Goal: Task Accomplishment & Management: Use online tool/utility

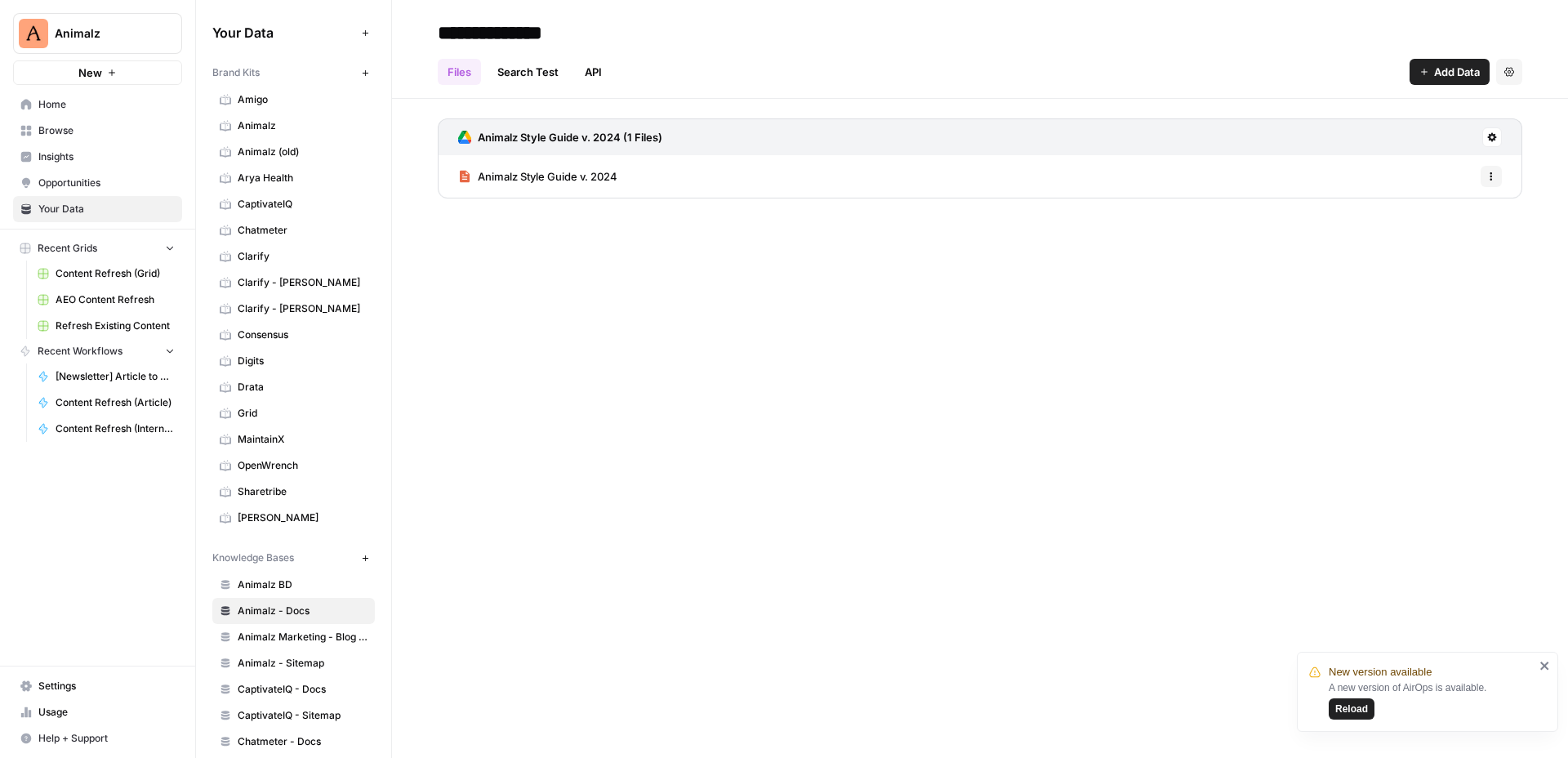
scroll to position [192, 0]
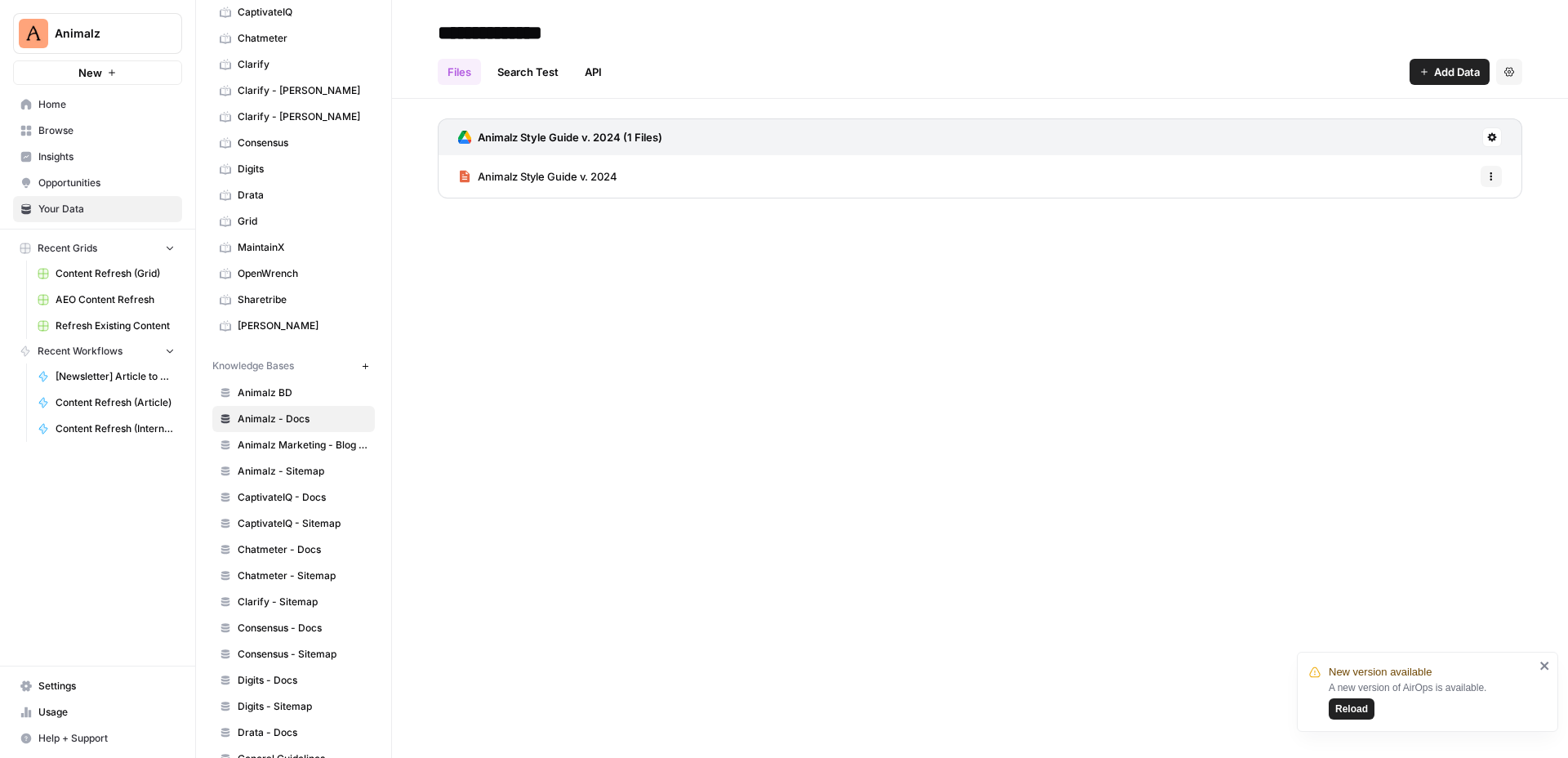
click at [1359, 706] on span "Reload" at bounding box center [1352, 708] width 33 height 14
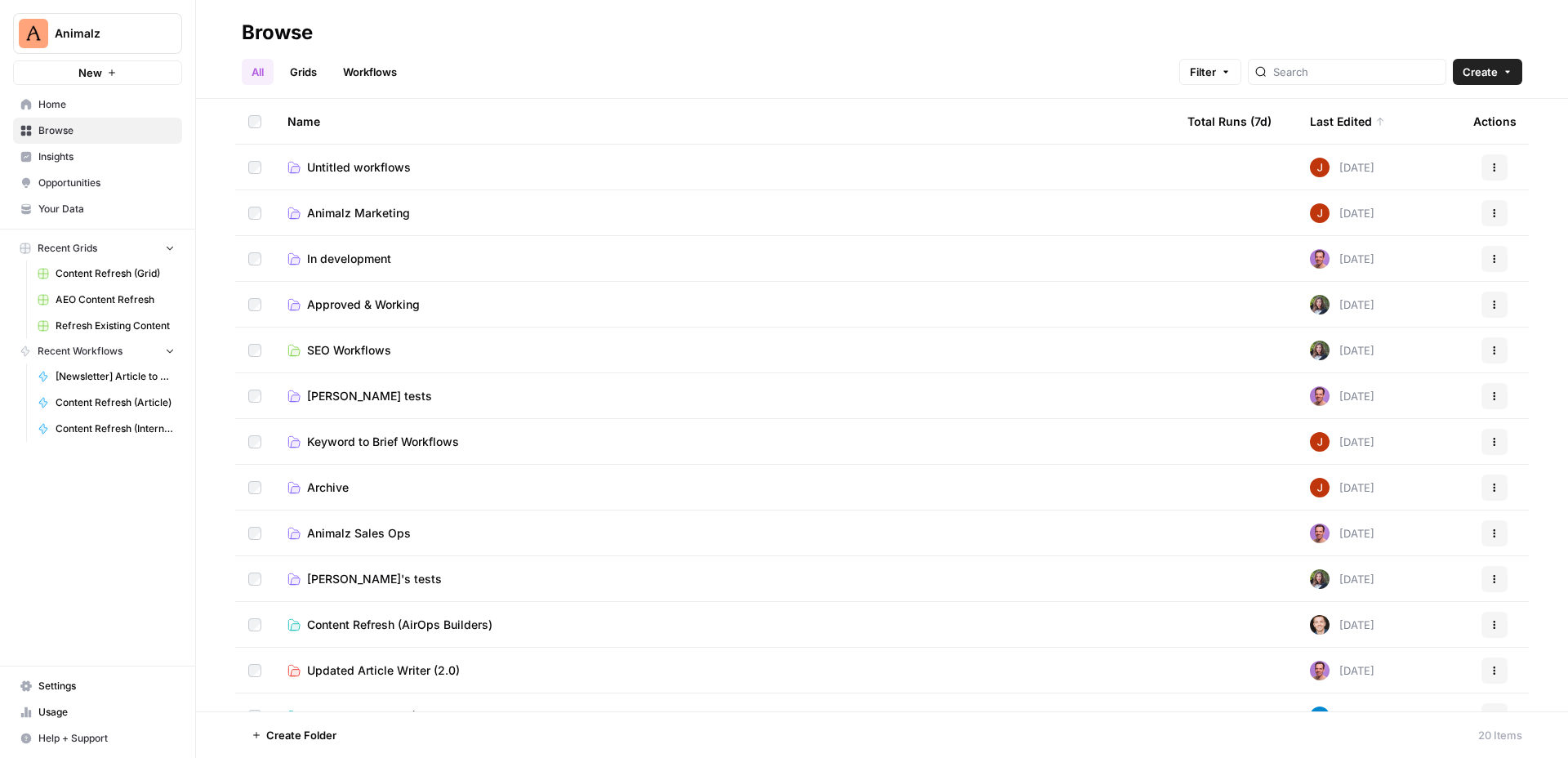
scroll to position [17, 0]
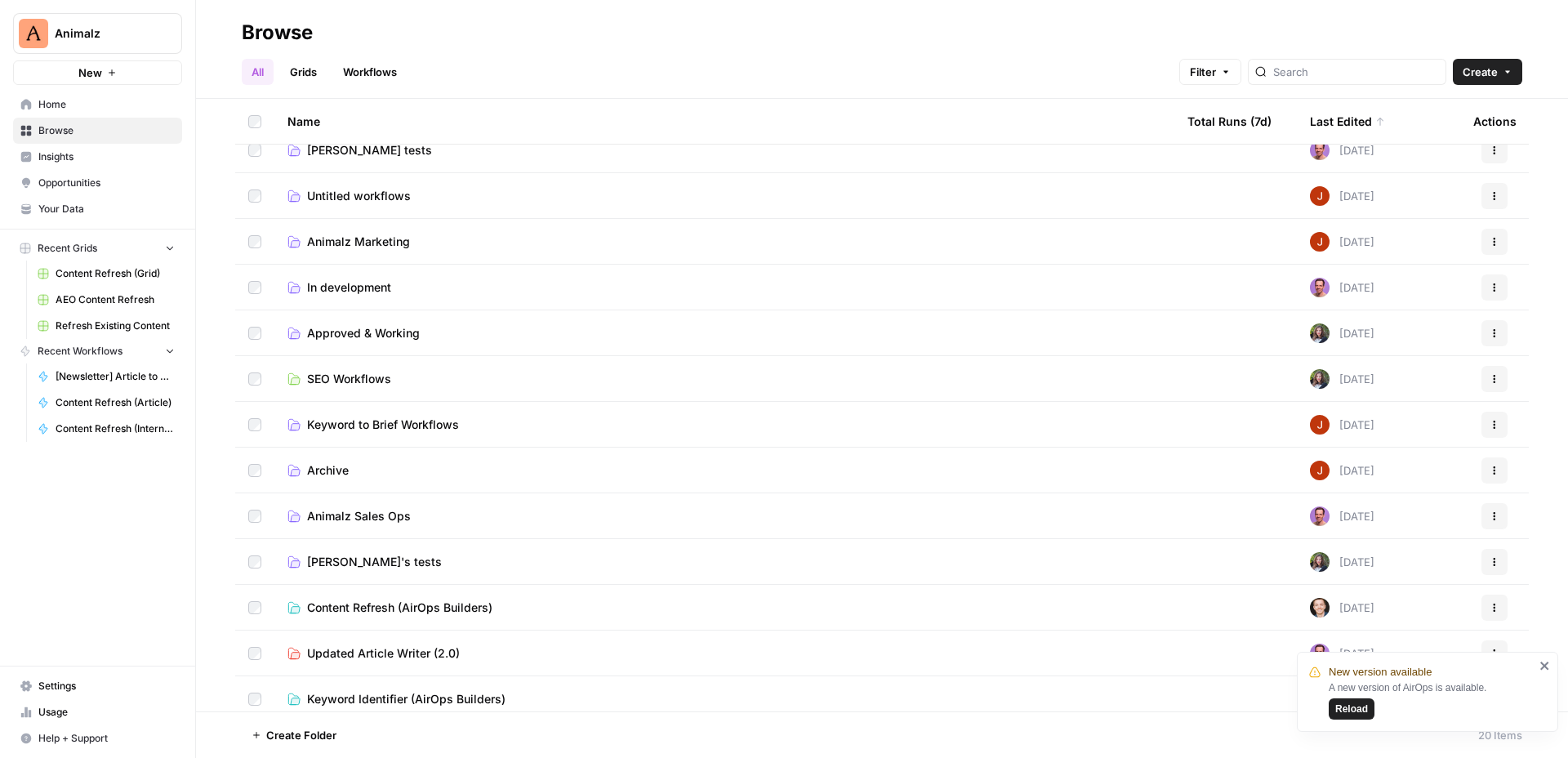
click at [1345, 703] on span "Reload" at bounding box center [1352, 708] width 33 height 14
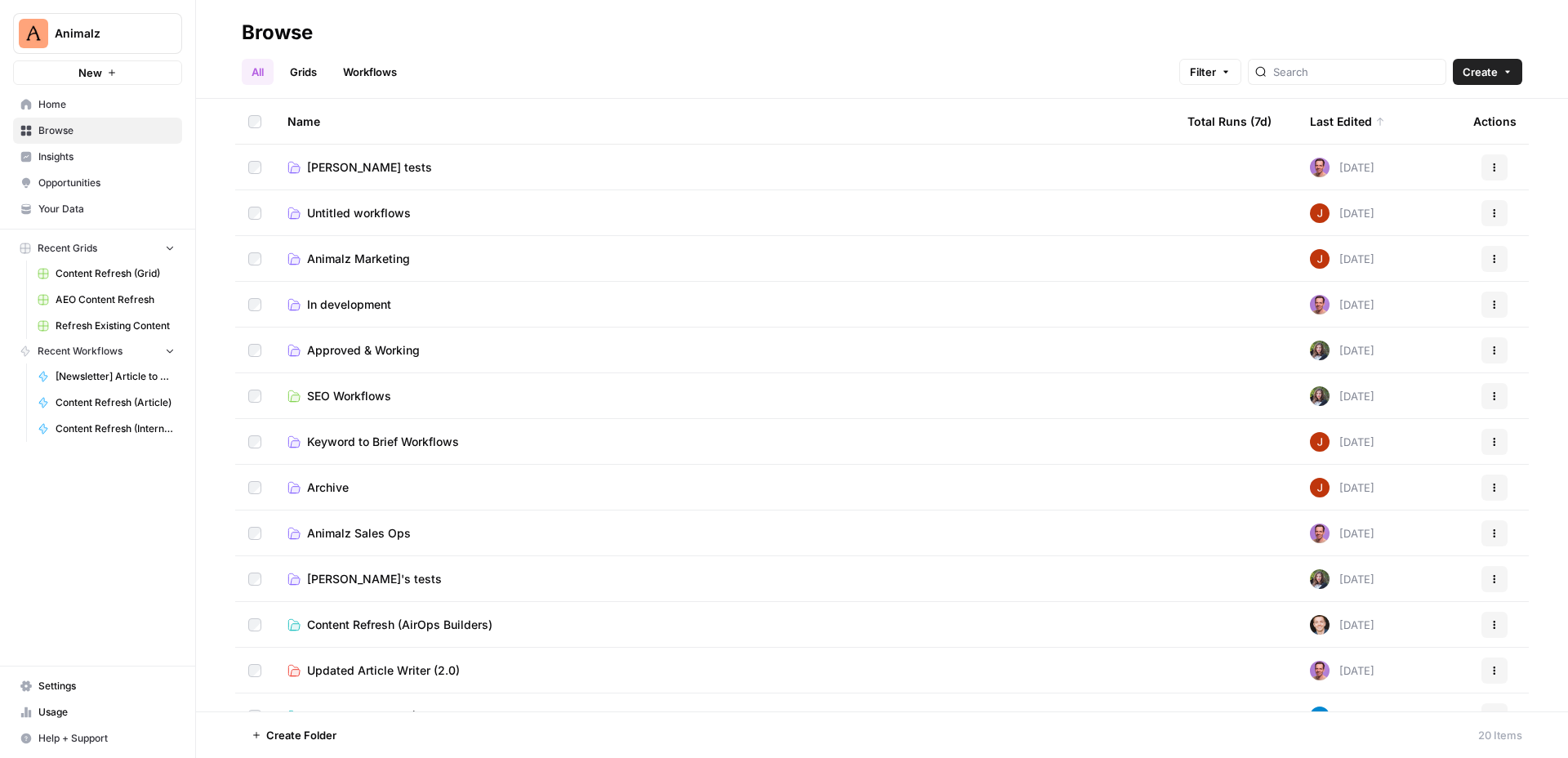
click at [388, 260] on span "Animalz Marketing" at bounding box center [358, 259] width 103 height 16
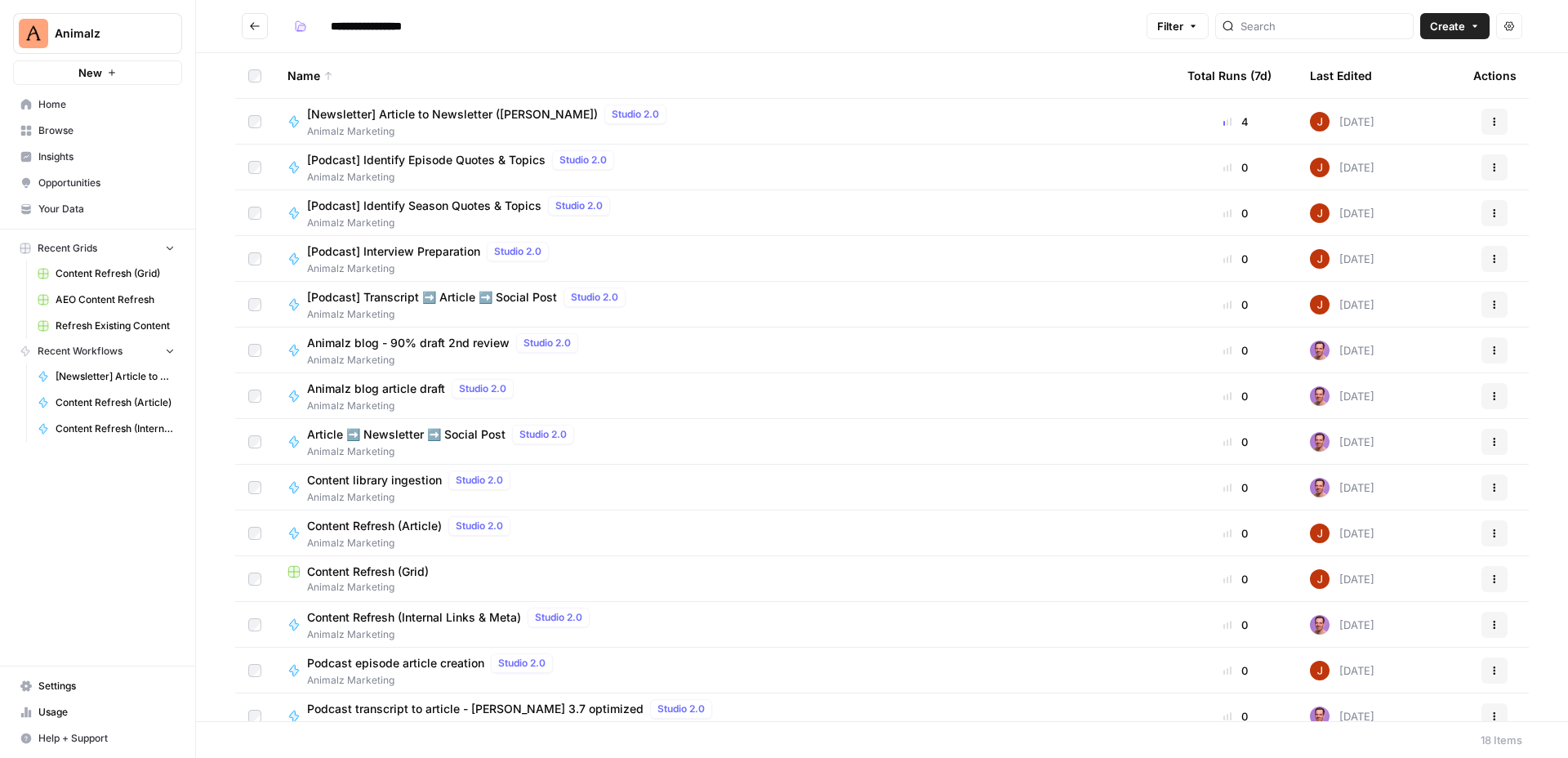
click at [550, 299] on span "[Podcast] Transcript ➡️ Article ➡️ Social Post" at bounding box center [432, 297] width 250 height 16
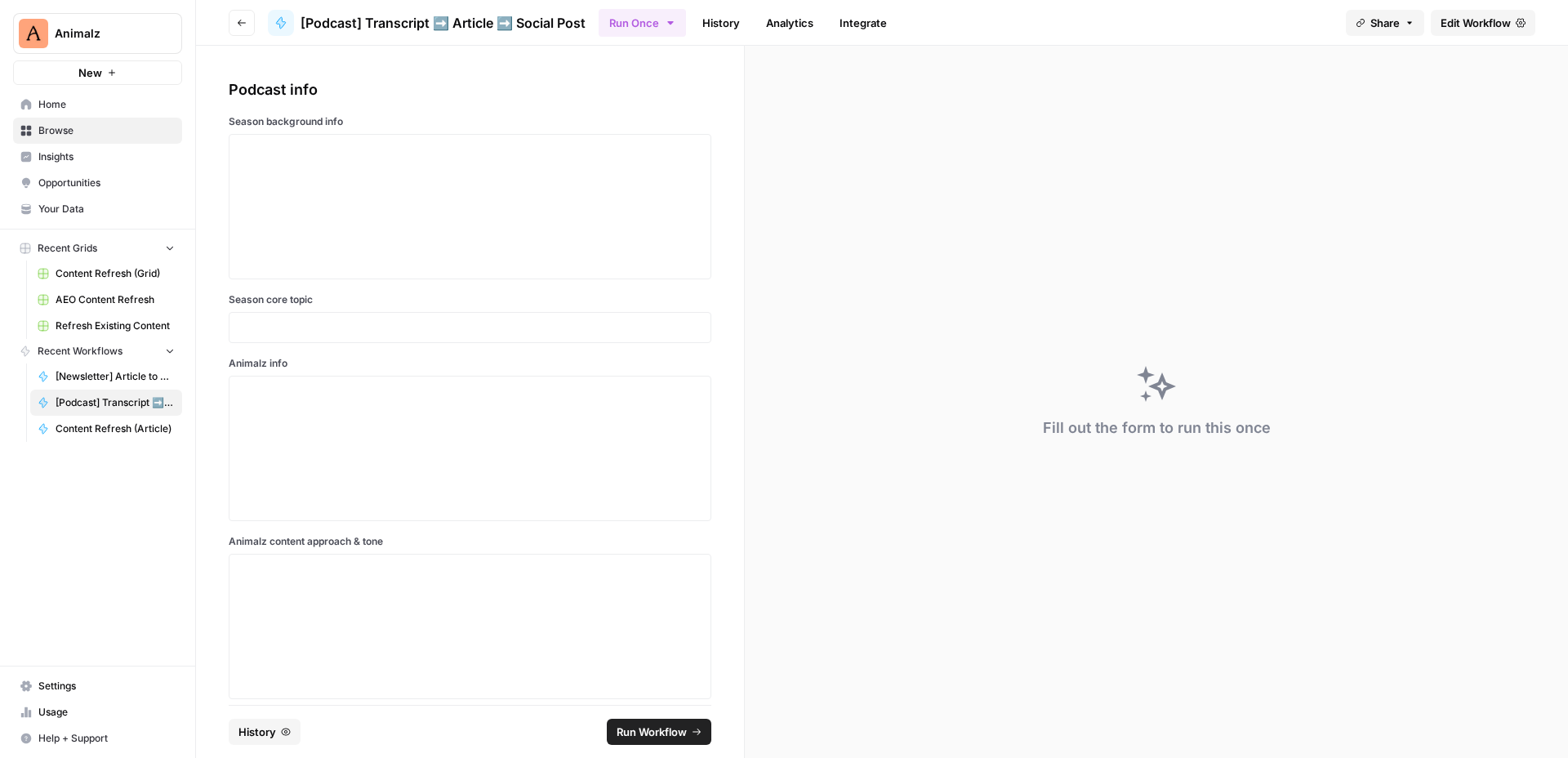
click at [1495, 31] on link "Edit Workflow" at bounding box center [1482, 23] width 104 height 26
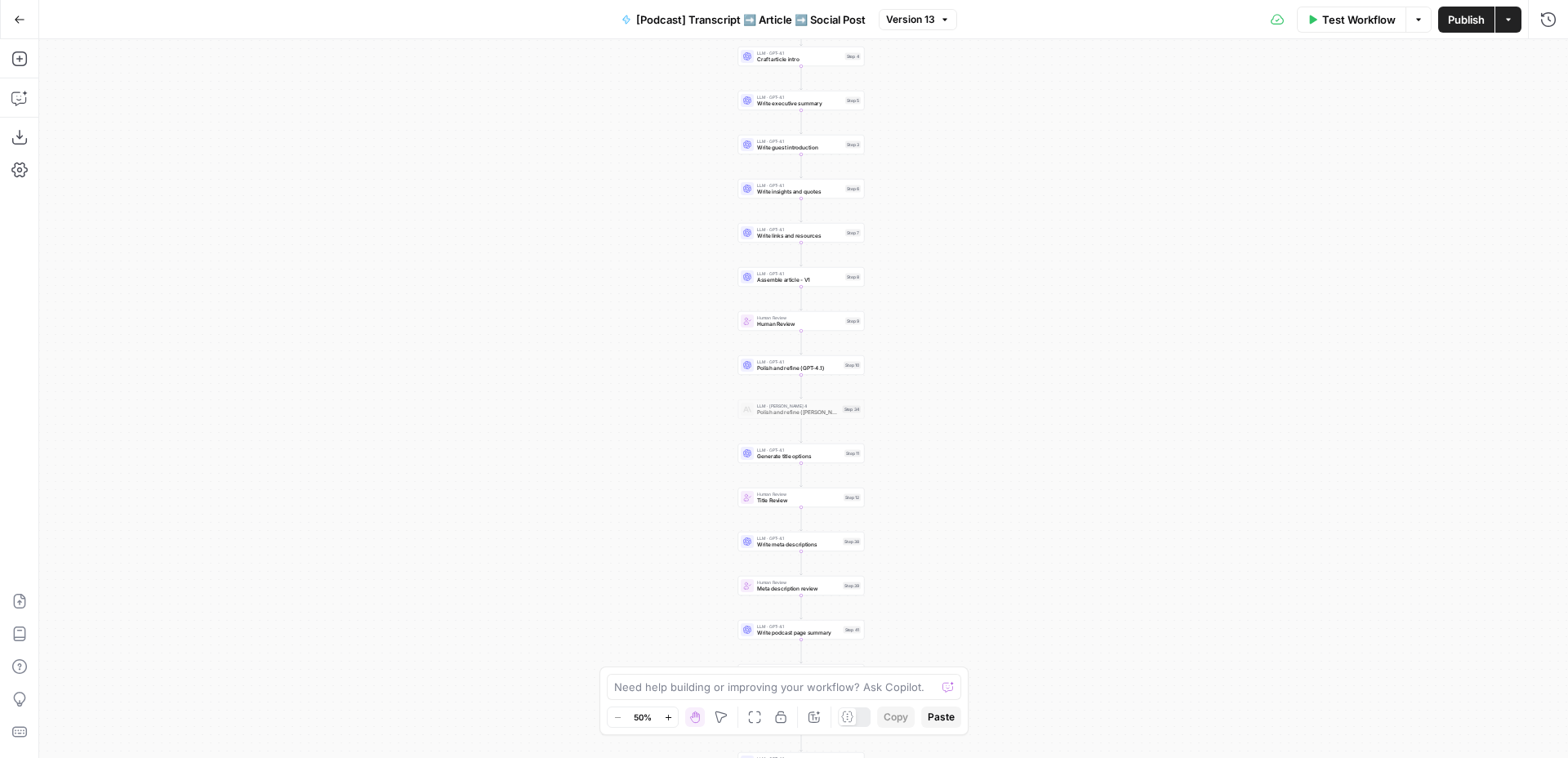
click at [971, 276] on div "Workflow Set Inputs Inputs LLM · O3 Extract info for each section Step 16 LLM ·…" at bounding box center [803, 399] width 1529 height 719
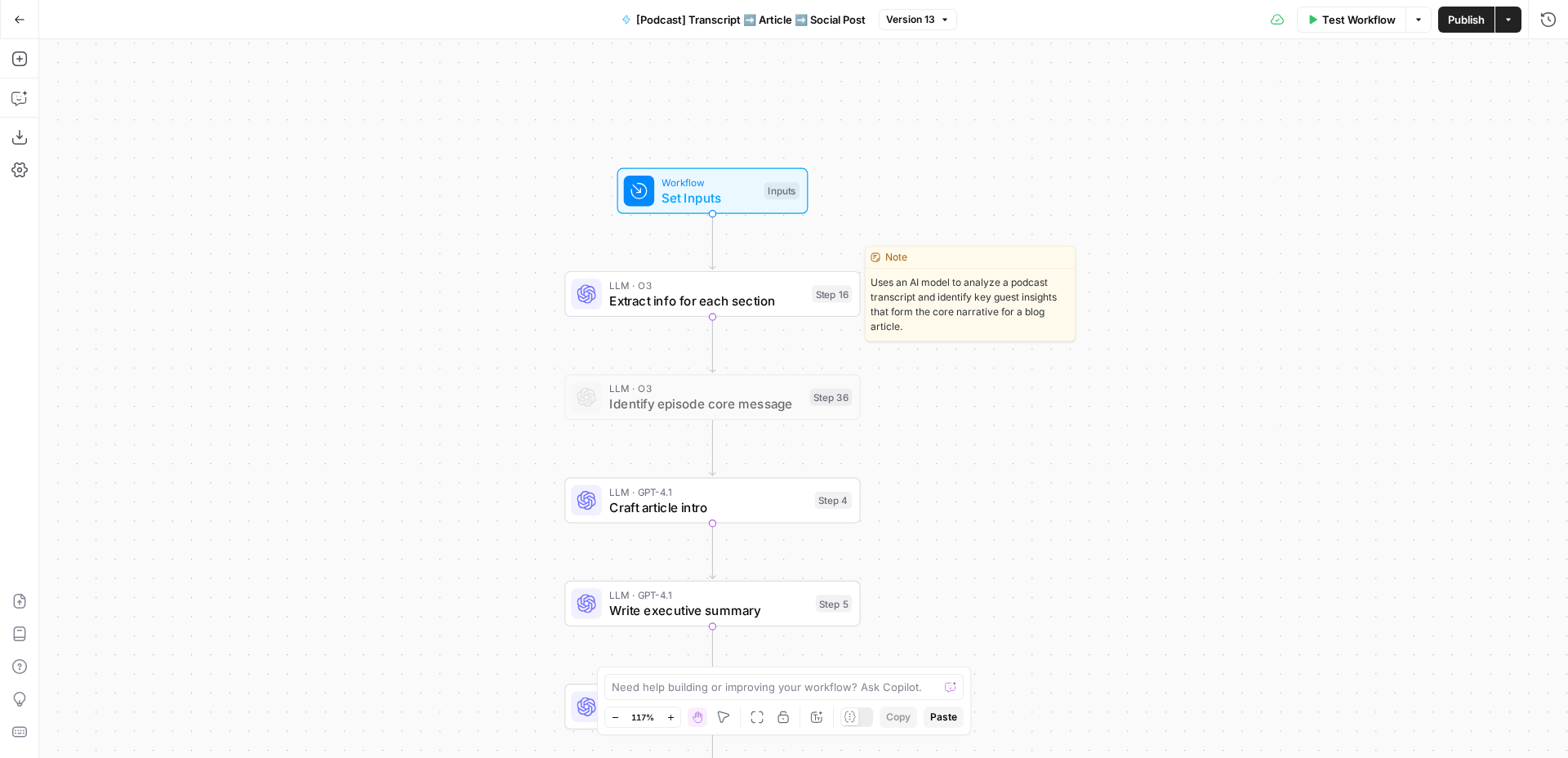
click at [754, 300] on span "Extract info for each section" at bounding box center [707, 300] width 195 height 19
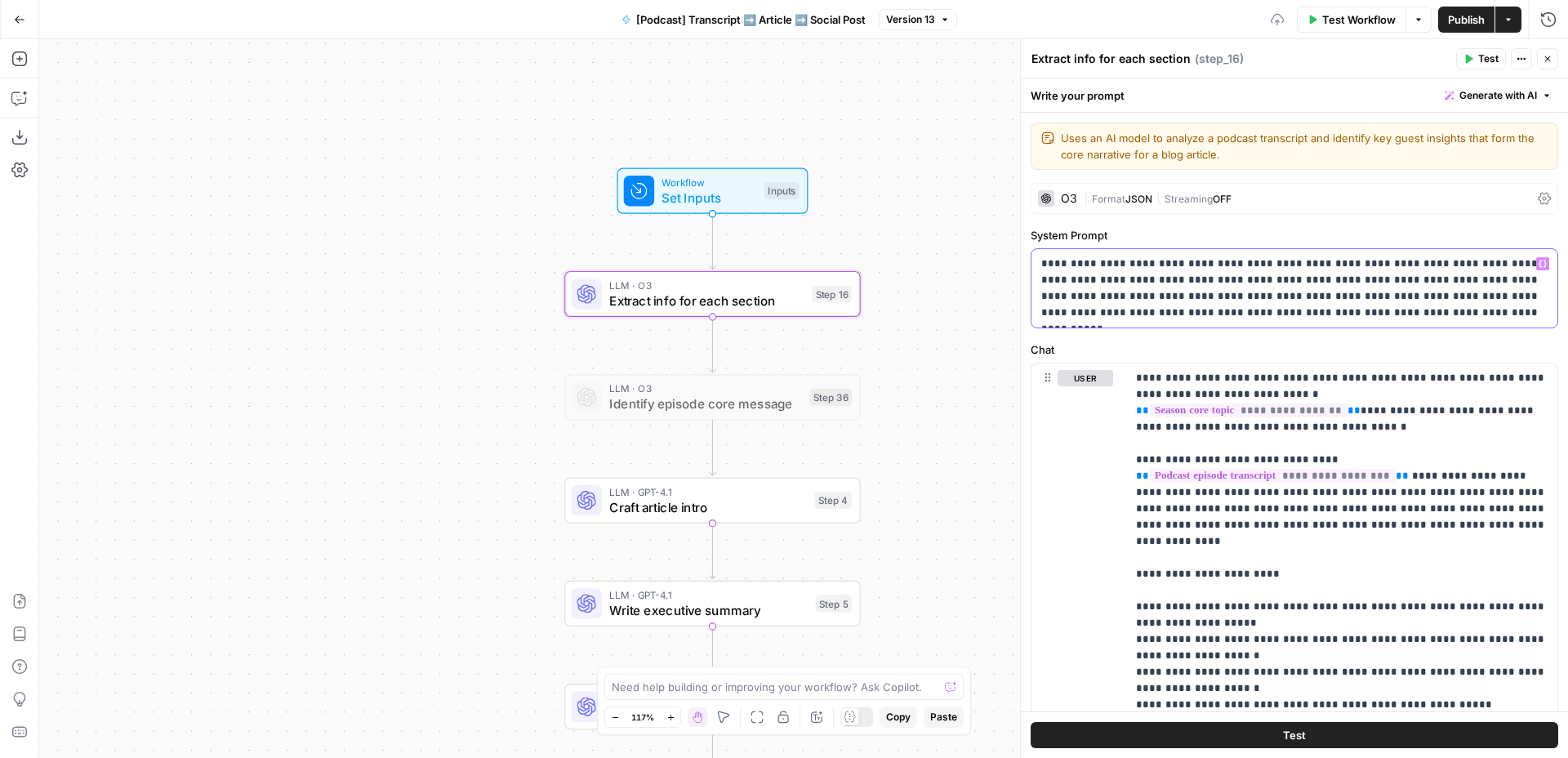
click at [1168, 280] on p "**********" at bounding box center [1294, 287] width 506 height 65
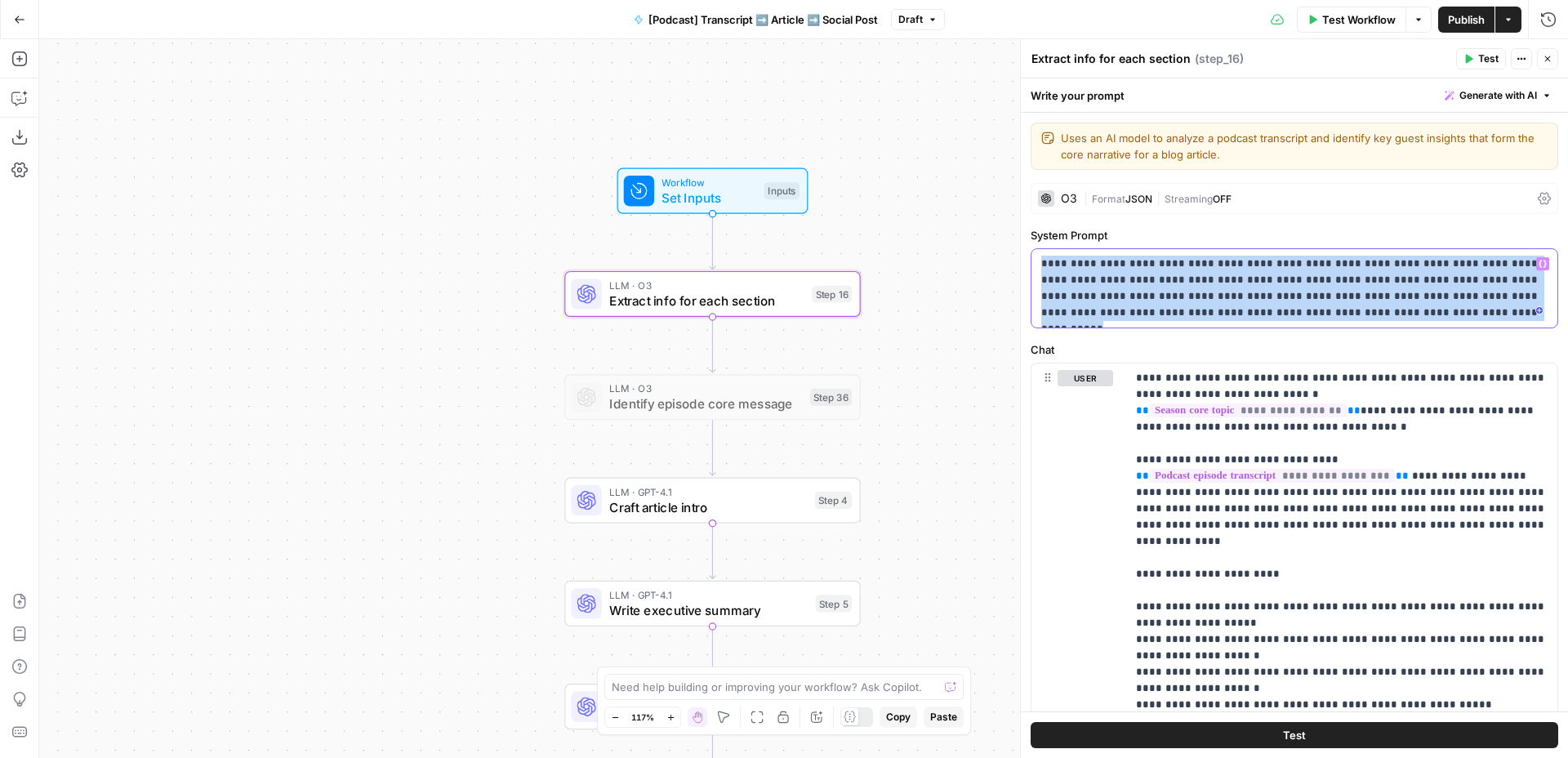
copy p "**********"
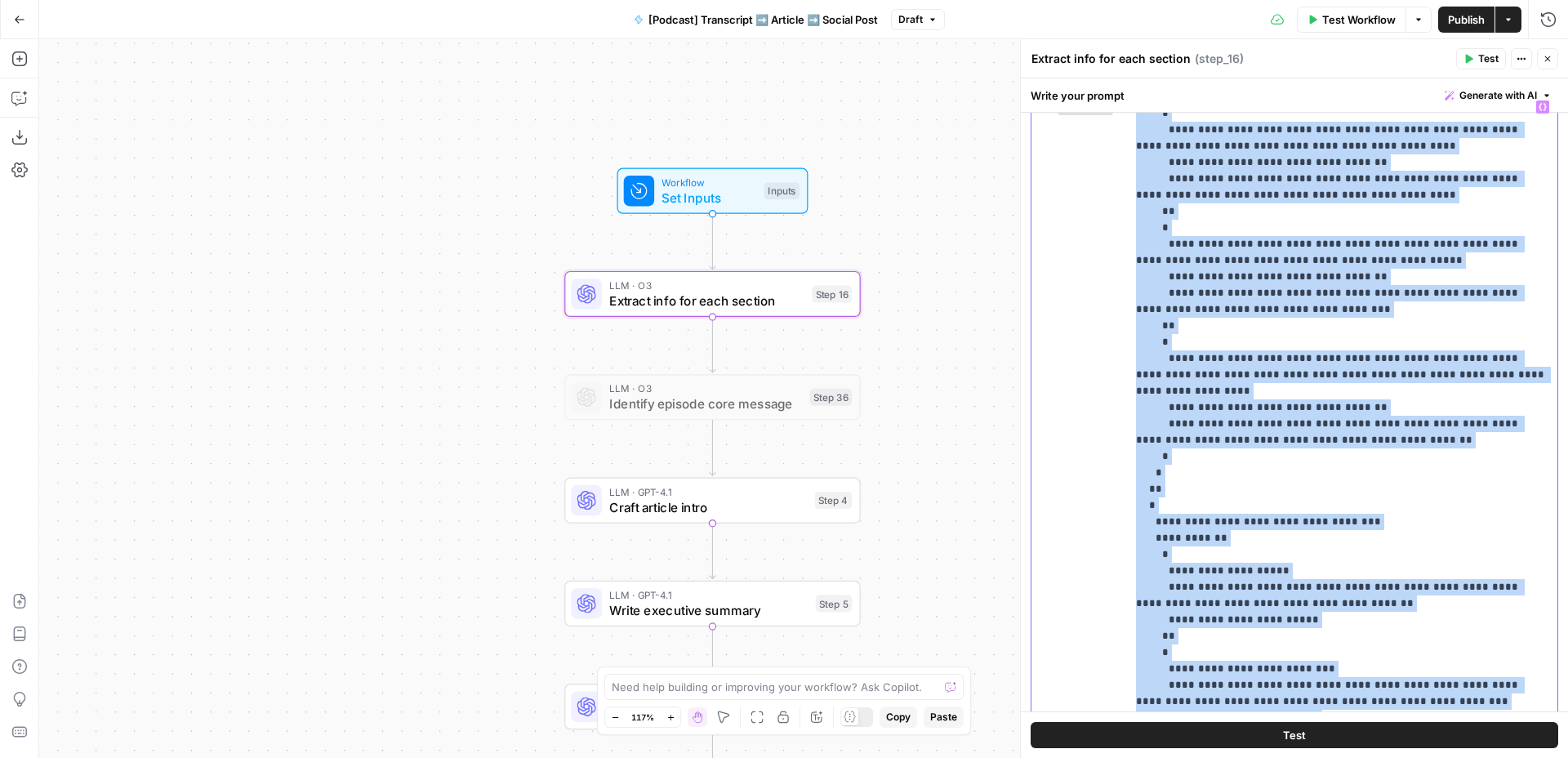
scroll to position [3379, 0]
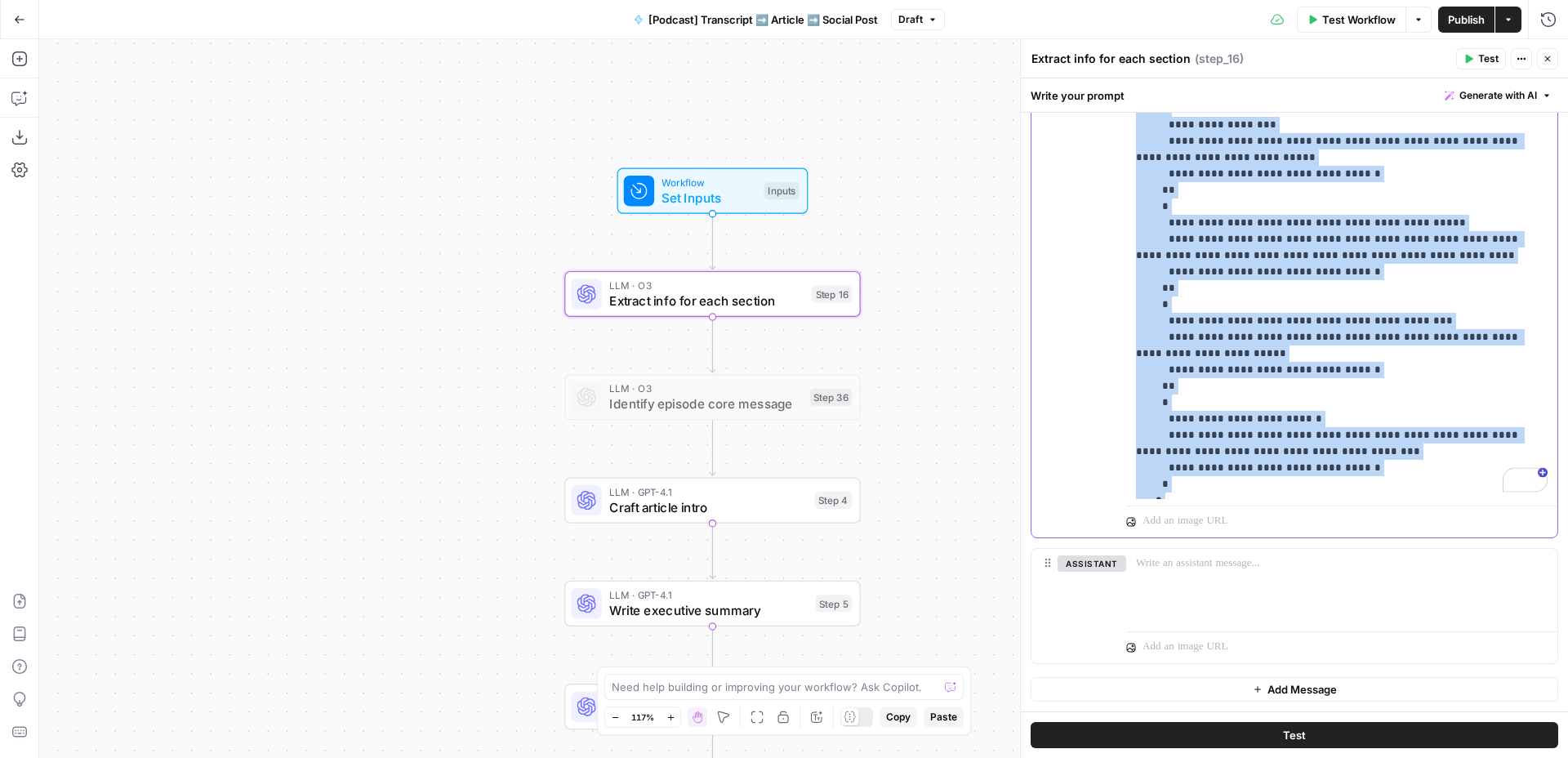
drag, startPoint x: 1136, startPoint y: 380, endPoint x: 1442, endPoint y: 487, distance: 324.2
copy p "**********"
click at [1552, 62] on icon "button" at bounding box center [1548, 59] width 10 height 10
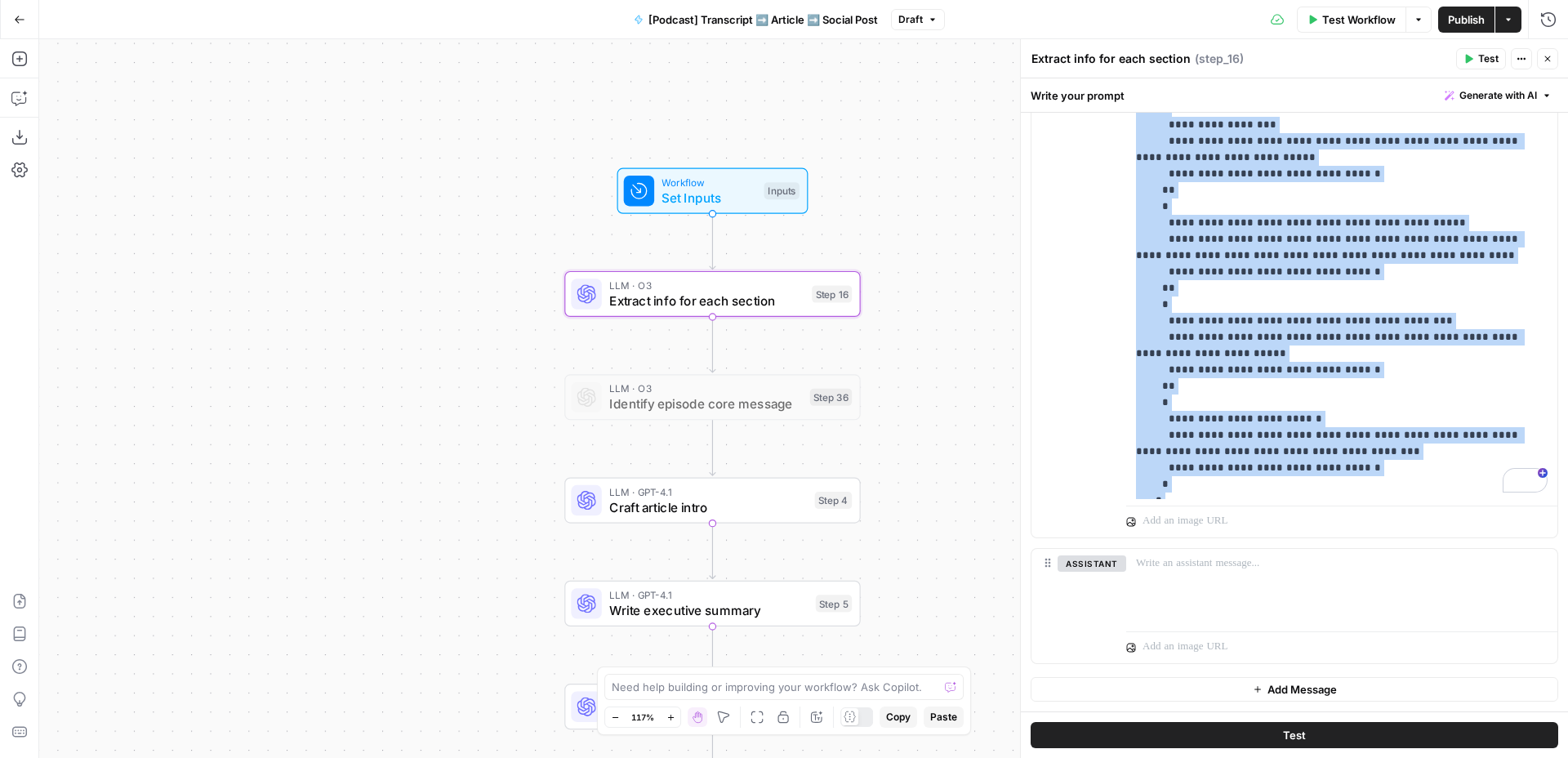
click at [1552, 62] on icon "button" at bounding box center [1548, 59] width 10 height 10
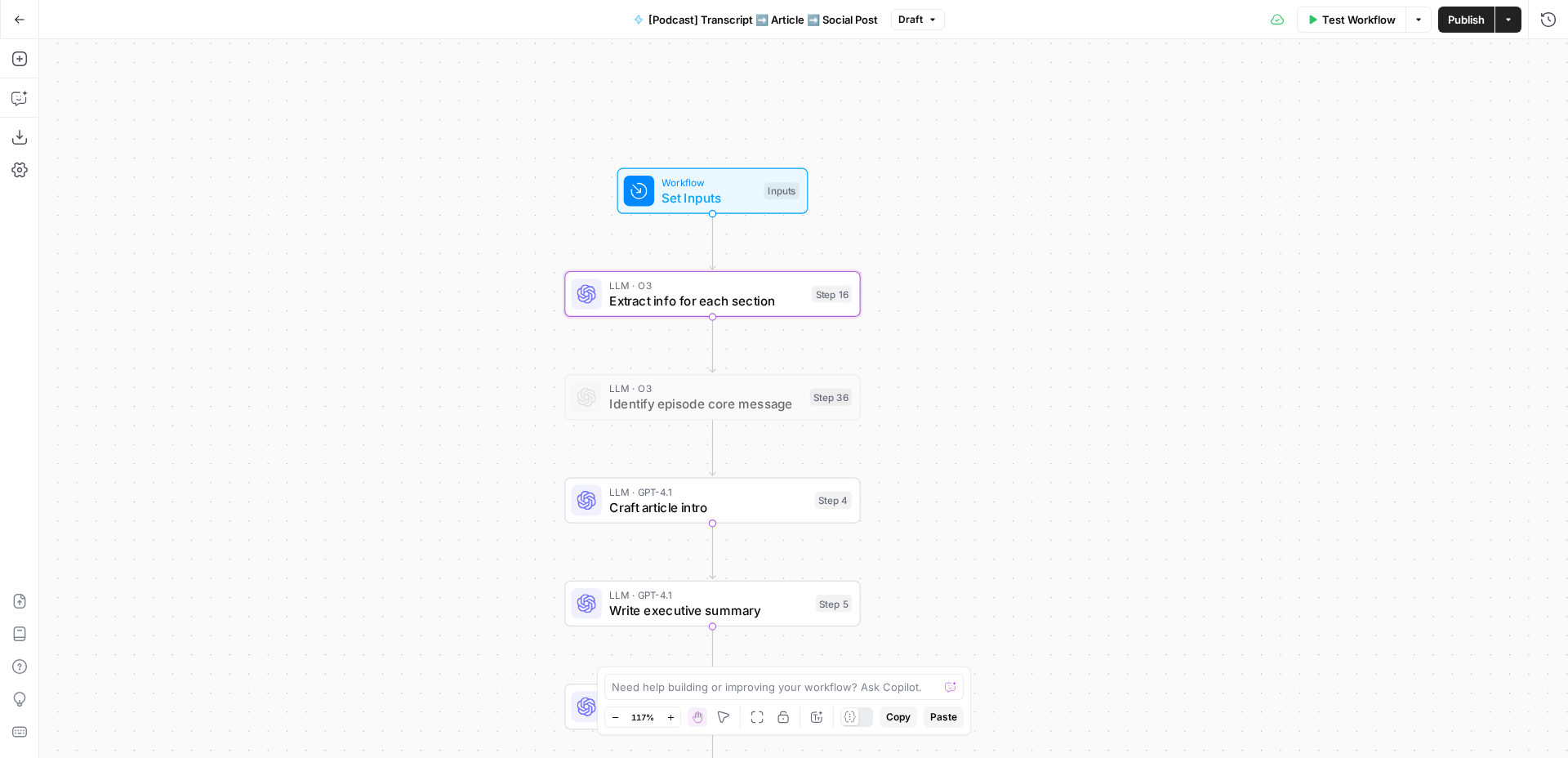
click at [19, 14] on icon "button" at bounding box center [19, 19] width 11 height 11
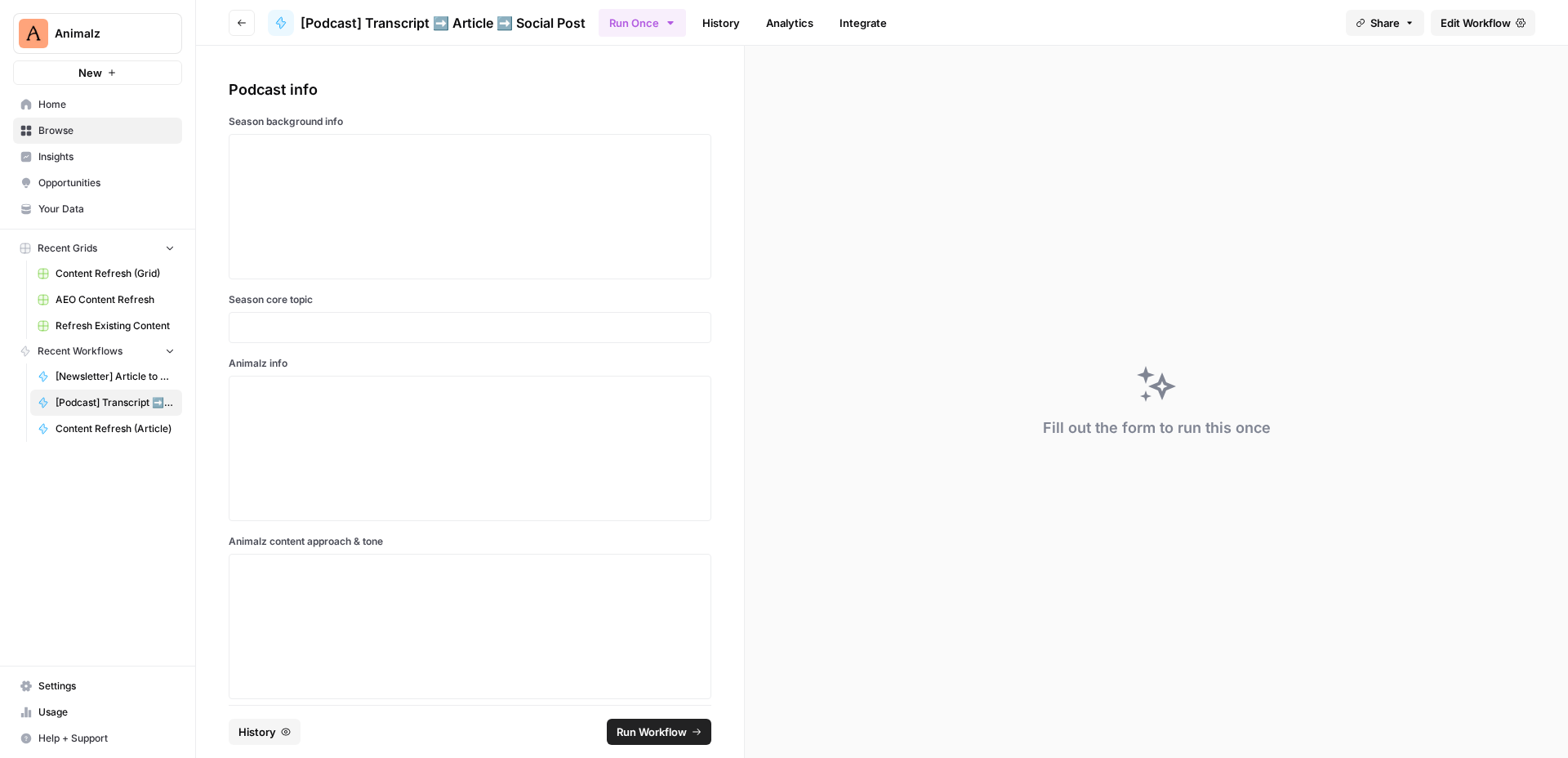
click at [247, 22] on button "Go back" at bounding box center [242, 23] width 26 height 26
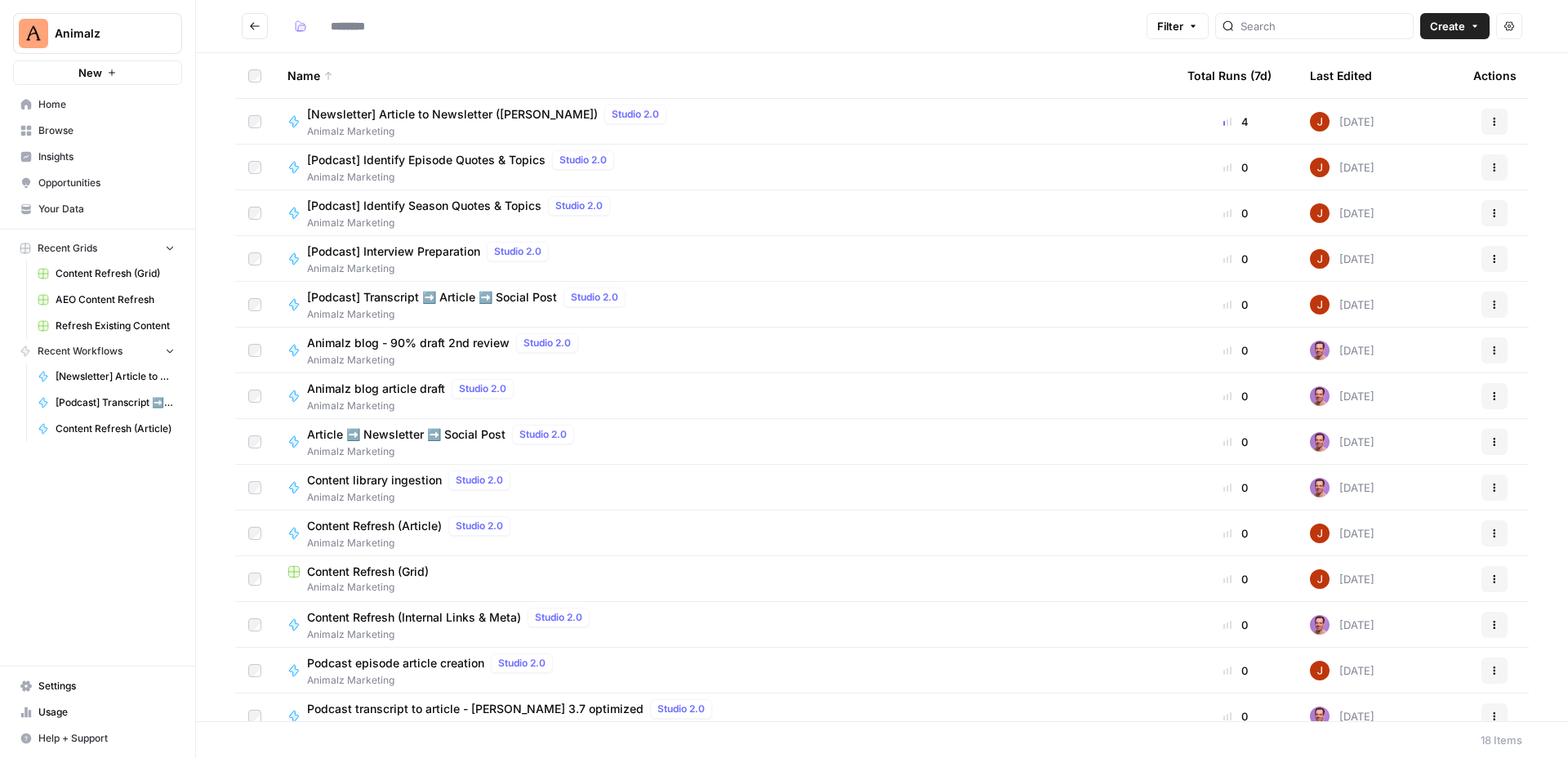
type input "**********"
click at [98, 203] on span "Your Data" at bounding box center [106, 209] width 137 height 14
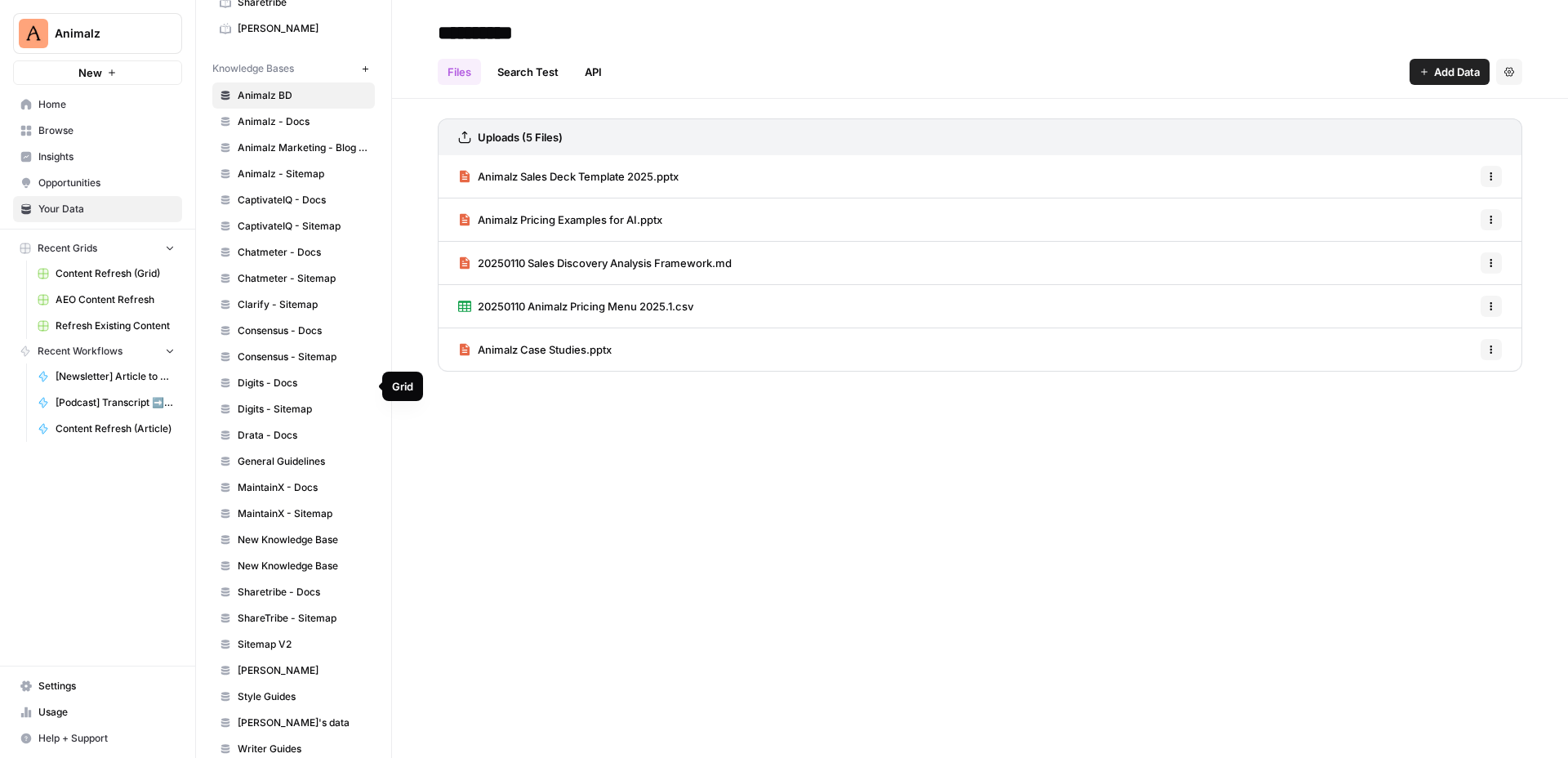
scroll to position [513, 0]
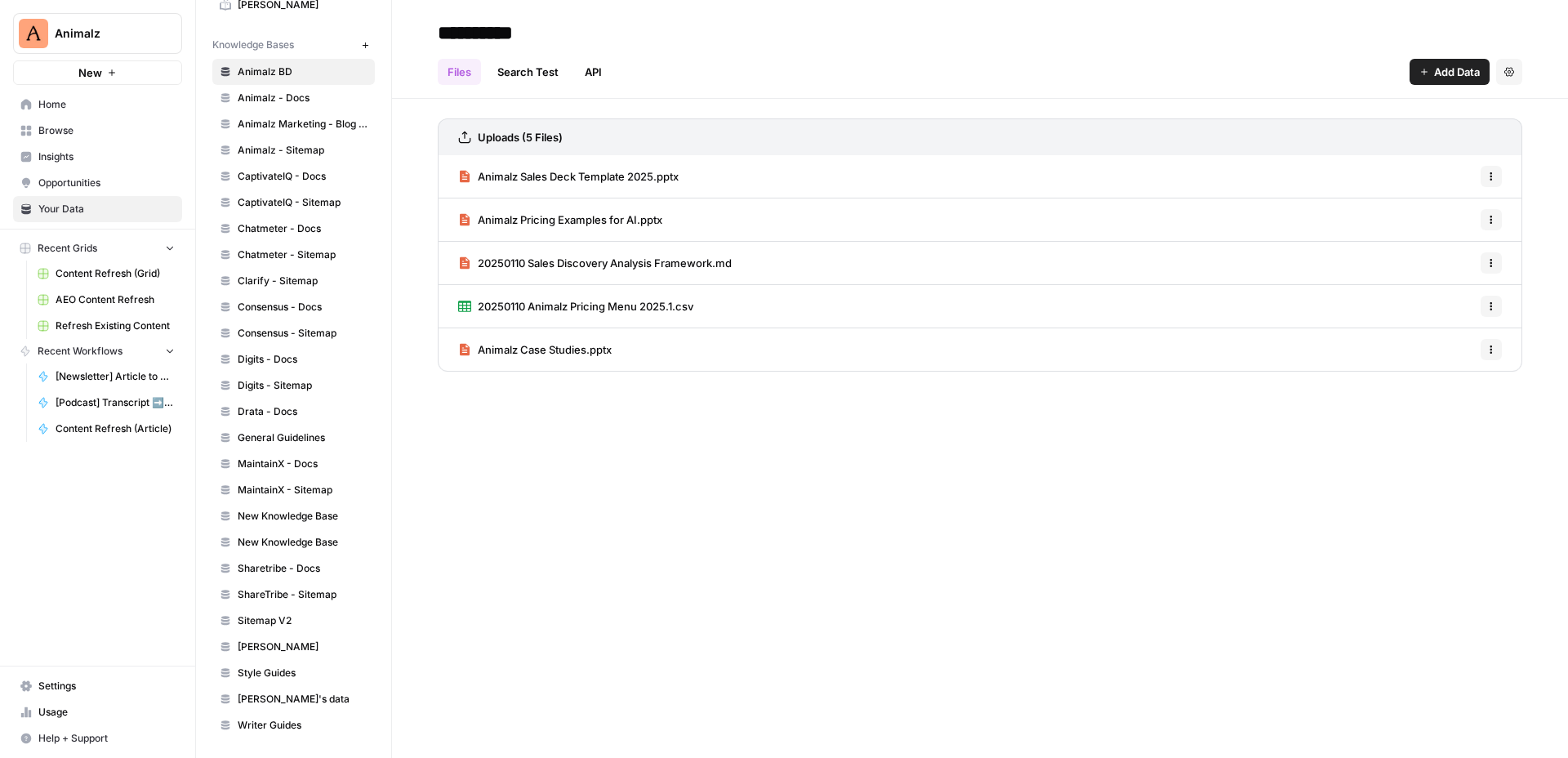
click at [318, 404] on span "Drata - Docs" at bounding box center [302, 411] width 130 height 14
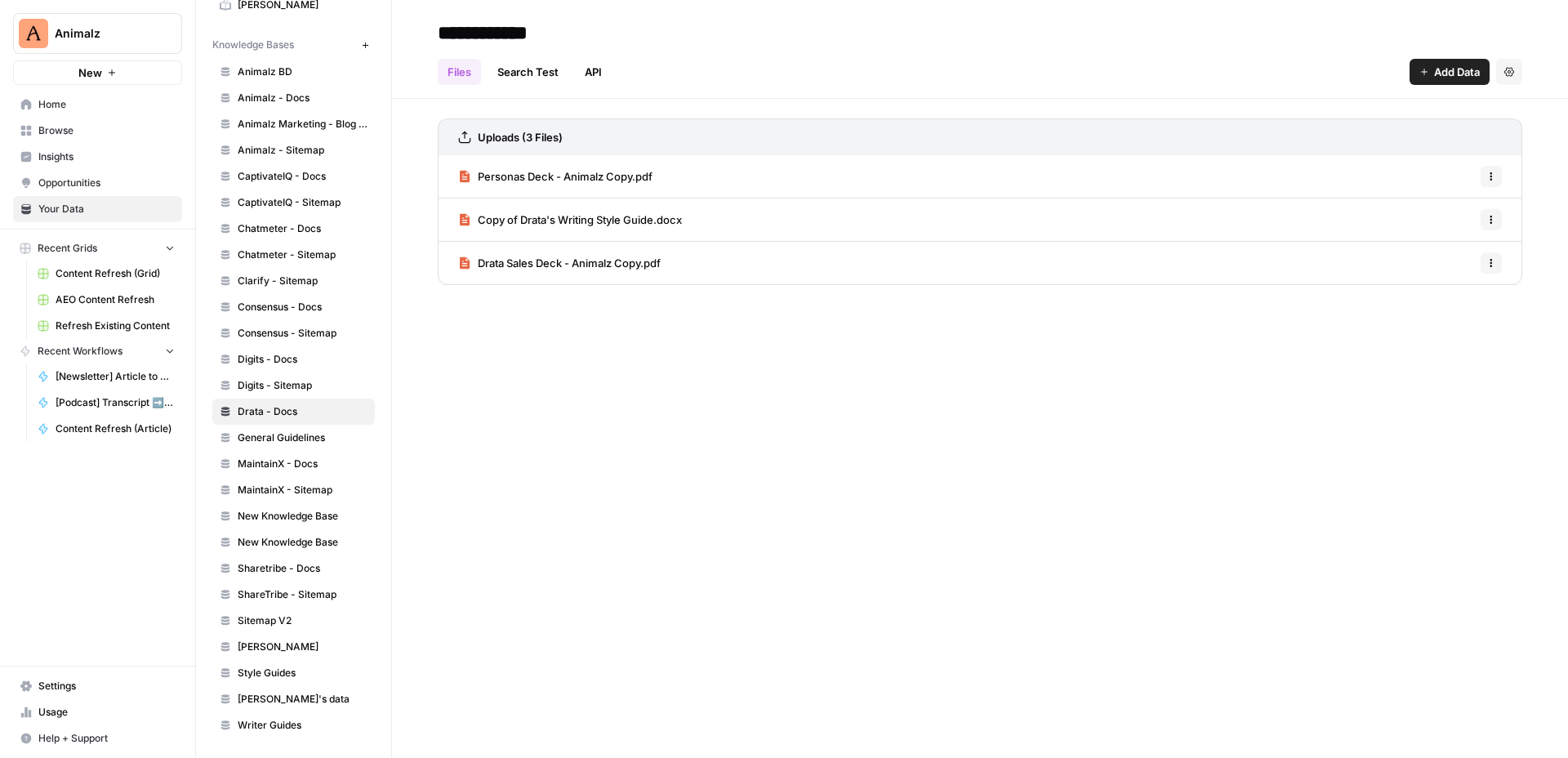
click at [694, 229] on div "Copy of Drata's Writing Style Guide.docx Options" at bounding box center [979, 220] width 1085 height 43
click at [691, 274] on div "Drata Sales Deck - Animalz Copy.pdf Options" at bounding box center [979, 263] width 1085 height 42
click at [705, 223] on div "Copy of Drata's Writing Style Guide.docx Options" at bounding box center [979, 220] width 1085 height 43
click at [628, 226] on span "Copy of Drata's Writing Style Guide.docx" at bounding box center [579, 219] width 204 height 16
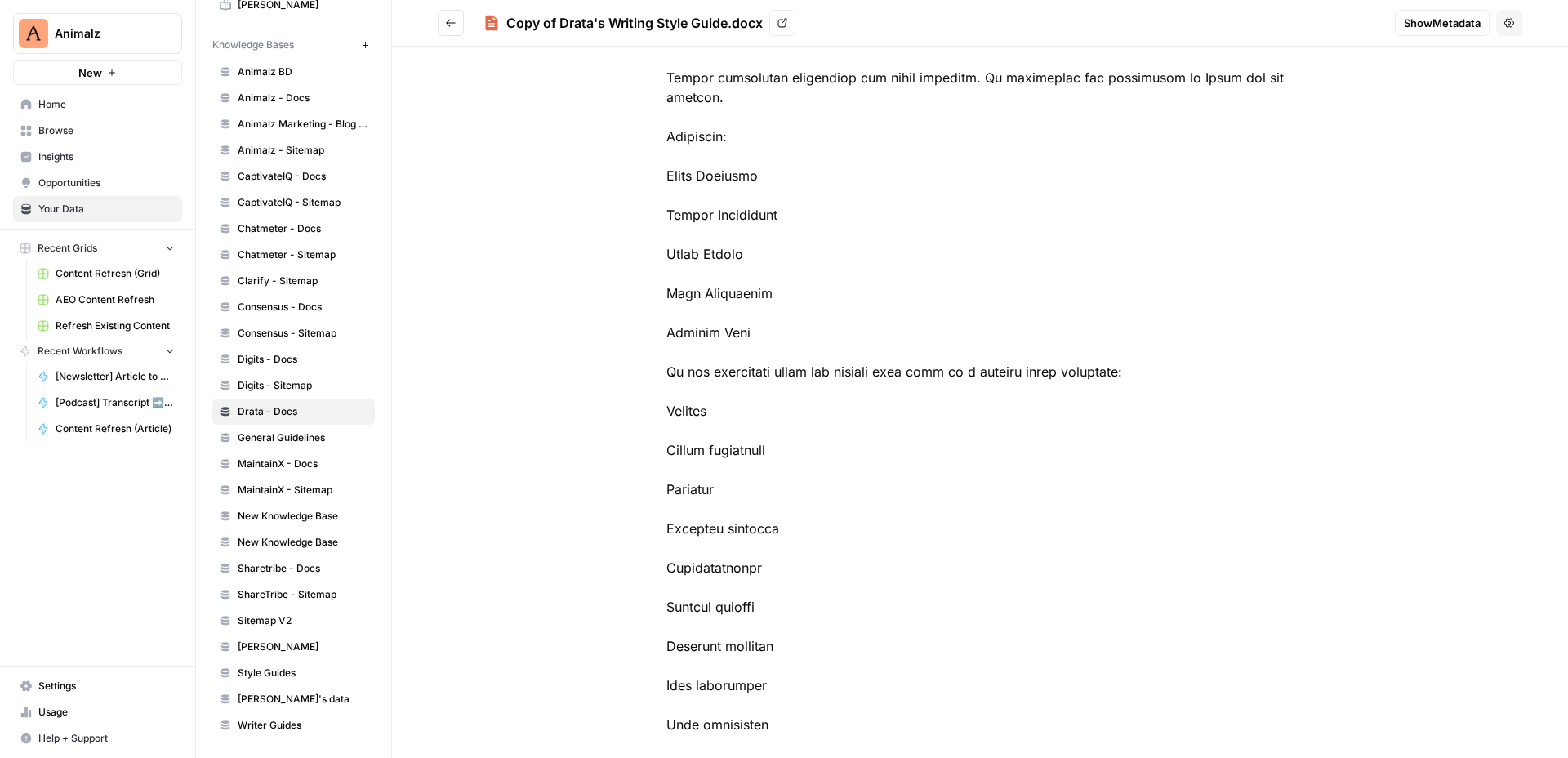
scroll to position [3050, 0]
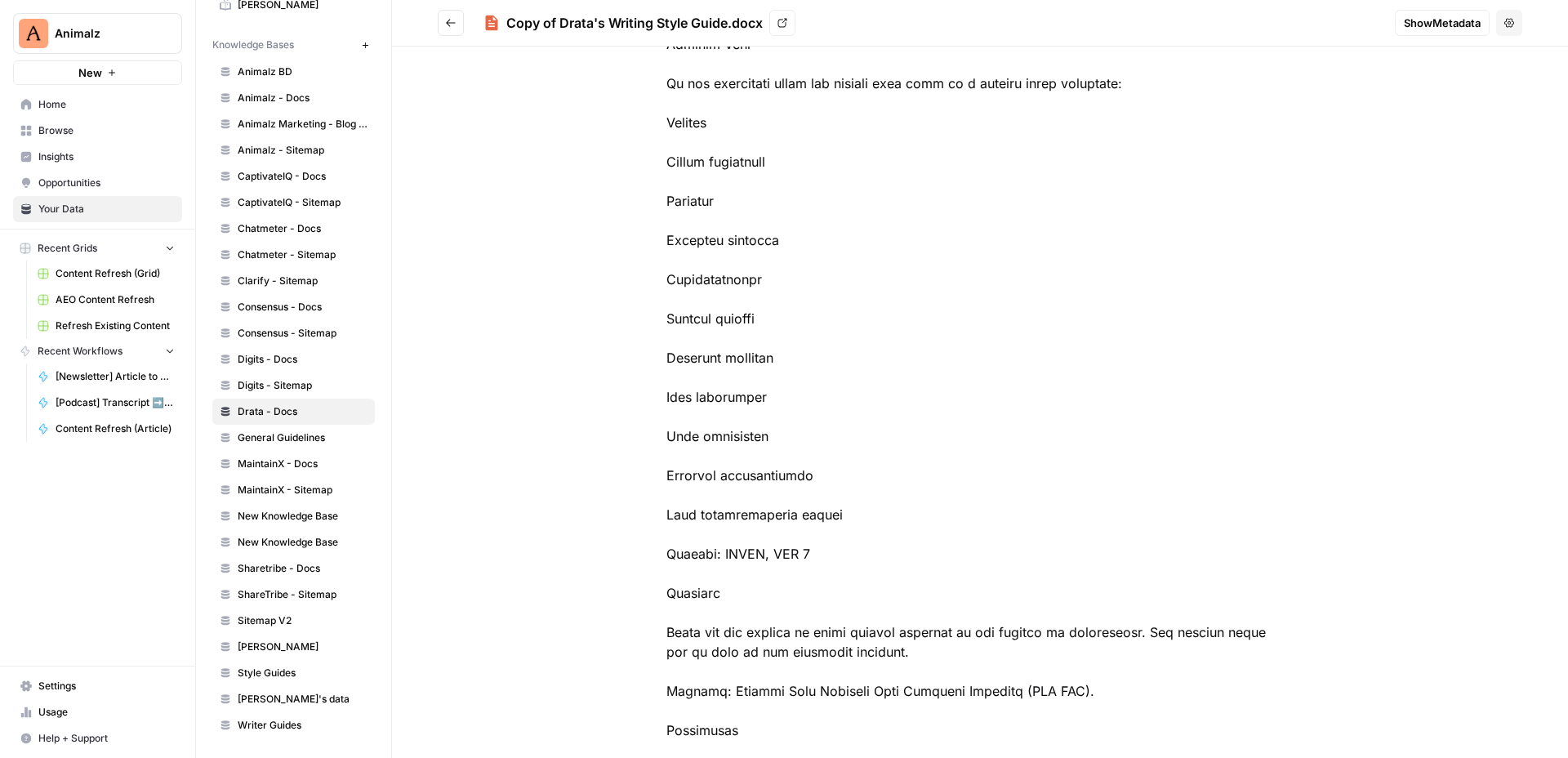
click at [457, 8] on header "Copy of Drata's Writing Style Guide.docx View Show Metadata Options" at bounding box center [979, 23] width 1176 height 47
click at [455, 33] on button "Go back" at bounding box center [450, 23] width 26 height 26
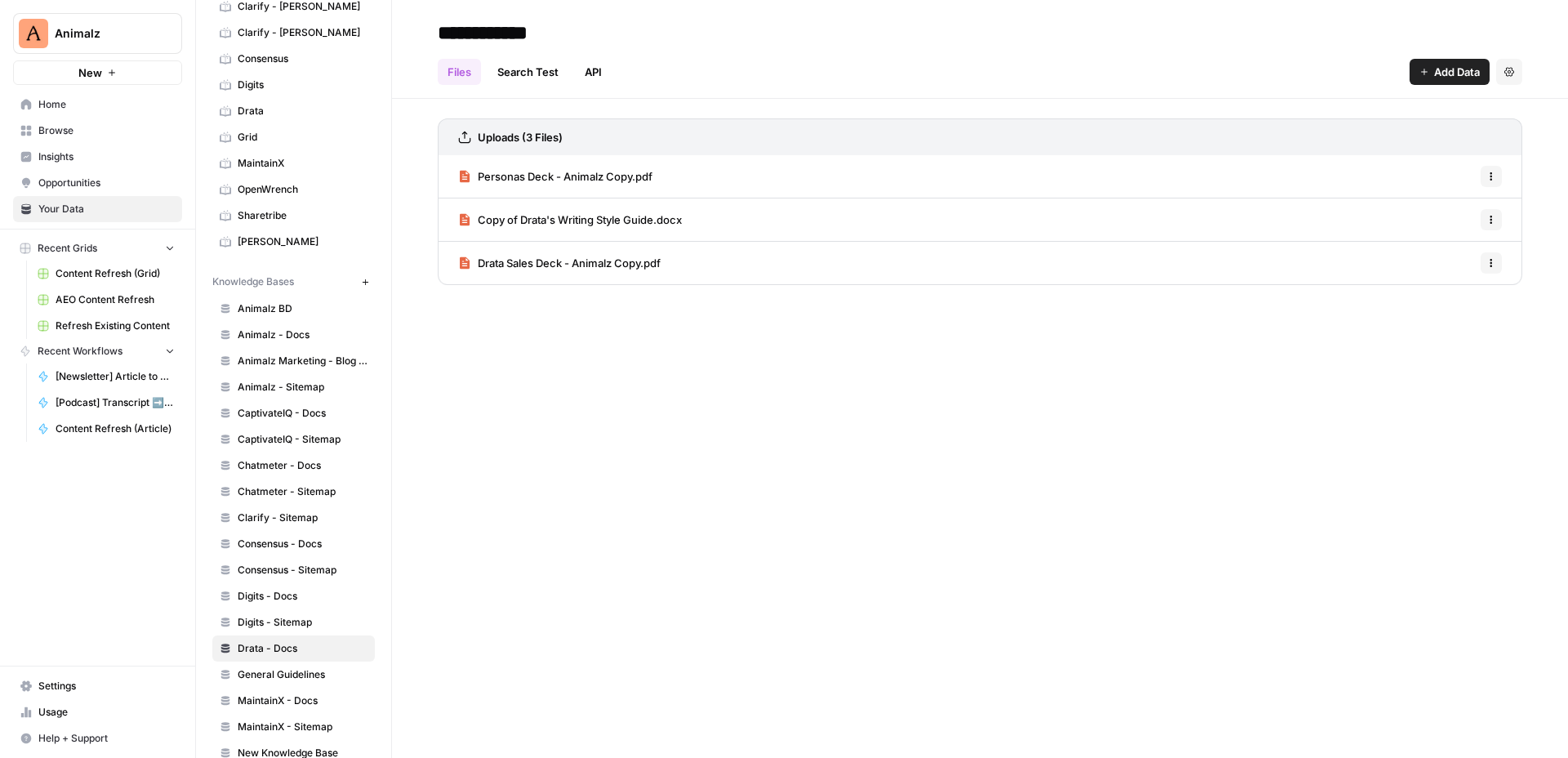
click at [308, 333] on span "Animalz - Docs" at bounding box center [302, 334] width 130 height 14
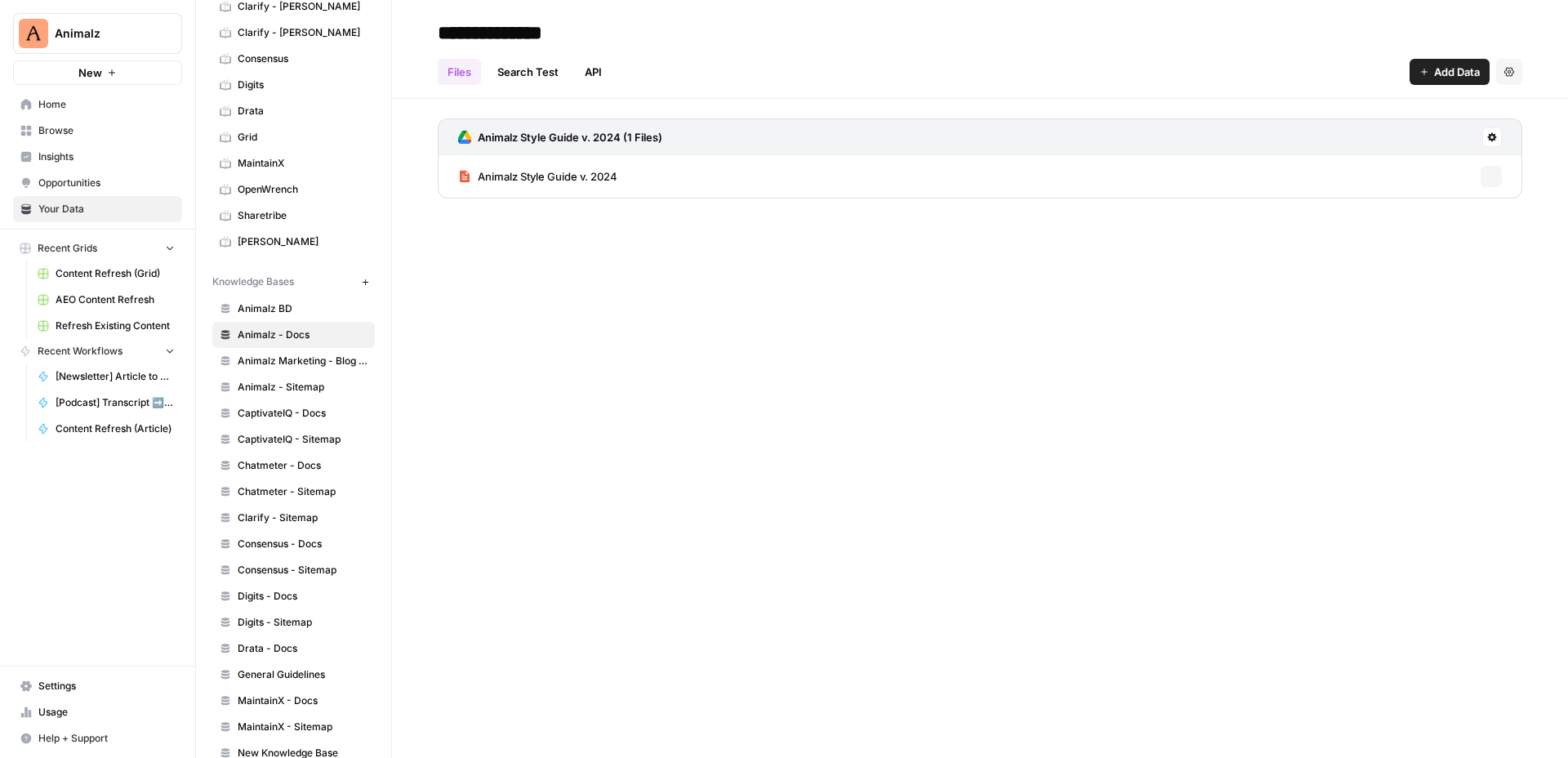
click at [305, 397] on link "Animalz - Sitemap" at bounding box center [293, 387] width 163 height 26
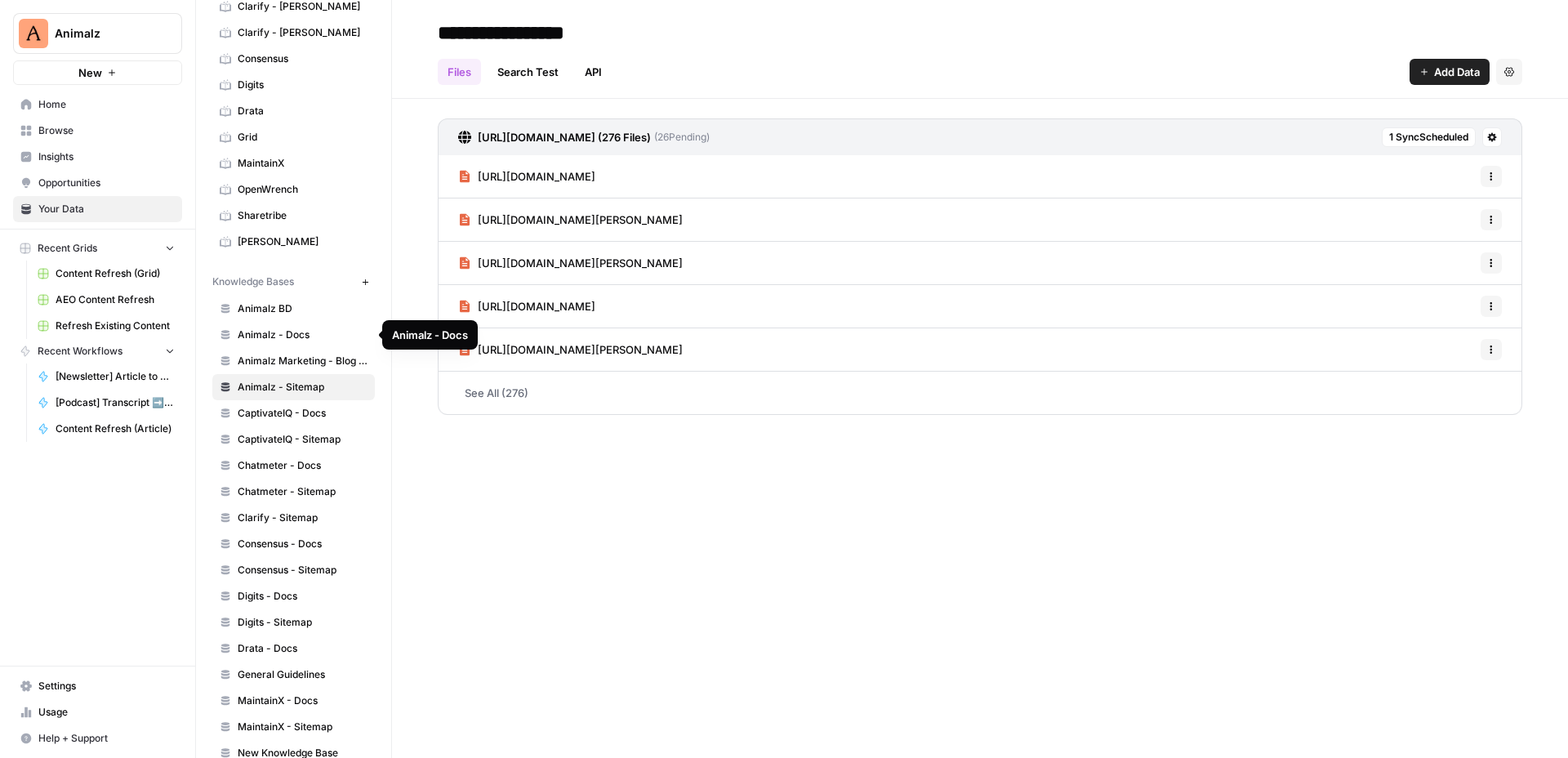
click at [317, 327] on span "Animalz - Docs" at bounding box center [302, 334] width 130 height 14
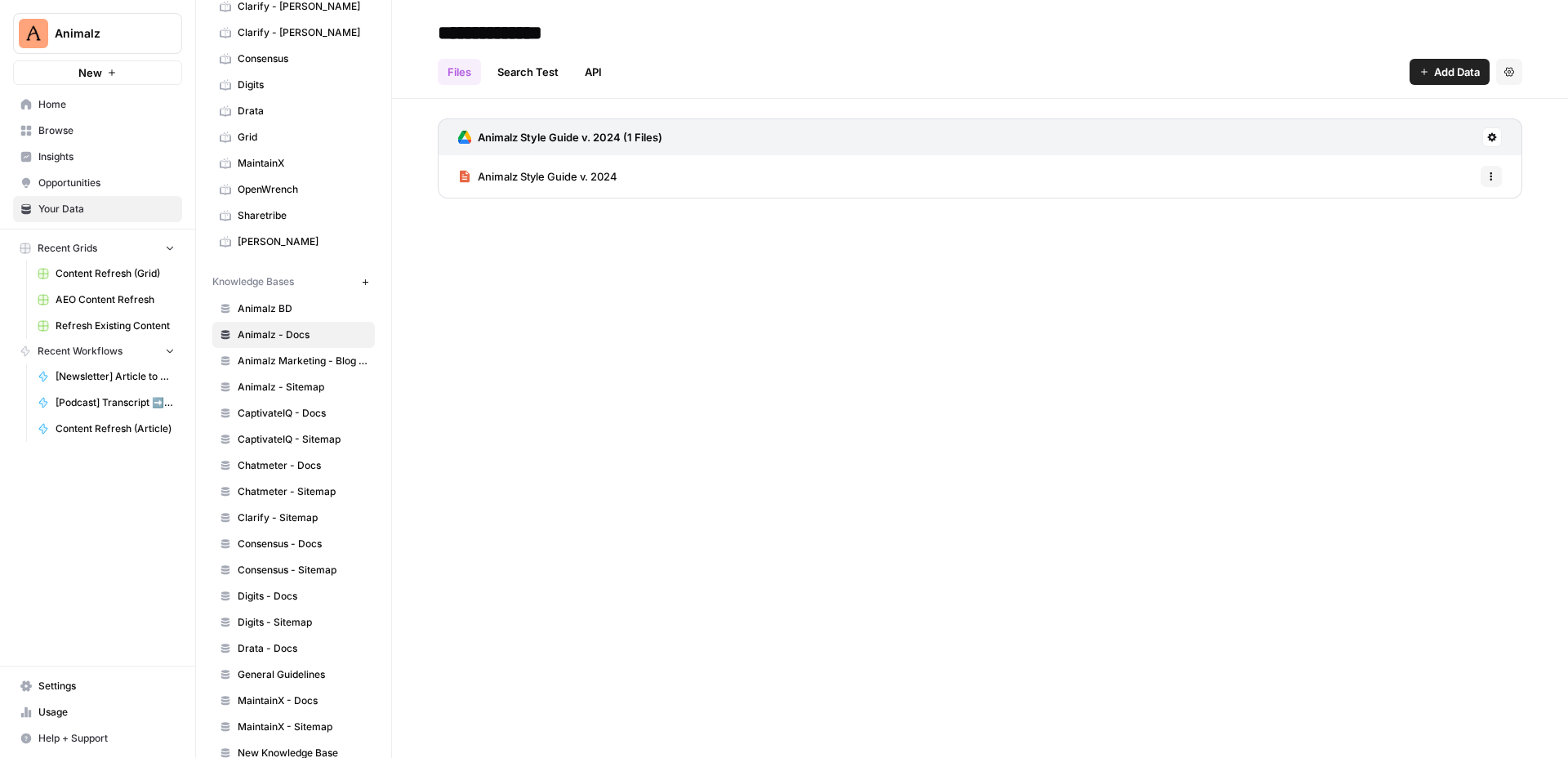
click at [591, 176] on span "Animalz Style Guide v. 2024" at bounding box center [547, 176] width 140 height 16
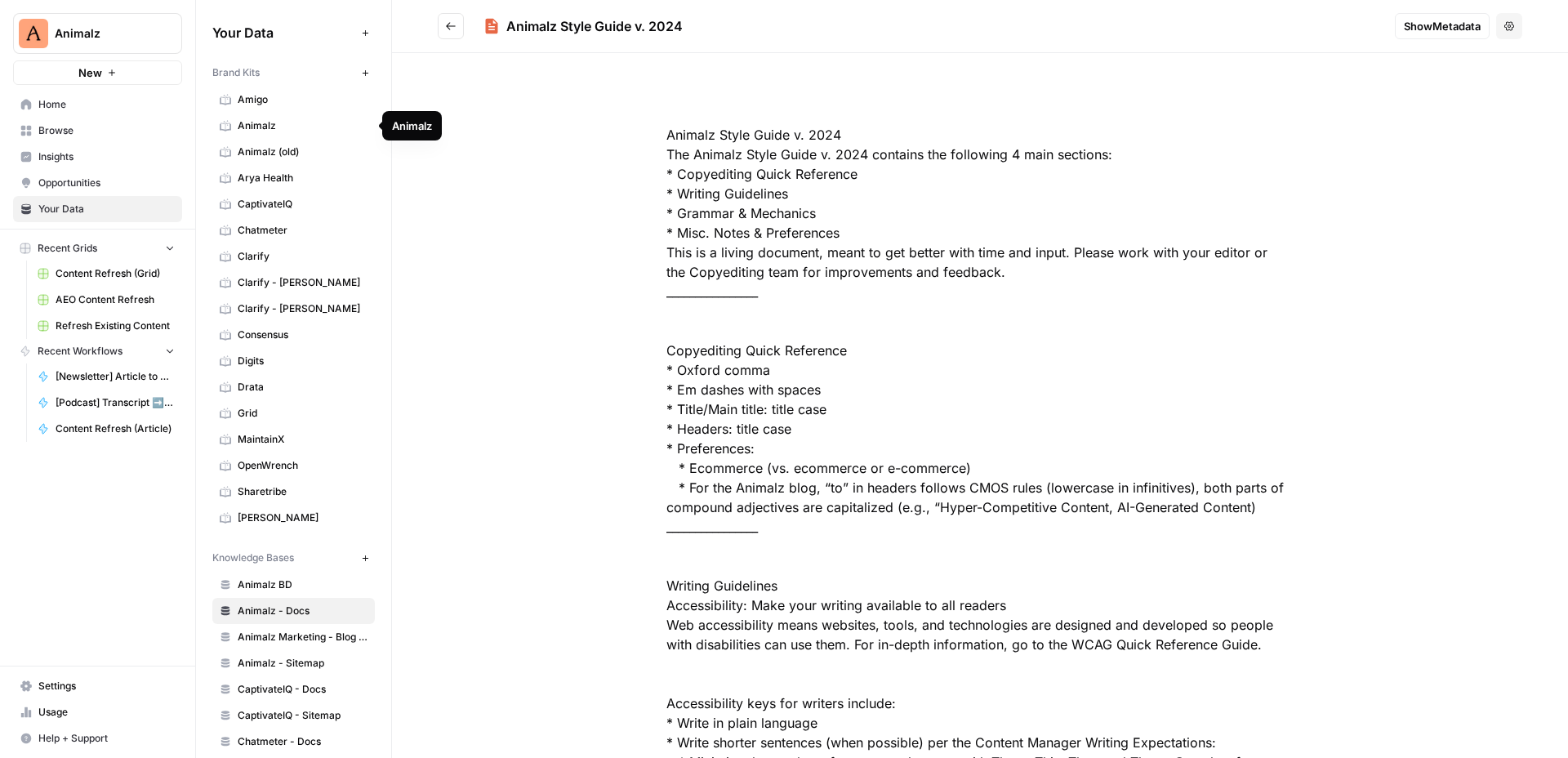
click at [306, 120] on span "Animalz" at bounding box center [302, 125] width 130 height 14
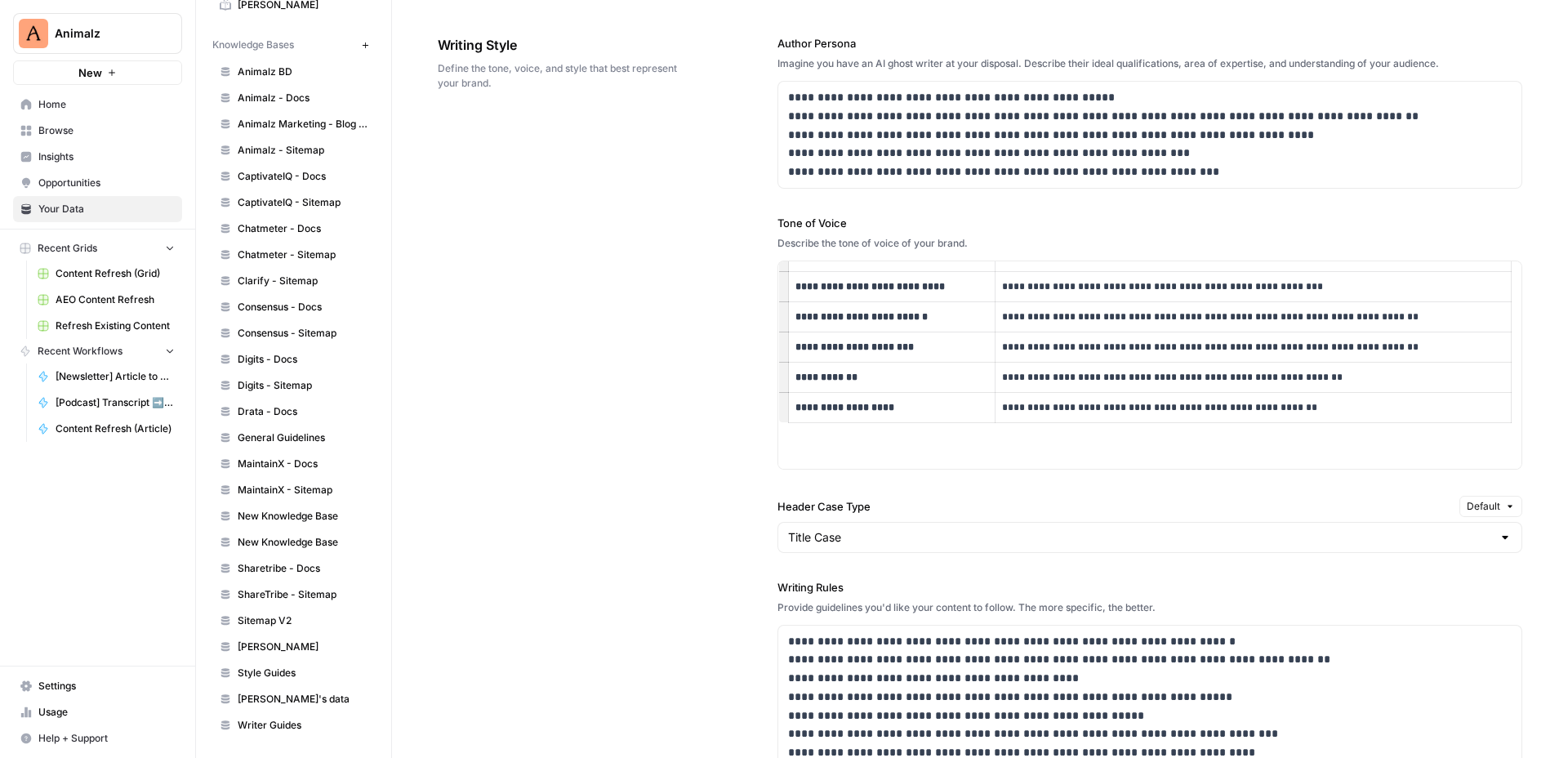
scroll to position [401, 0]
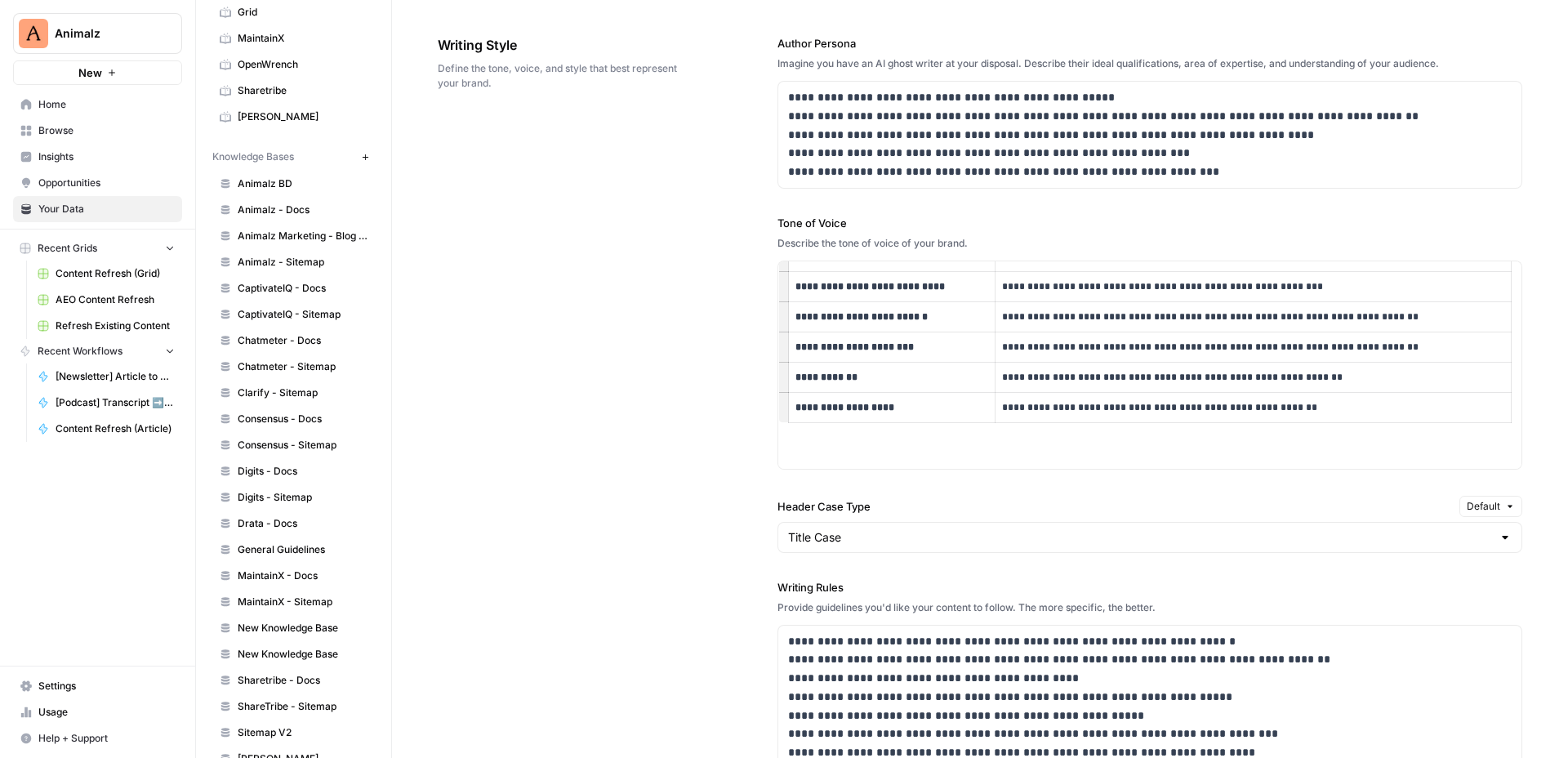
click at [298, 348] on link "Chatmeter - Docs" at bounding box center [293, 340] width 163 height 26
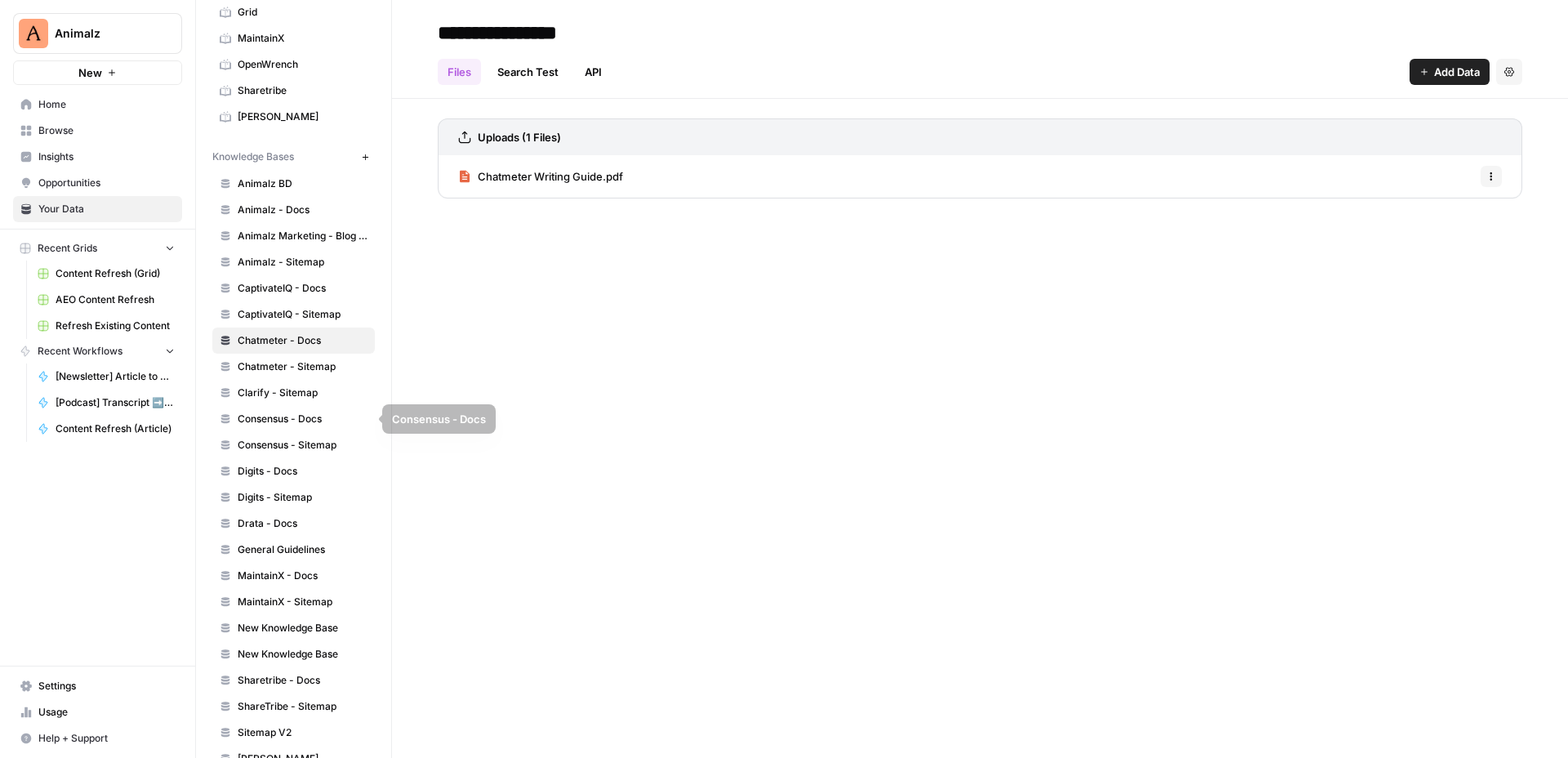
click at [301, 361] on span "Chatmeter - Sitemap" at bounding box center [302, 366] width 130 height 14
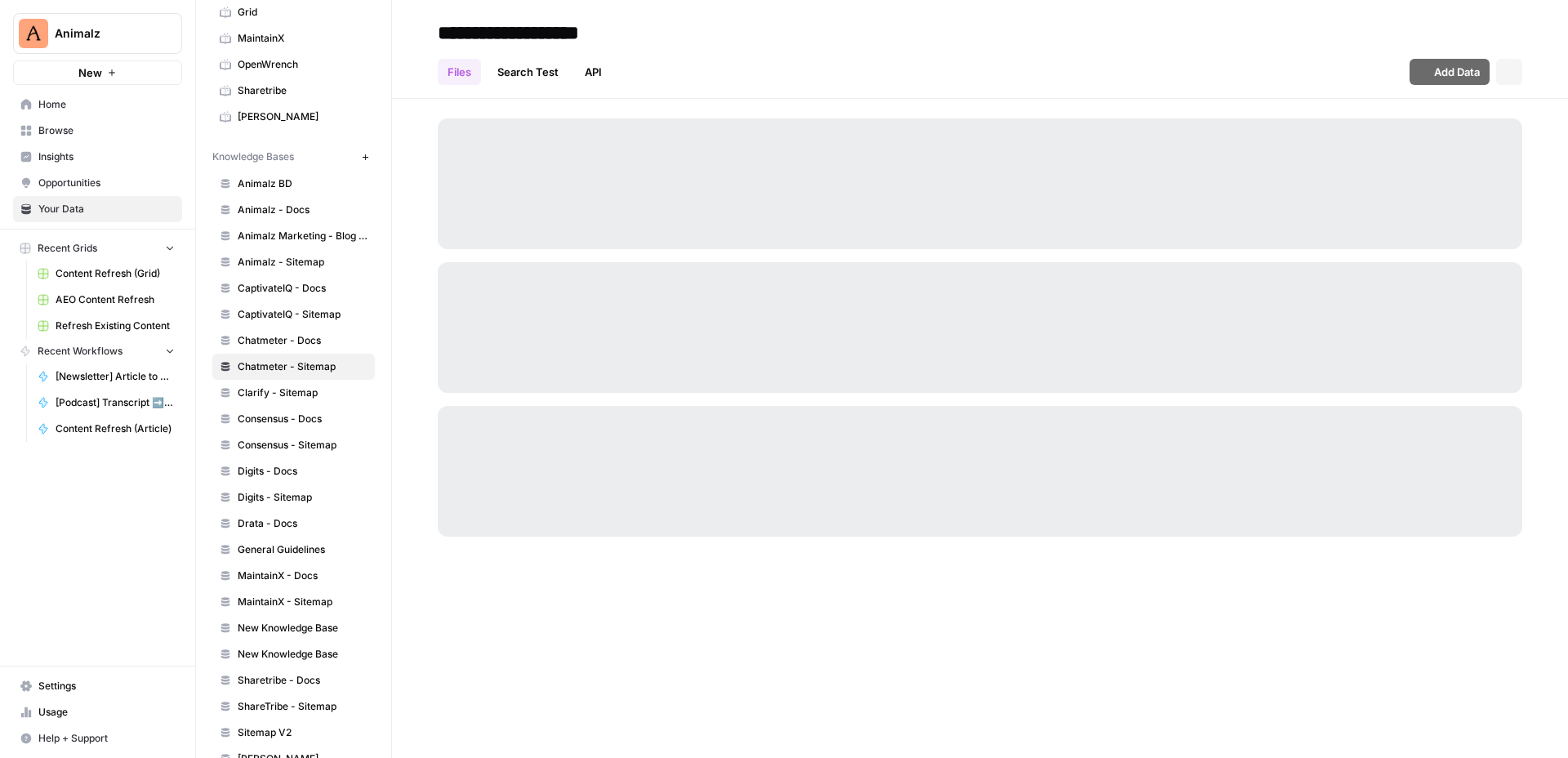
click at [321, 340] on span "Chatmeter - Docs" at bounding box center [302, 340] width 130 height 14
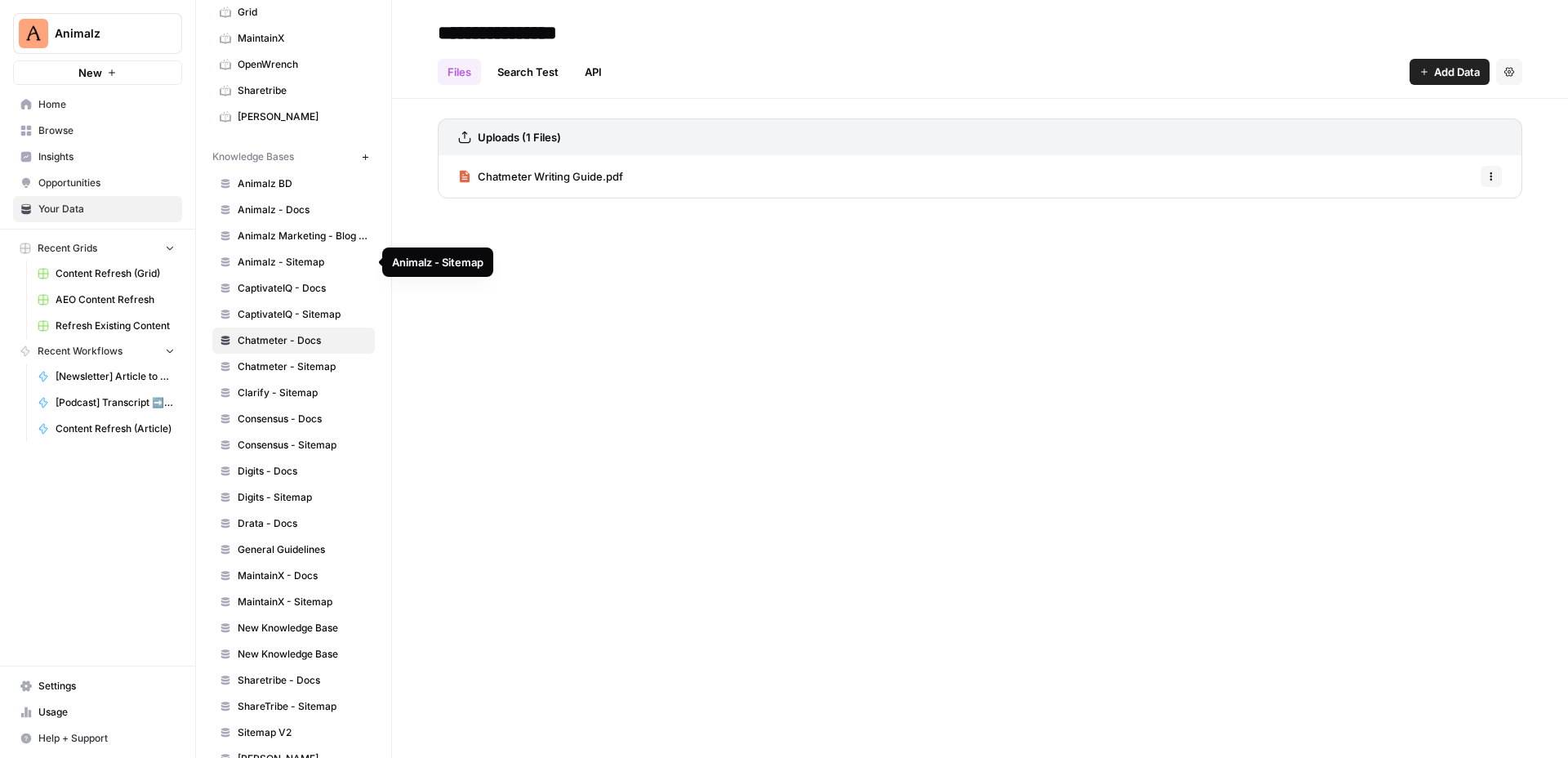
click at [321, 204] on span "Animalz - Docs" at bounding box center [302, 209] width 130 height 14
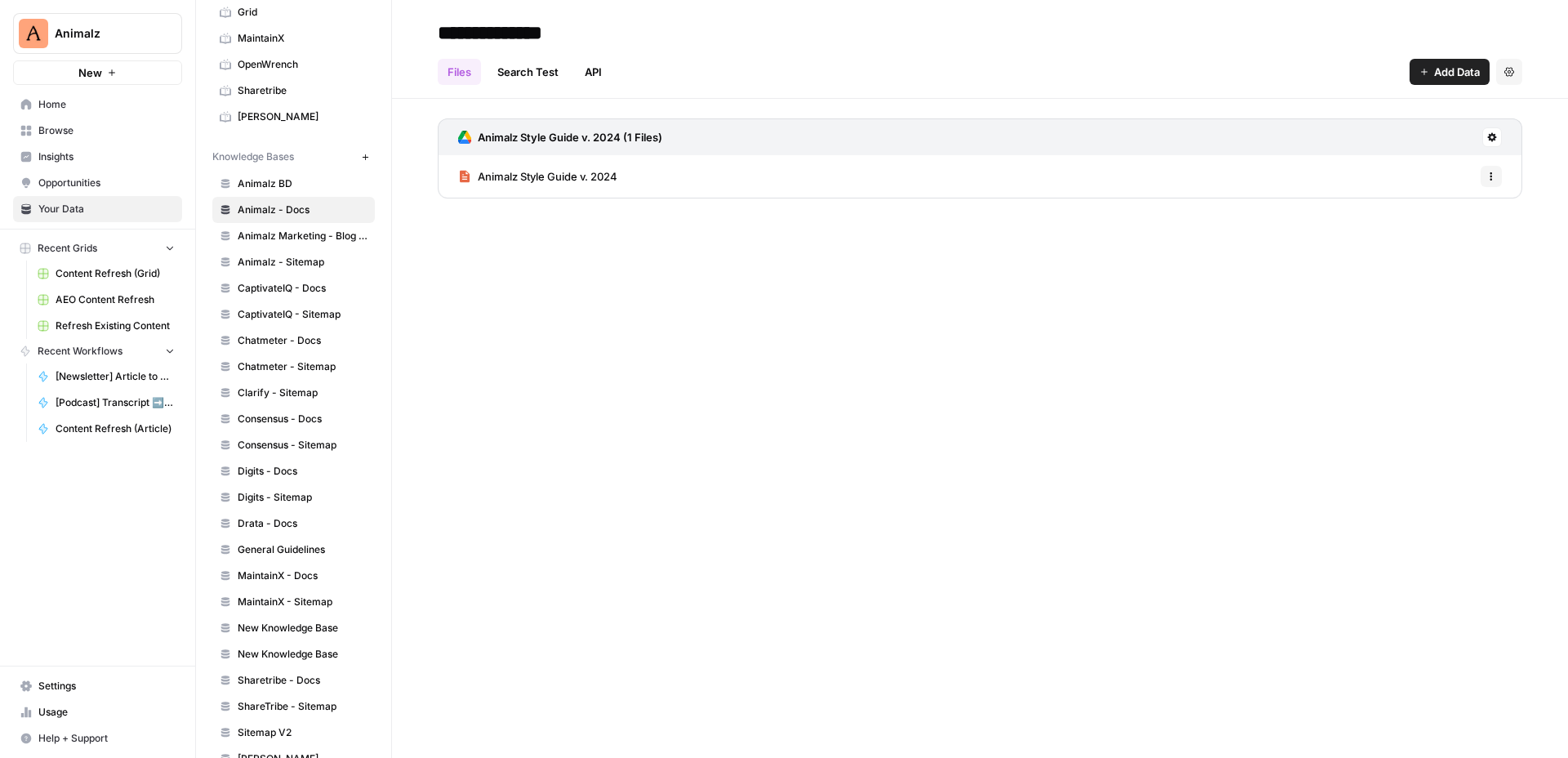
click at [558, 179] on span "Animalz Style Guide v. 2024" at bounding box center [547, 176] width 140 height 16
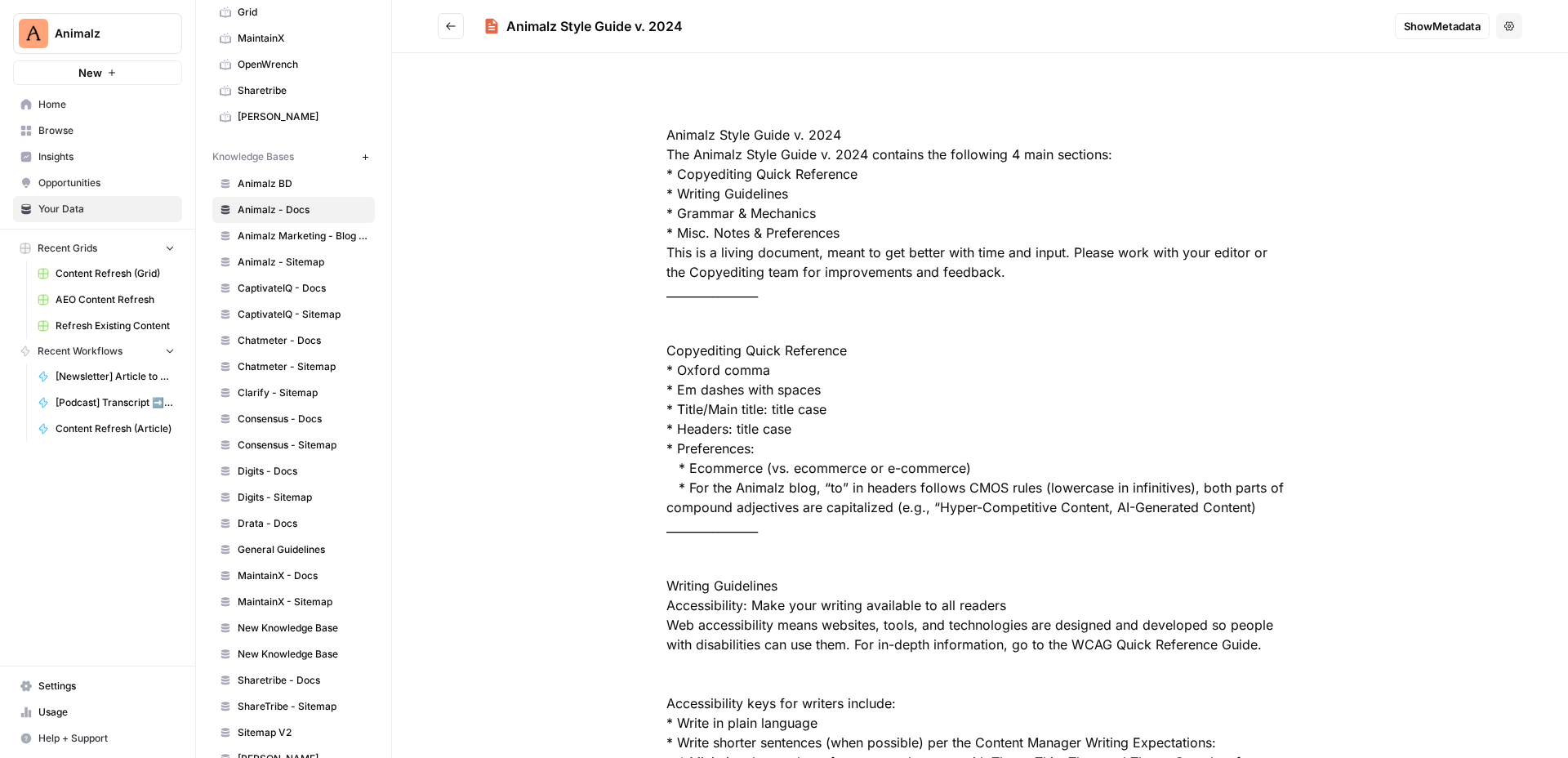
click at [451, 19] on button "Go back" at bounding box center [450, 25] width 26 height 26
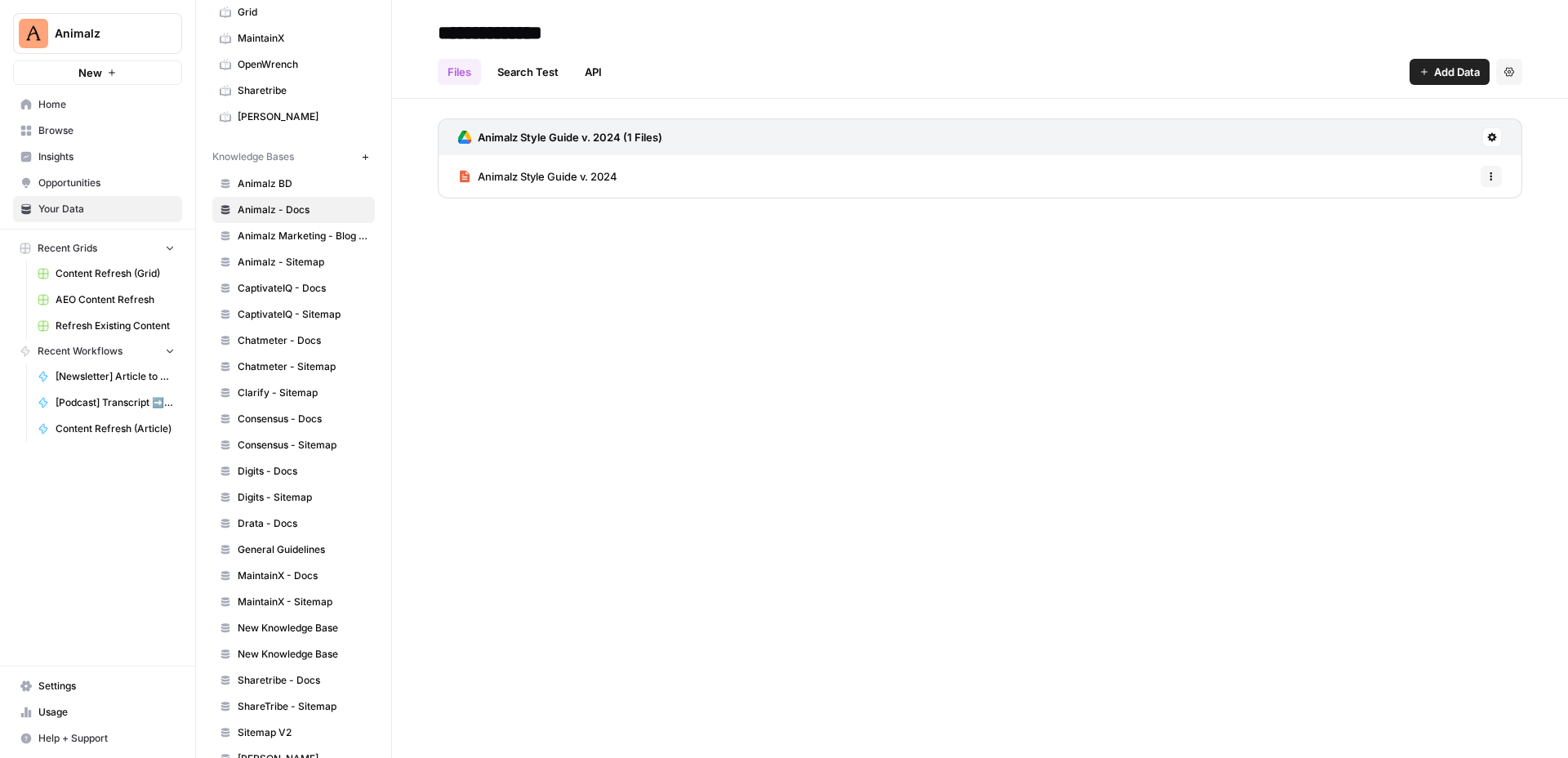
click at [642, 166] on div "Animalz Style Guide v. 2024 Options" at bounding box center [979, 176] width 1085 height 42
click at [604, 178] on span "Animalz Style Guide v. 2024" at bounding box center [547, 176] width 140 height 16
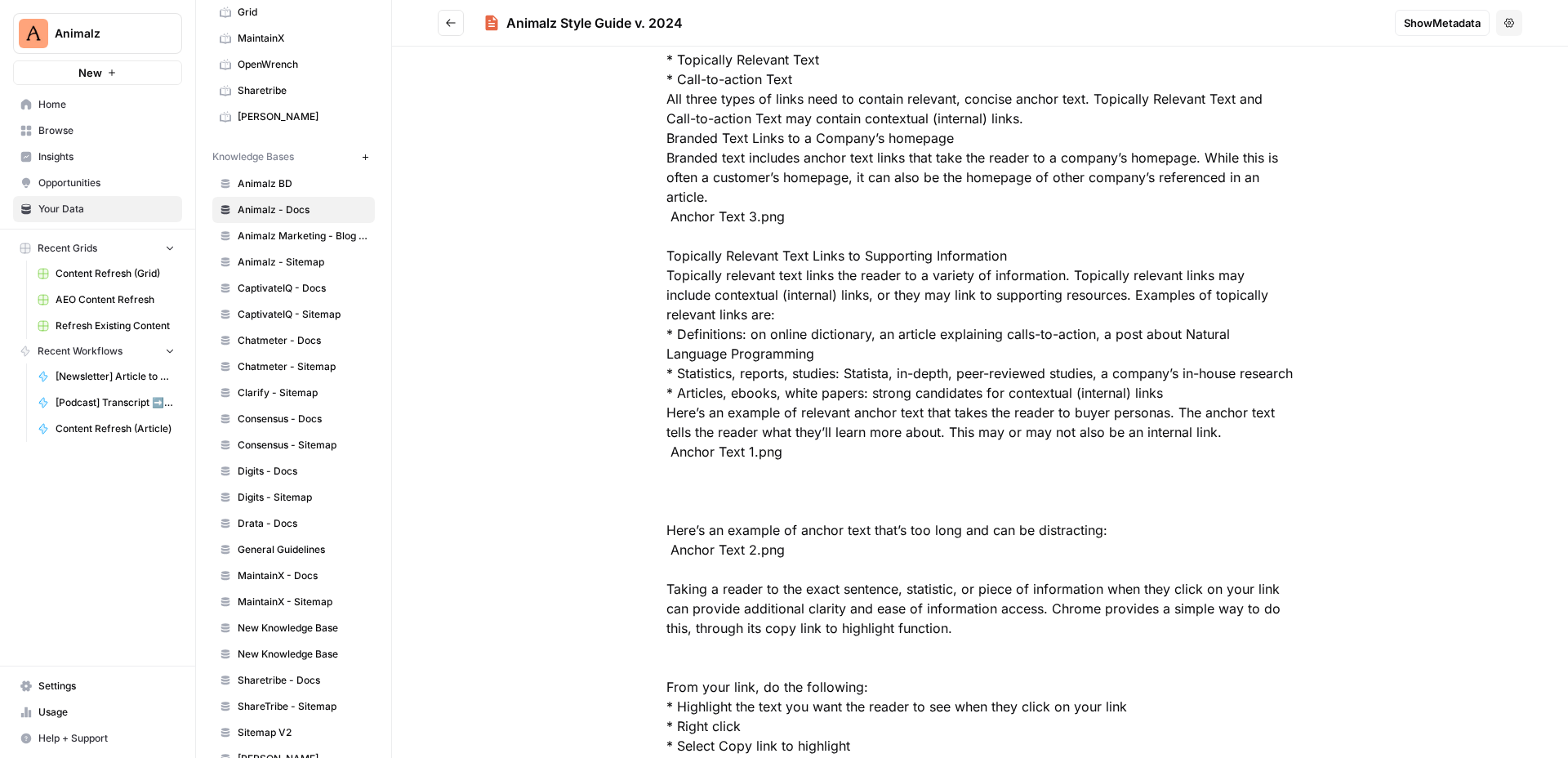
scroll to position [984, 0]
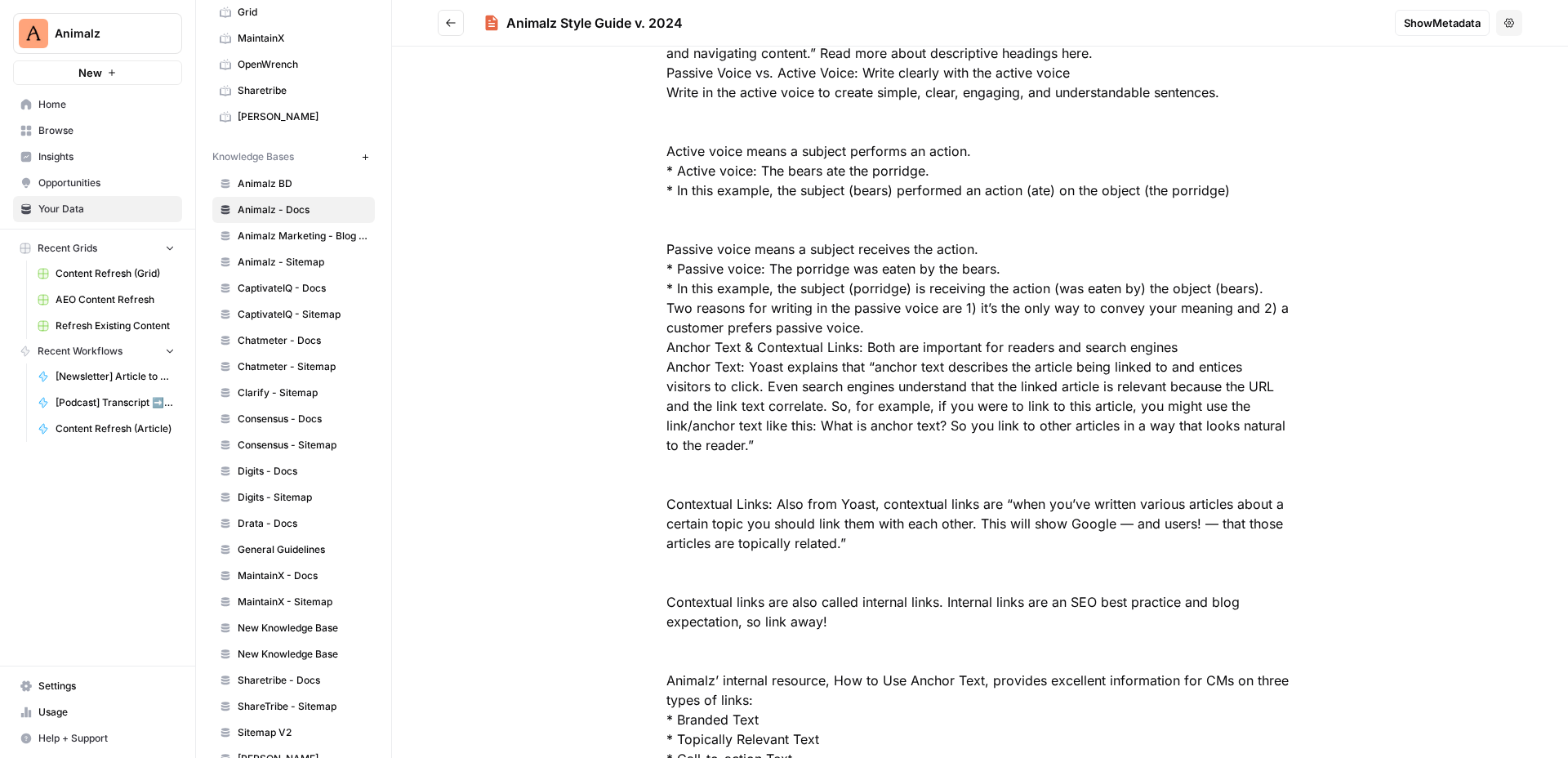
click at [452, 28] on icon "Go back" at bounding box center [450, 22] width 11 height 11
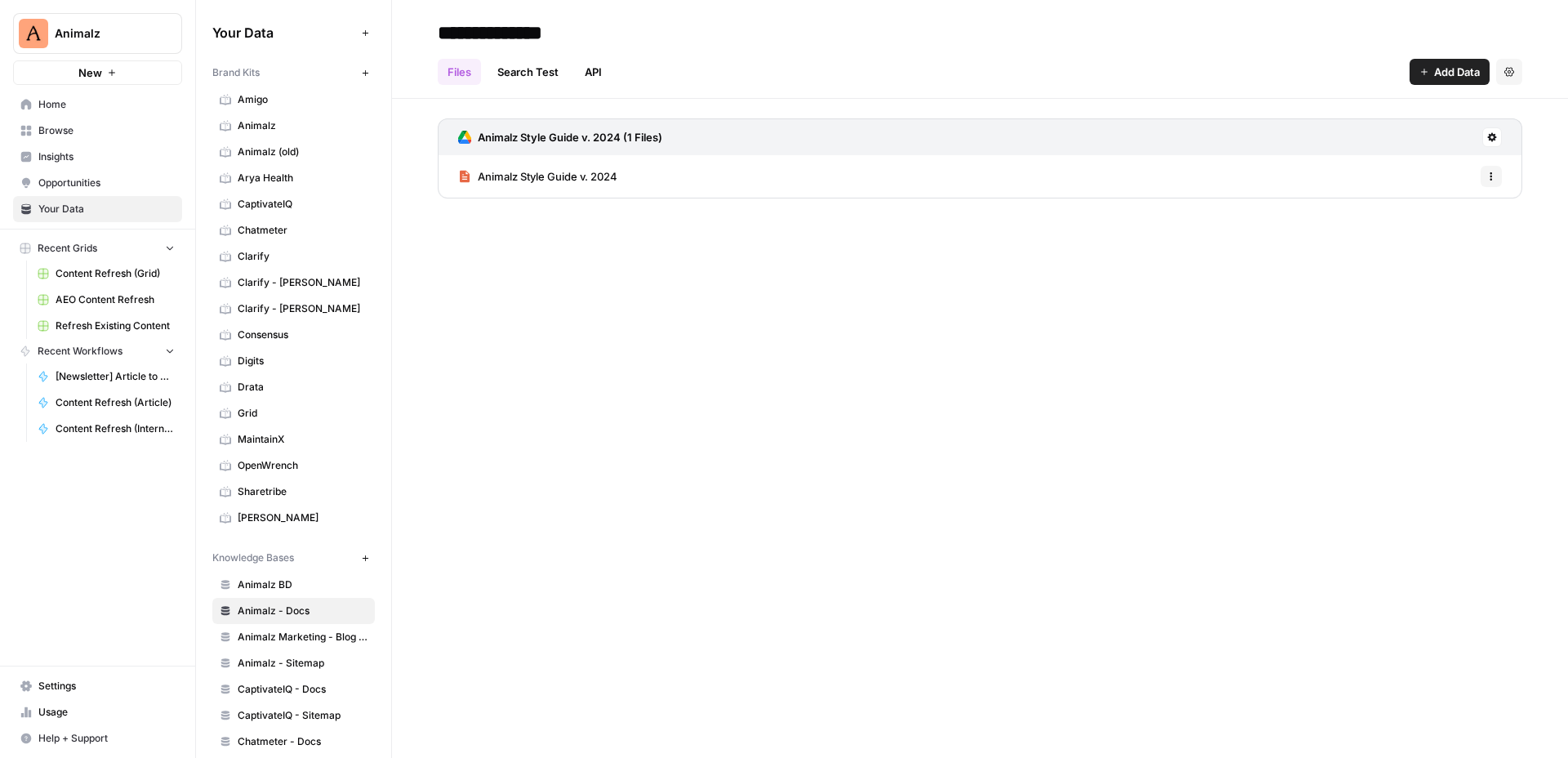
click at [100, 129] on span "Browse" at bounding box center [106, 130] width 137 height 14
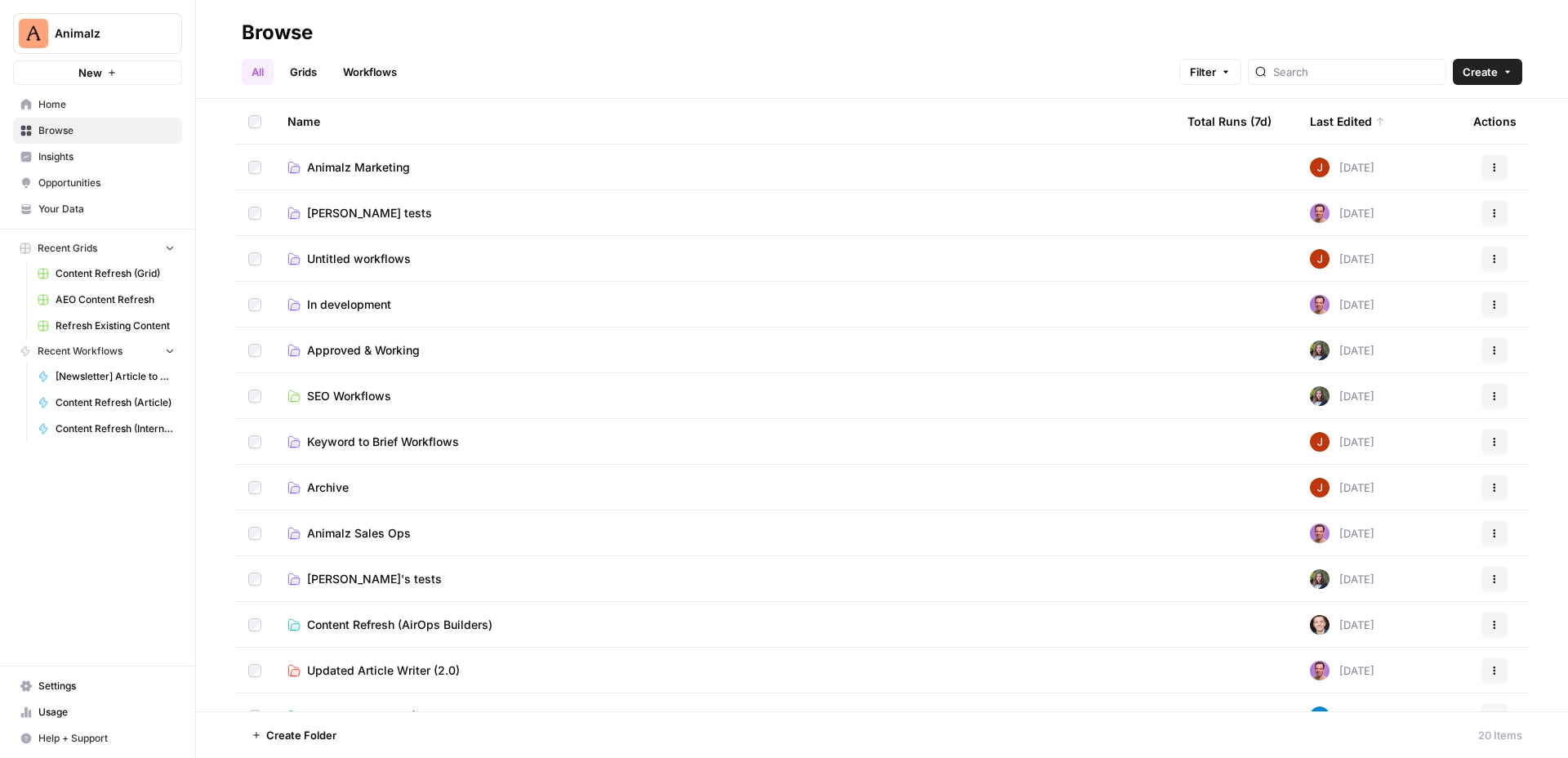
click at [377, 164] on span "Animalz Marketing" at bounding box center [358, 167] width 103 height 16
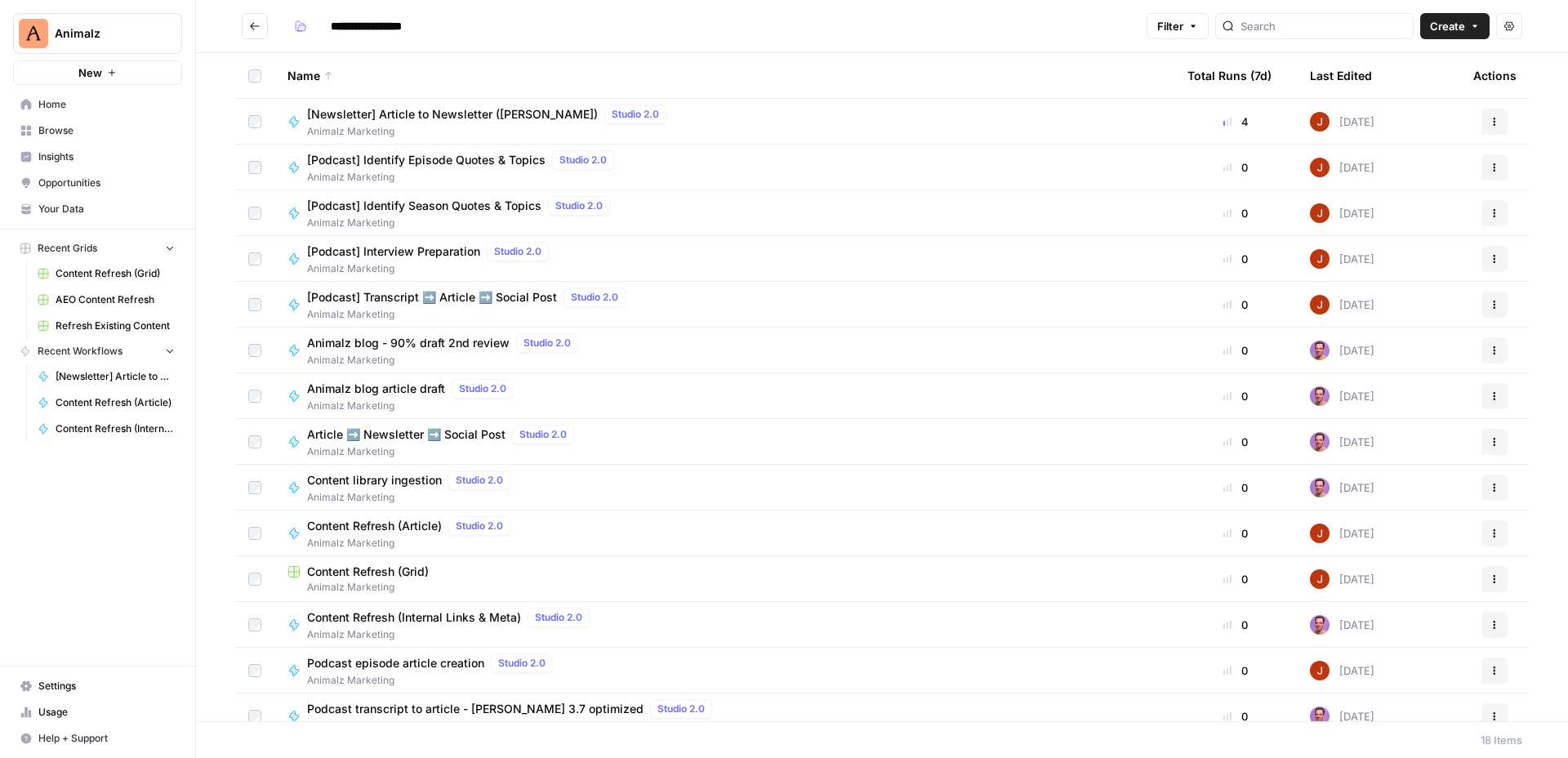
scroll to position [201, 0]
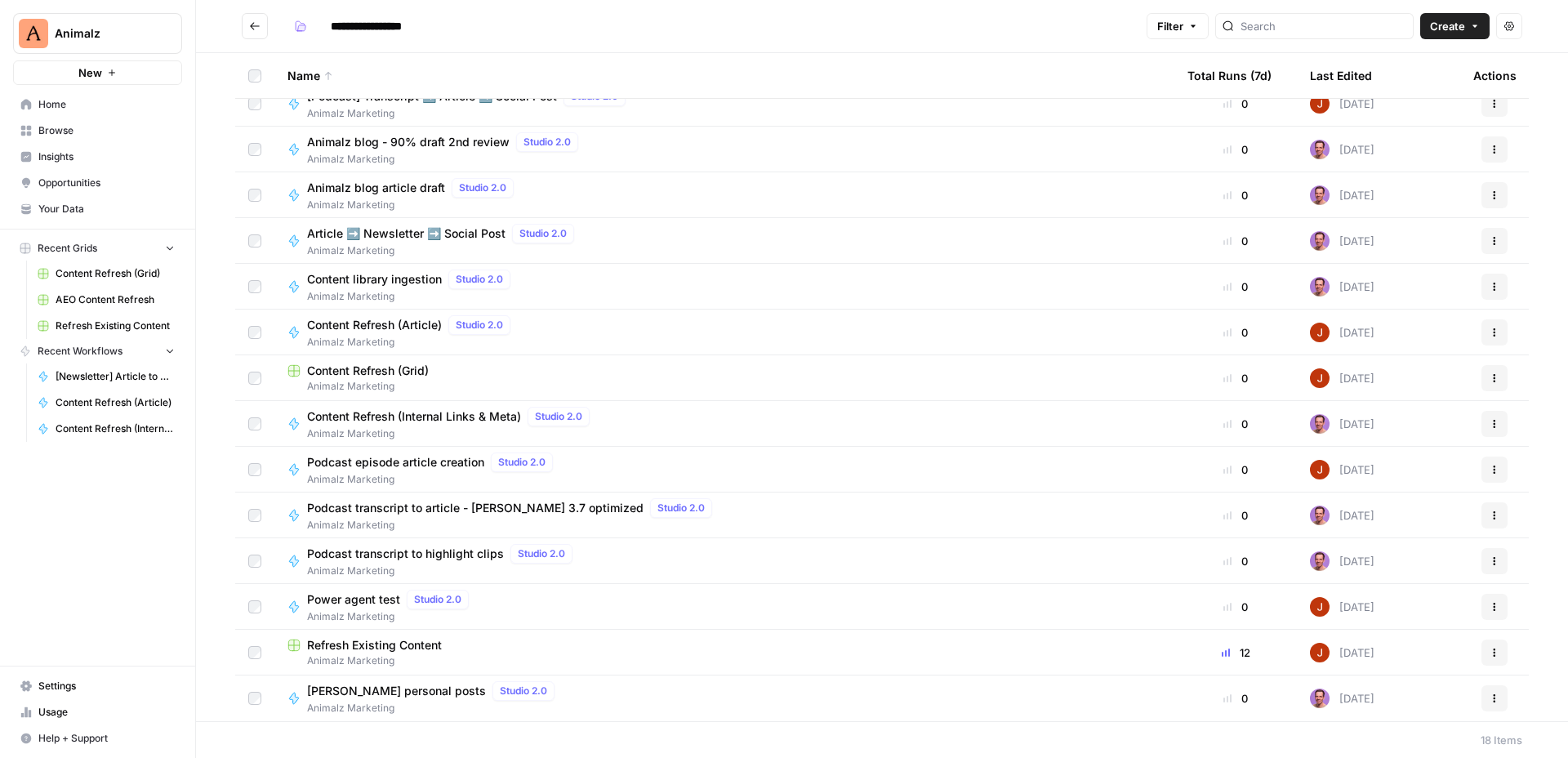
click at [1470, 21] on icon "button" at bounding box center [1476, 26] width 10 height 10
click at [1408, 82] on span "Workflow" at bounding box center [1424, 86] width 92 height 16
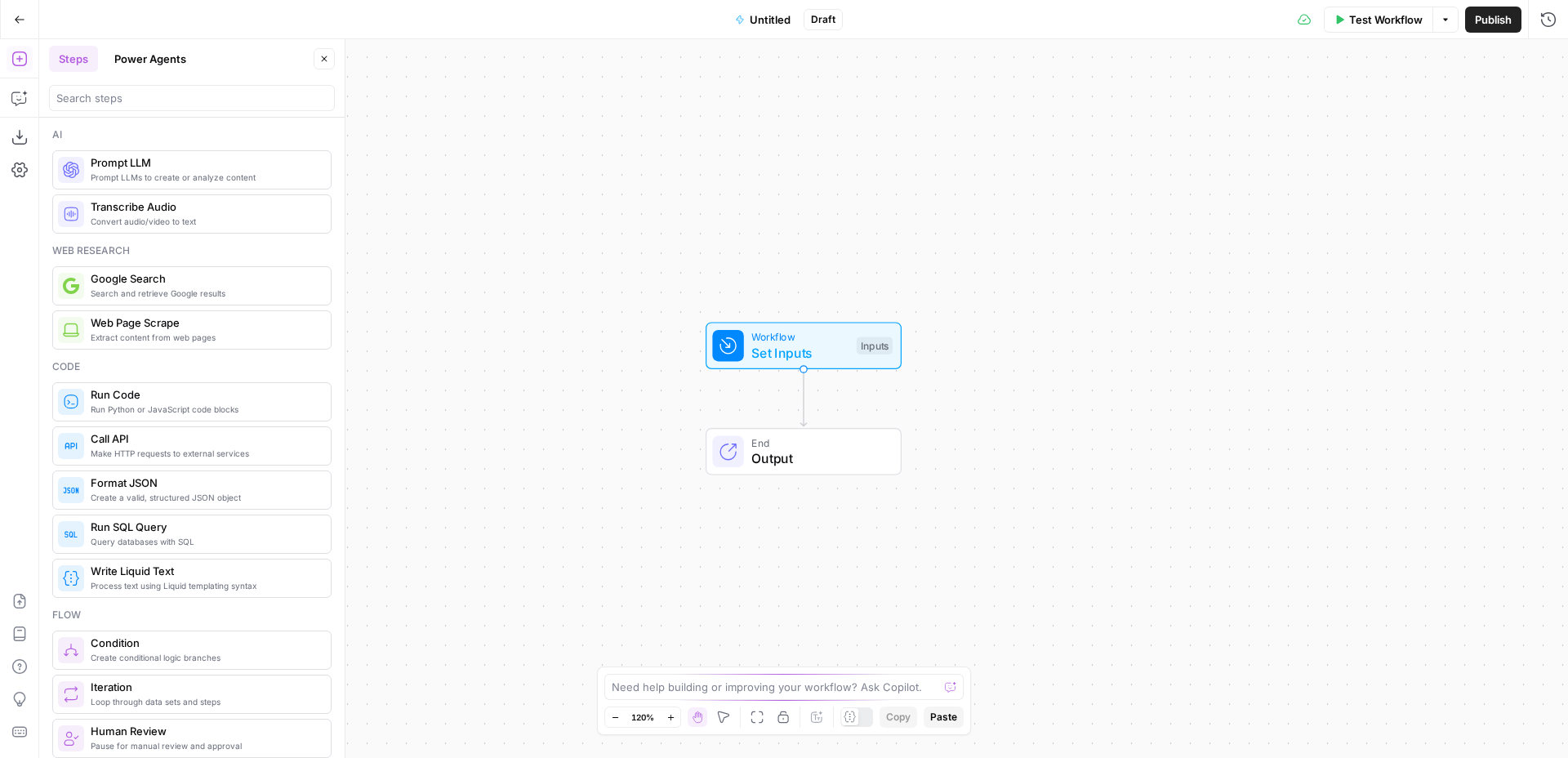
click at [771, 18] on span "Untitled" at bounding box center [770, 19] width 41 height 16
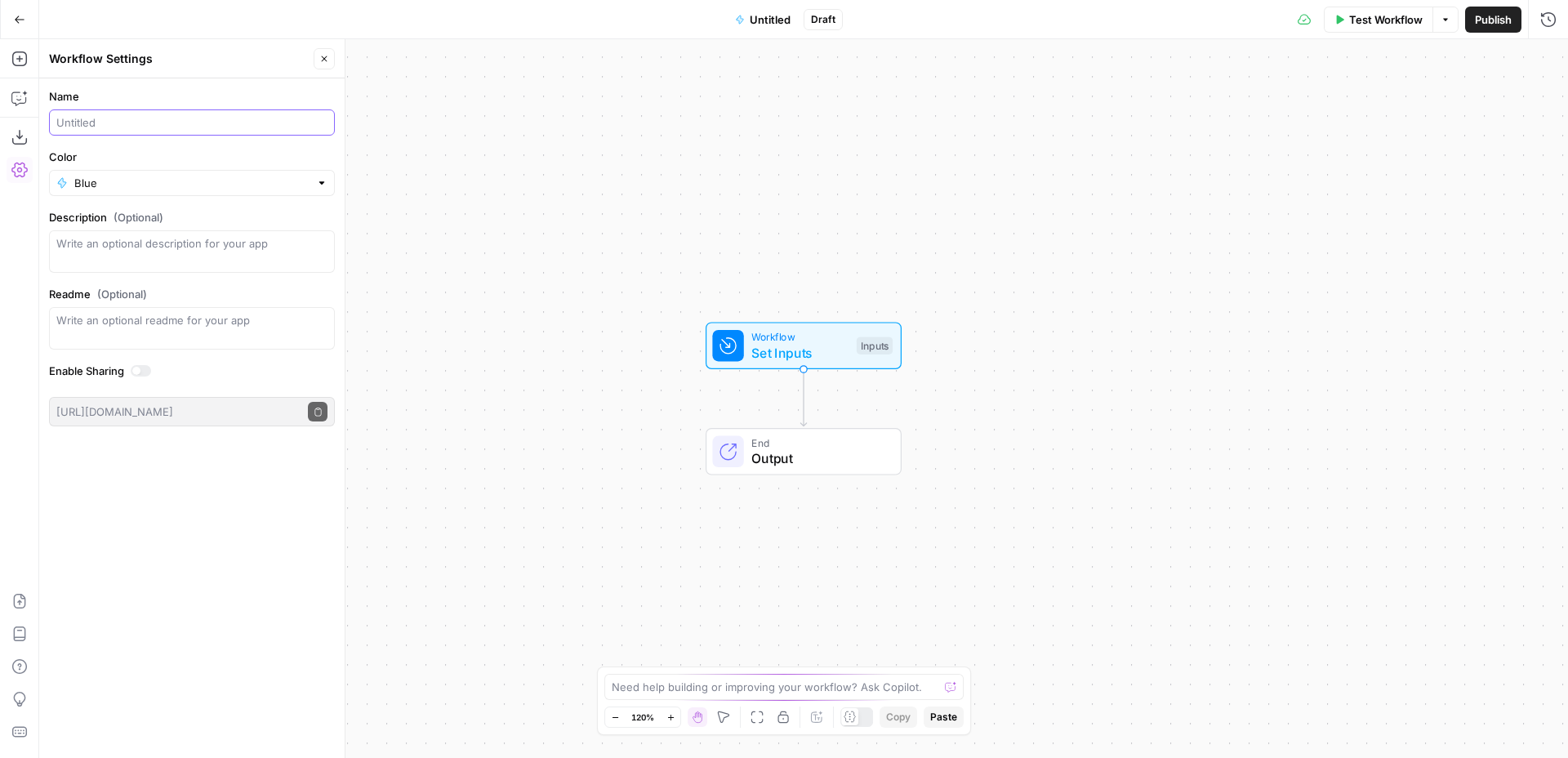
click at [282, 118] on input "Name" at bounding box center [192, 122] width 271 height 16
click at [815, 346] on span "Set Inputs" at bounding box center [800, 353] width 98 height 20
click at [1398, 100] on button "Add Field" at bounding box center [1281, 111] width 494 height 26
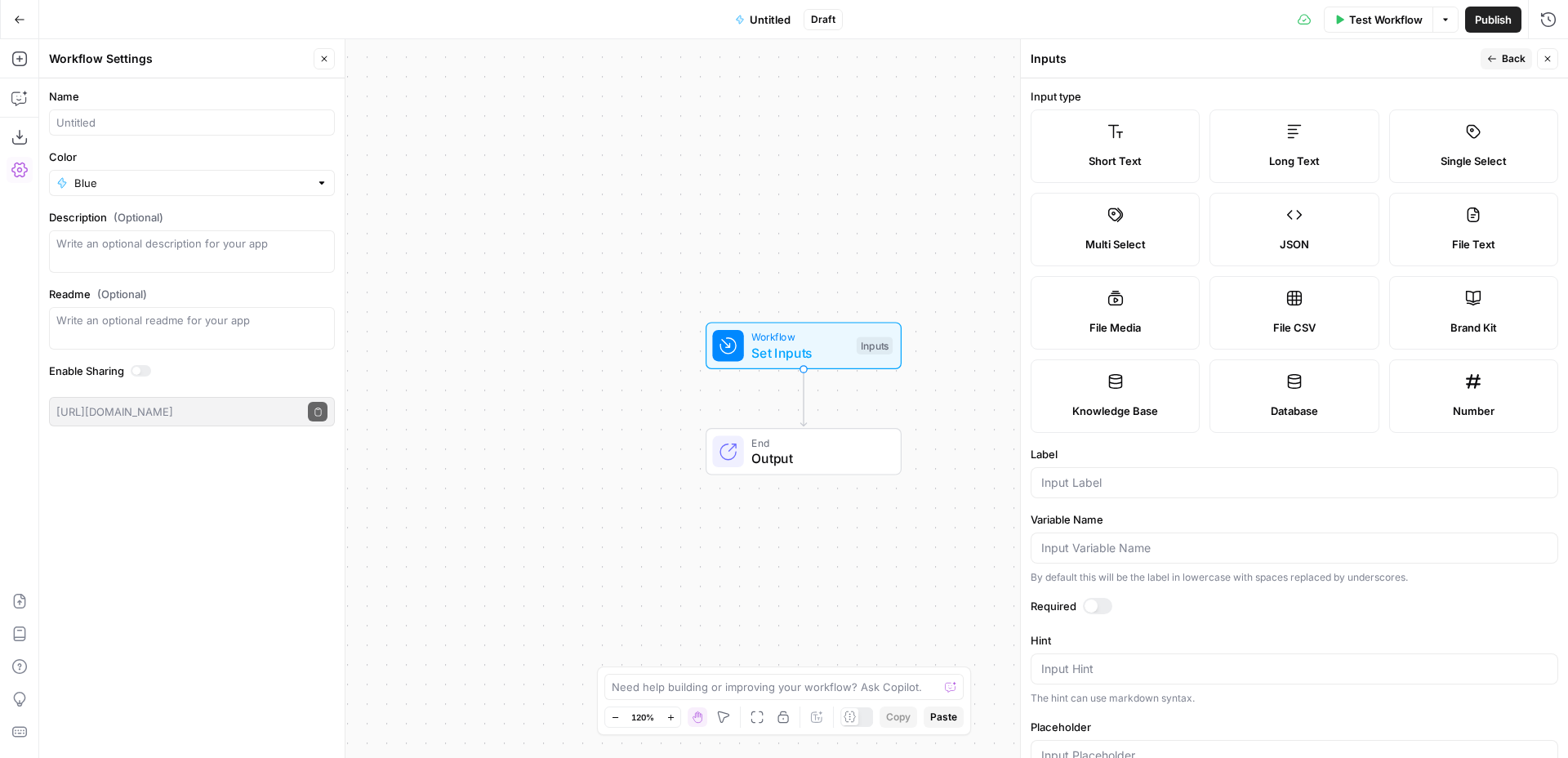
click at [1502, 340] on label "Brand Kit" at bounding box center [1473, 313] width 169 height 74
click at [1196, 485] on input "Label" at bounding box center [1294, 482] width 506 height 16
type input "Ｂ"
type input "Brand Kit"
click at [1096, 610] on div at bounding box center [1091, 605] width 13 height 13
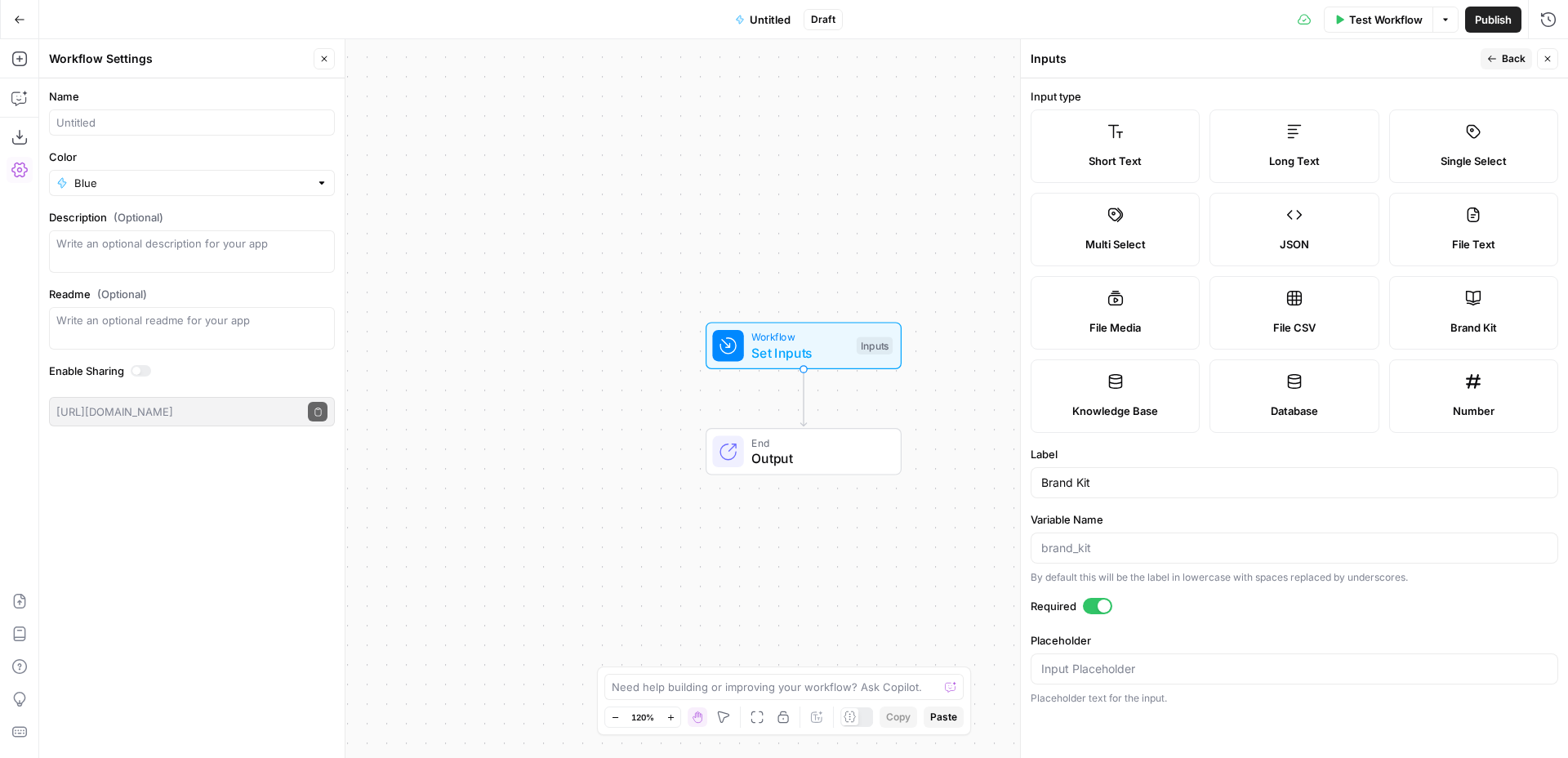
click at [1503, 53] on span "Back" at bounding box center [1514, 59] width 24 height 14
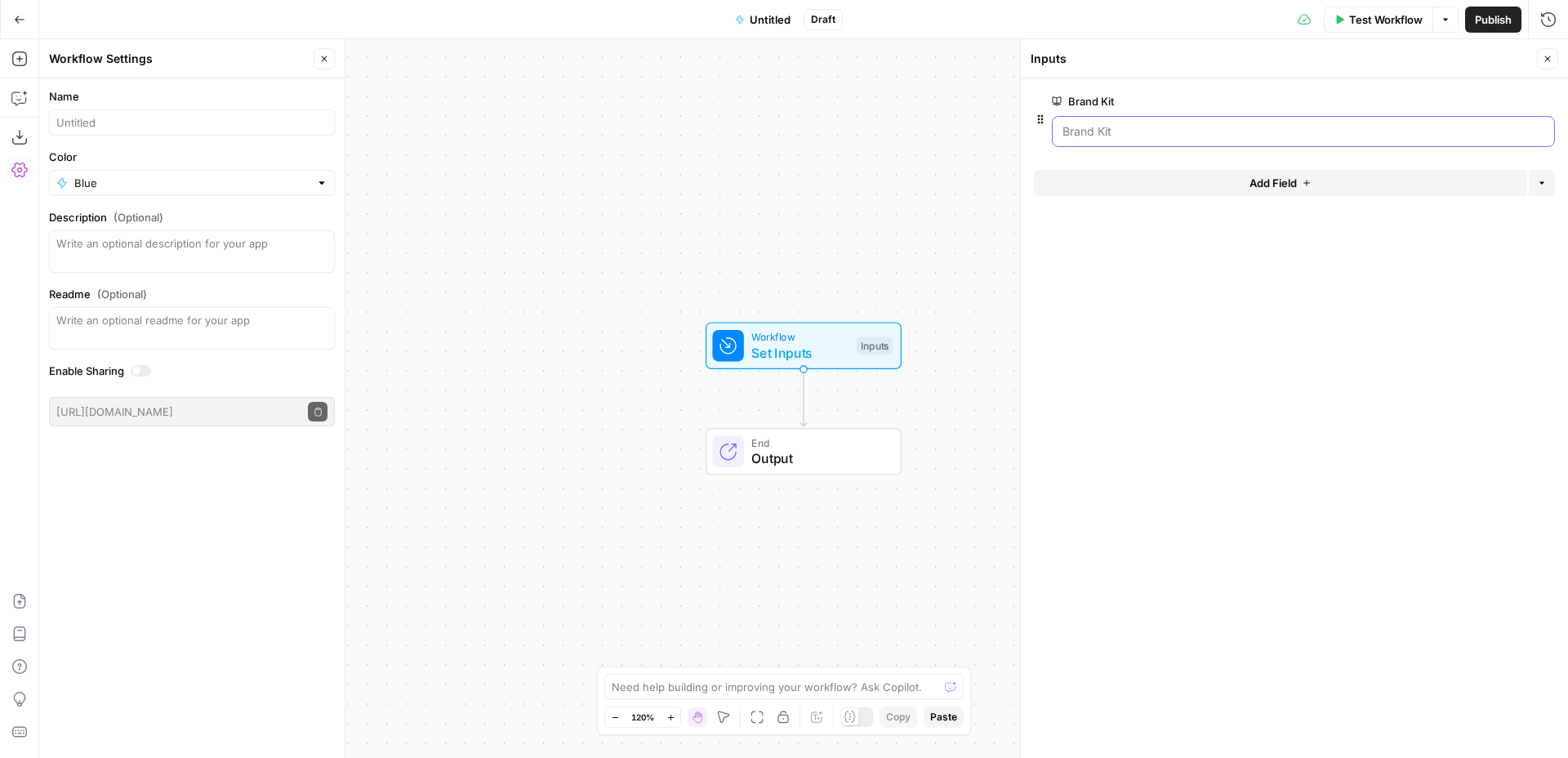
click at [1264, 131] on Kit "Brand Kit" at bounding box center [1303, 131] width 482 height 16
click at [1533, 132] on Kit "Brand Kit" at bounding box center [1303, 131] width 482 height 16
click at [951, 166] on div "Workflow Set Inputs Inputs End Output" at bounding box center [803, 399] width 1529 height 719
click at [1246, 136] on Kit "Brand Kit" at bounding box center [1303, 131] width 482 height 16
click at [1413, 19] on span "Test Workflow" at bounding box center [1386, 19] width 74 height 16
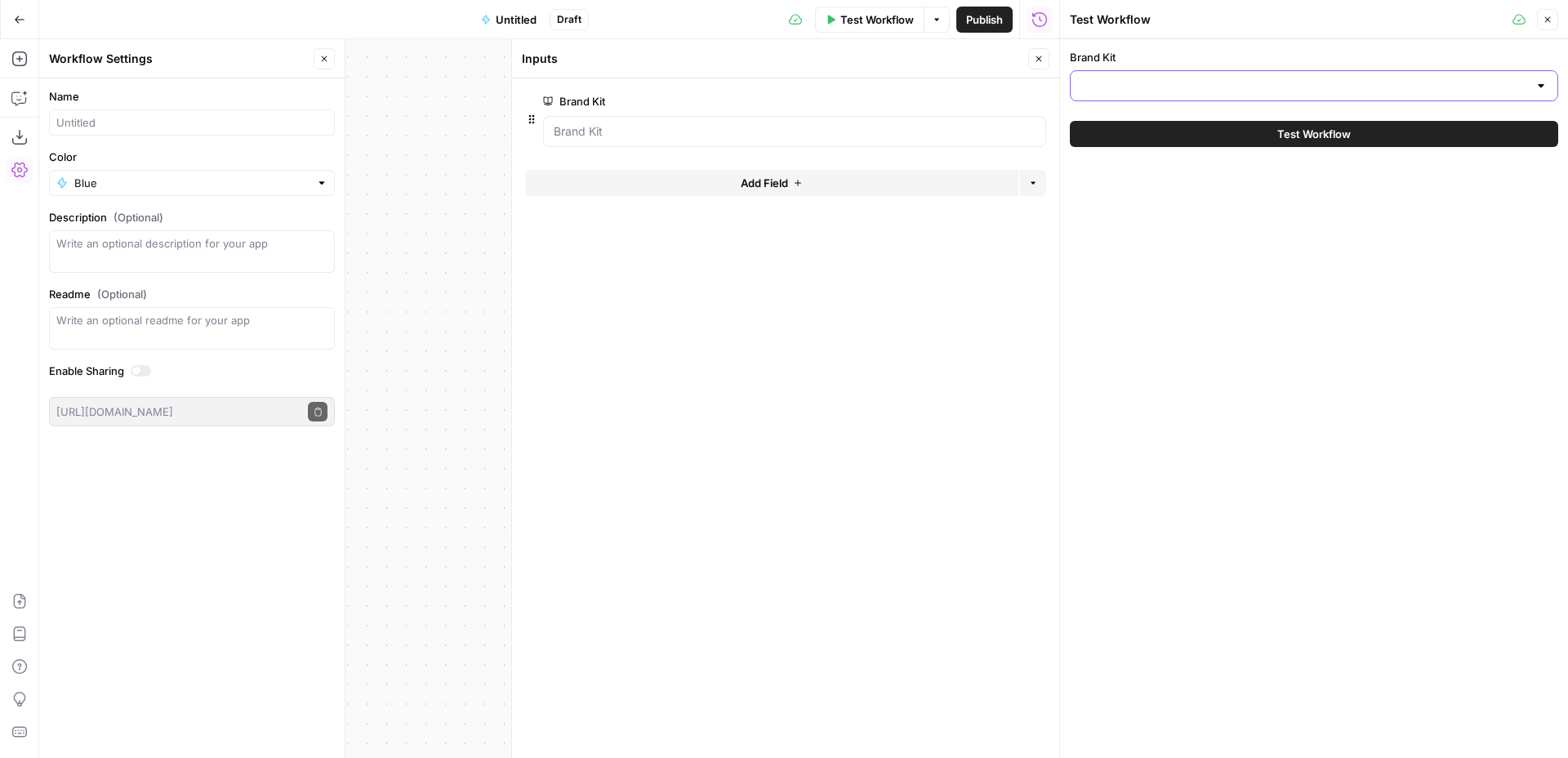
click at [1465, 90] on input "Brand Kit" at bounding box center [1304, 85] width 448 height 16
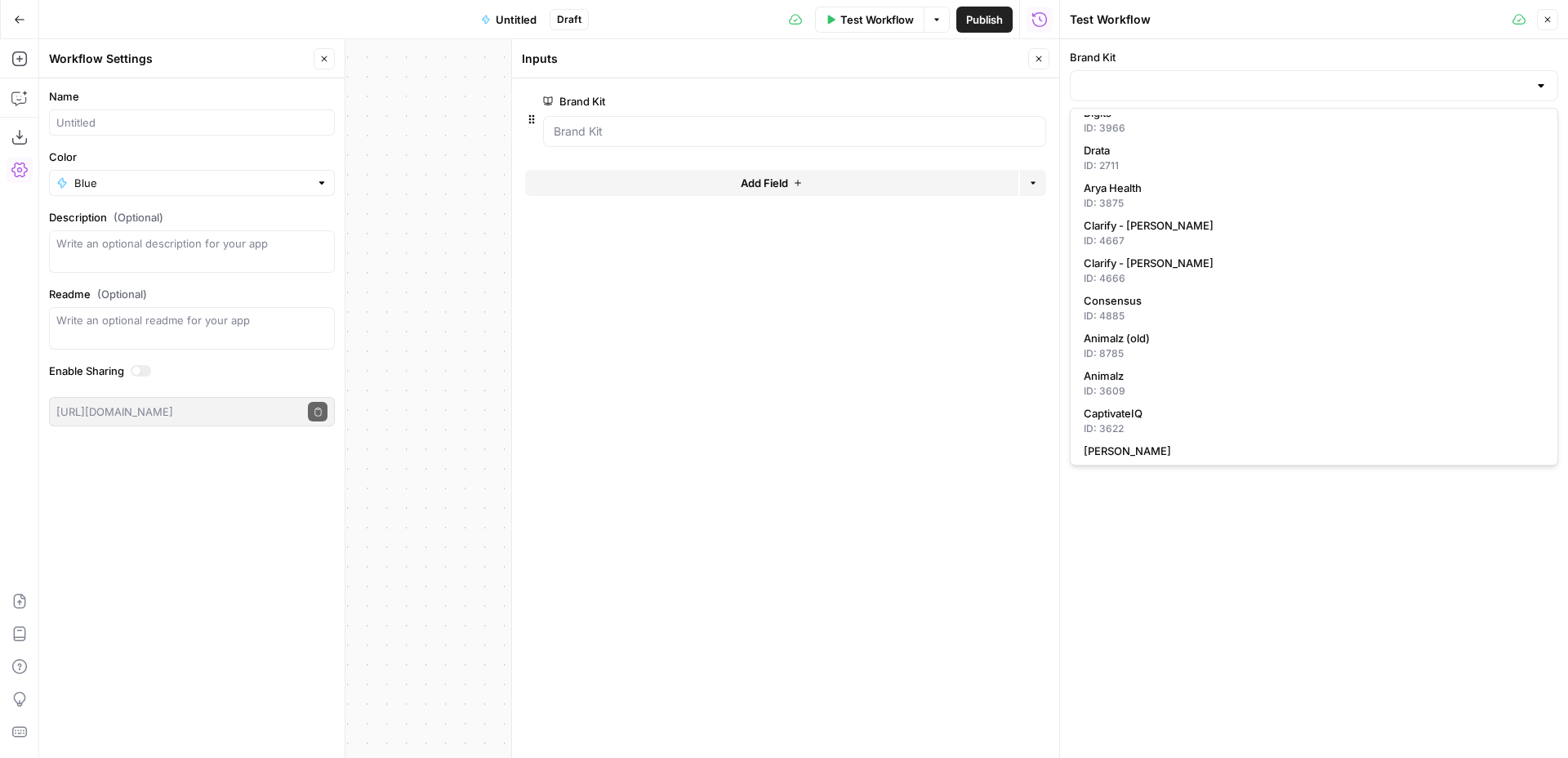
scroll to position [64, 0]
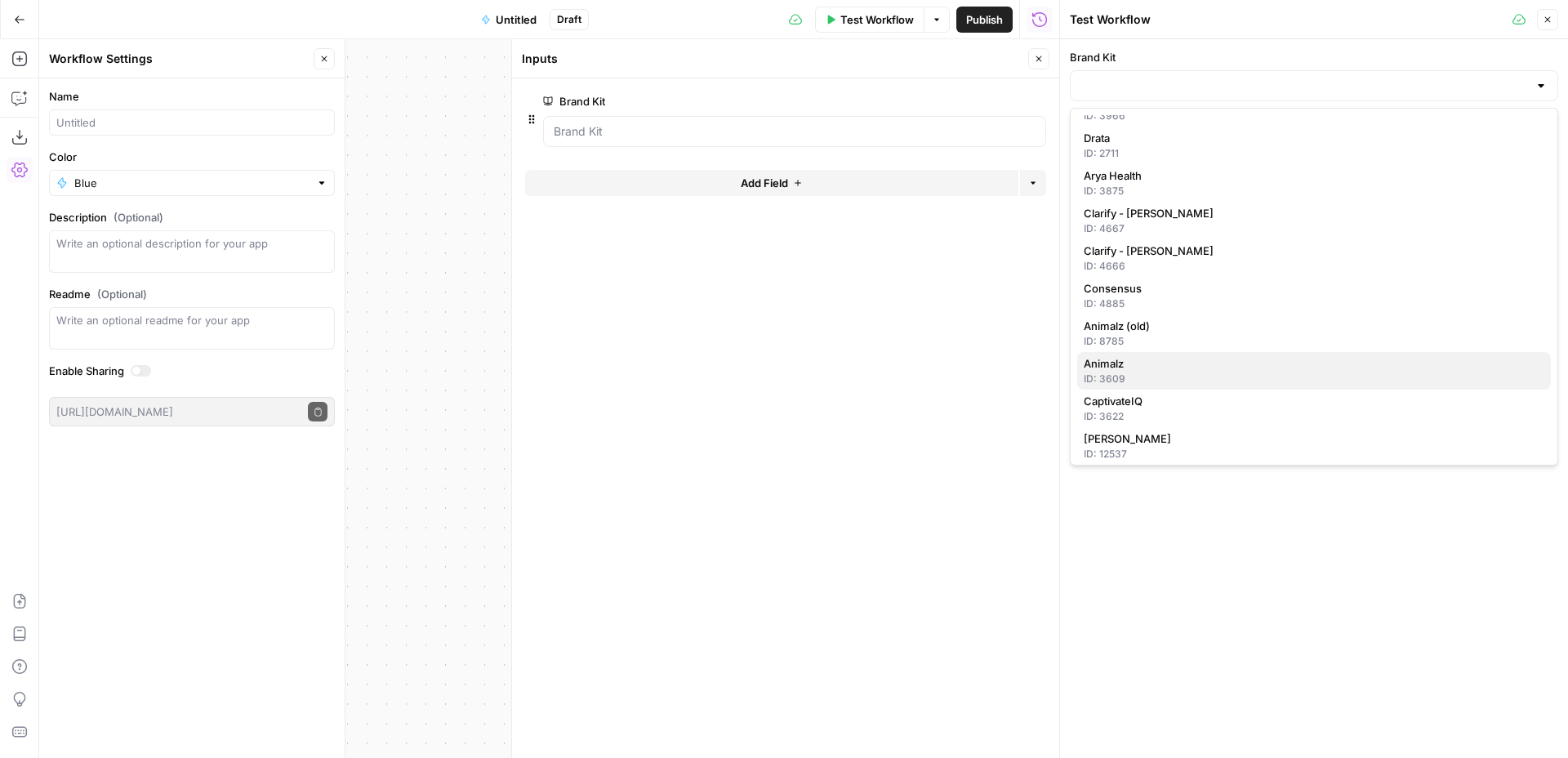
click at [1260, 352] on button "Animalz ID: 3609" at bounding box center [1314, 371] width 474 height 37
type input "Animalz"
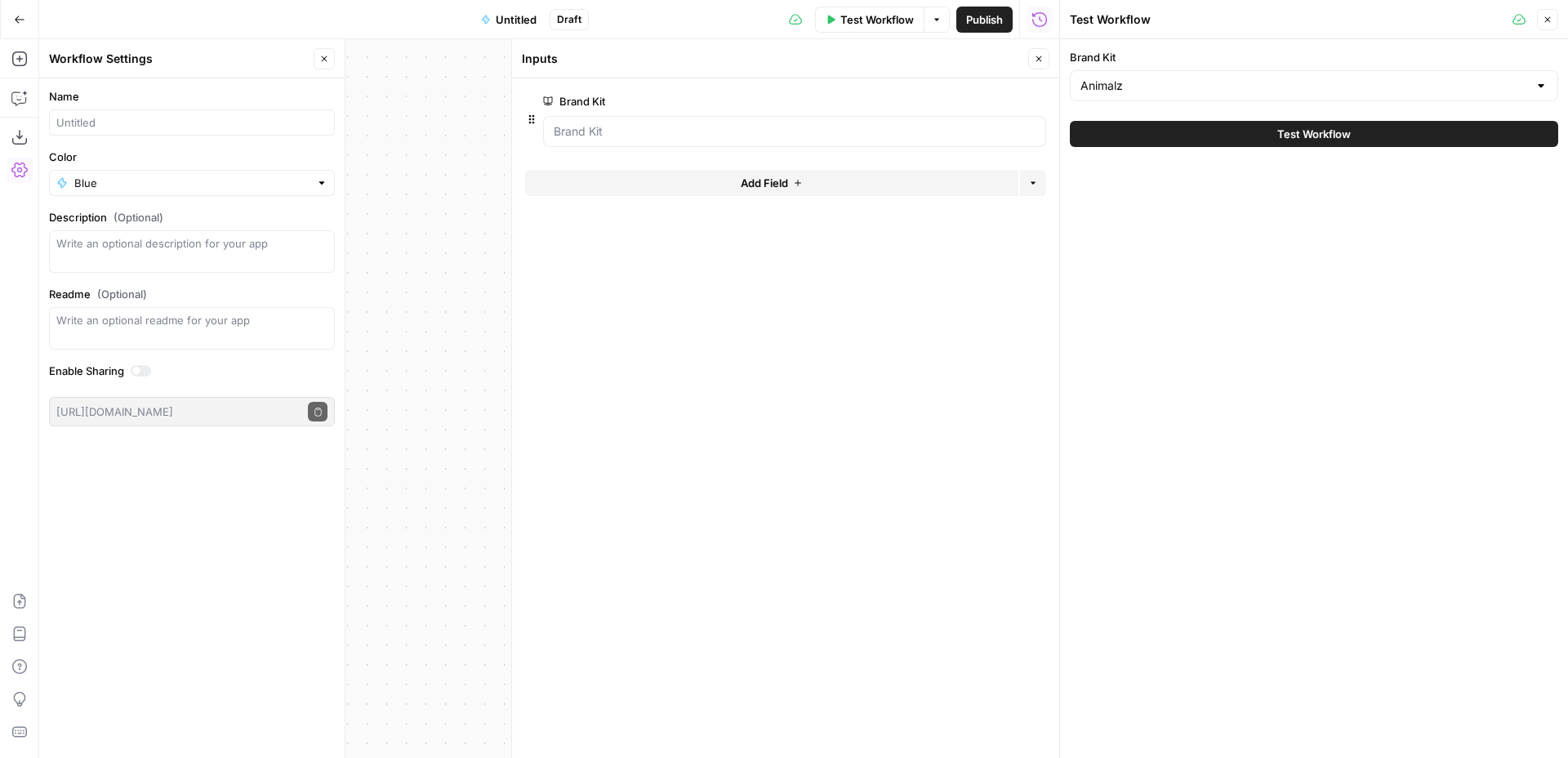
click at [1543, 12] on button "Close" at bounding box center [1548, 20] width 21 height 21
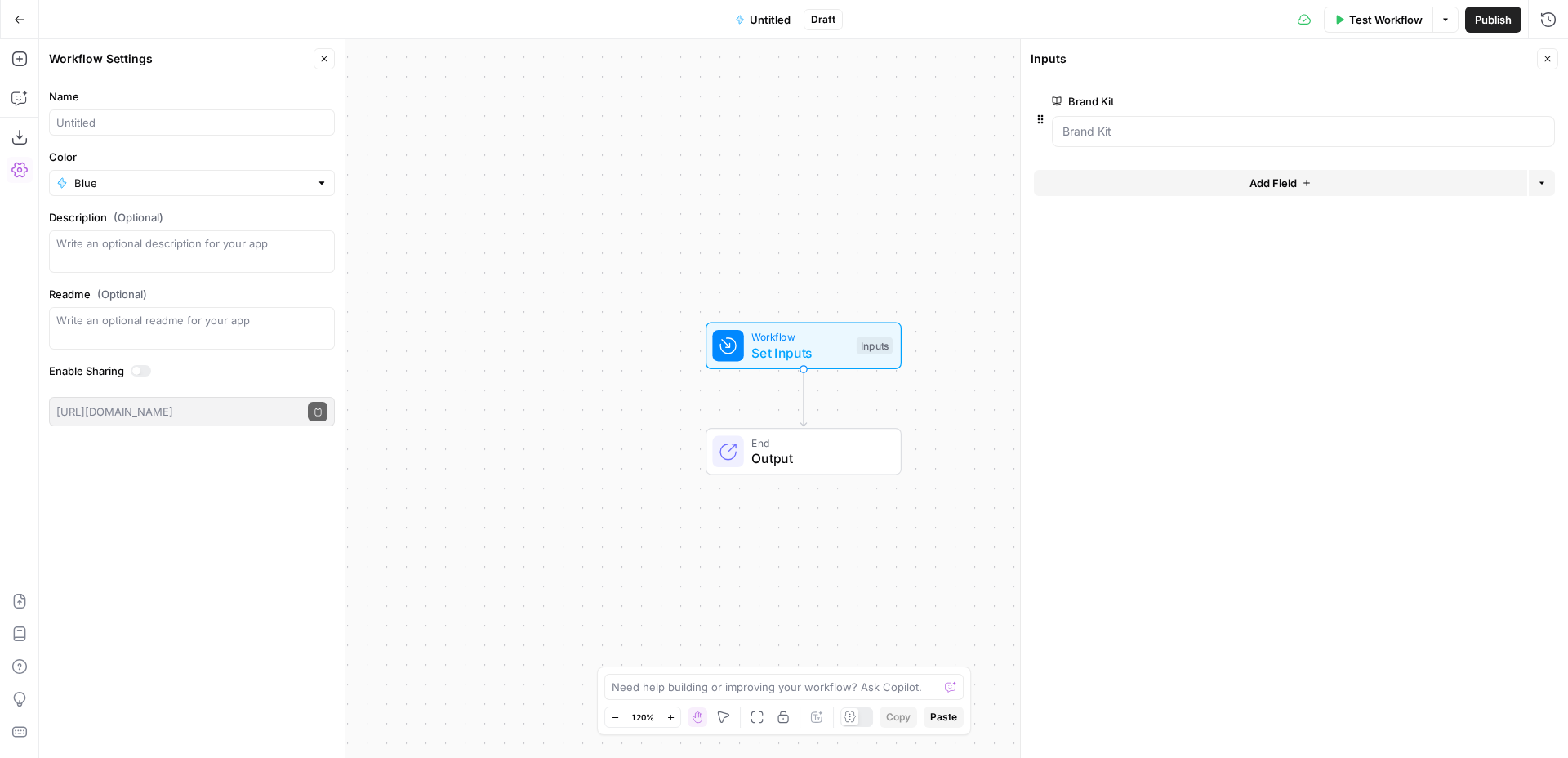
click at [1234, 188] on button "Add Field" at bounding box center [1281, 182] width 494 height 26
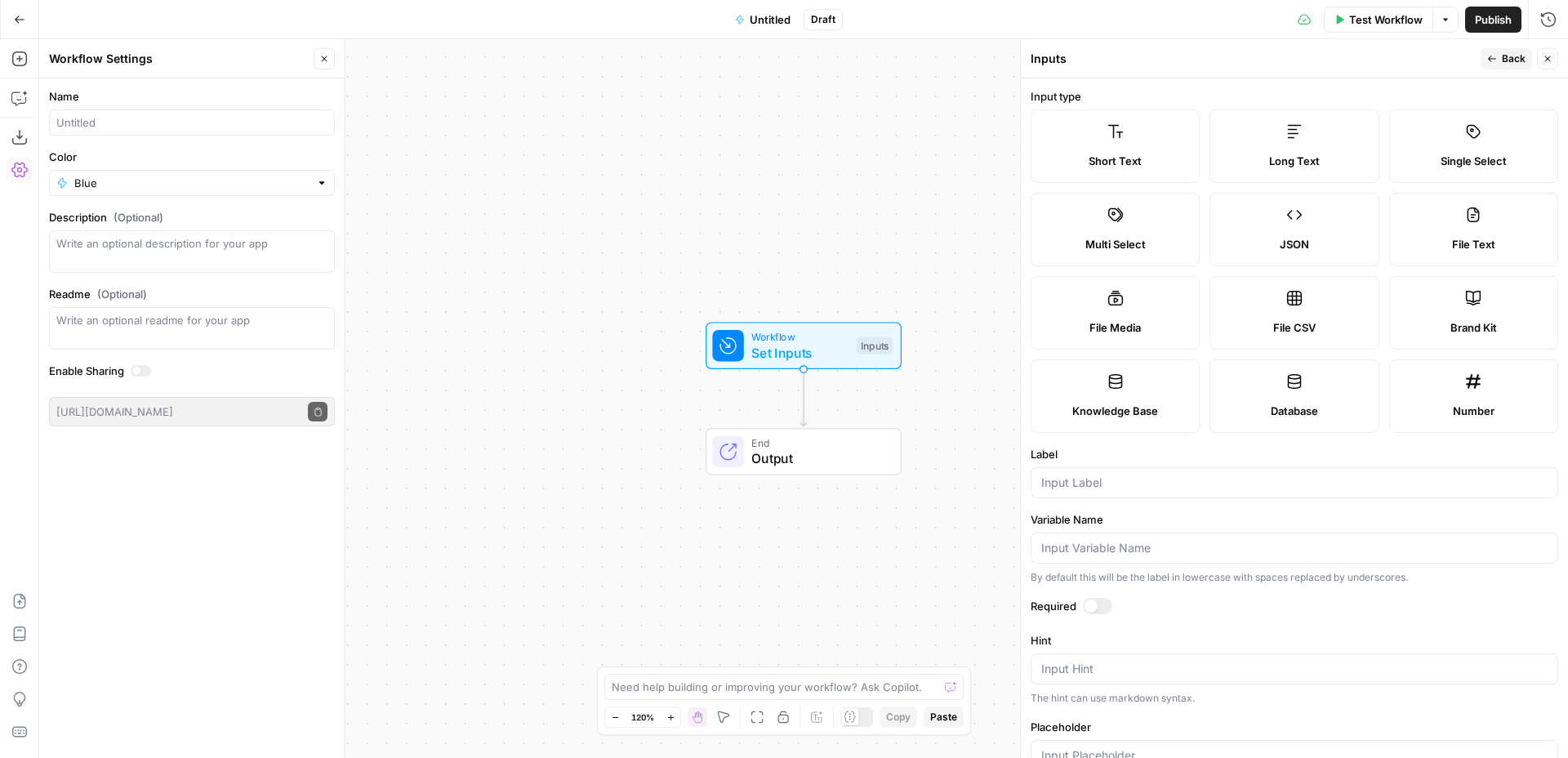
click at [1152, 387] on label "Knowledge Base" at bounding box center [1114, 396] width 169 height 74
click at [1217, 485] on input "Label" at bounding box center [1294, 482] width 506 height 16
type input "K"
click at [1135, 471] on div at bounding box center [1294, 482] width 527 height 31
paste input "Brand Voice Guide"
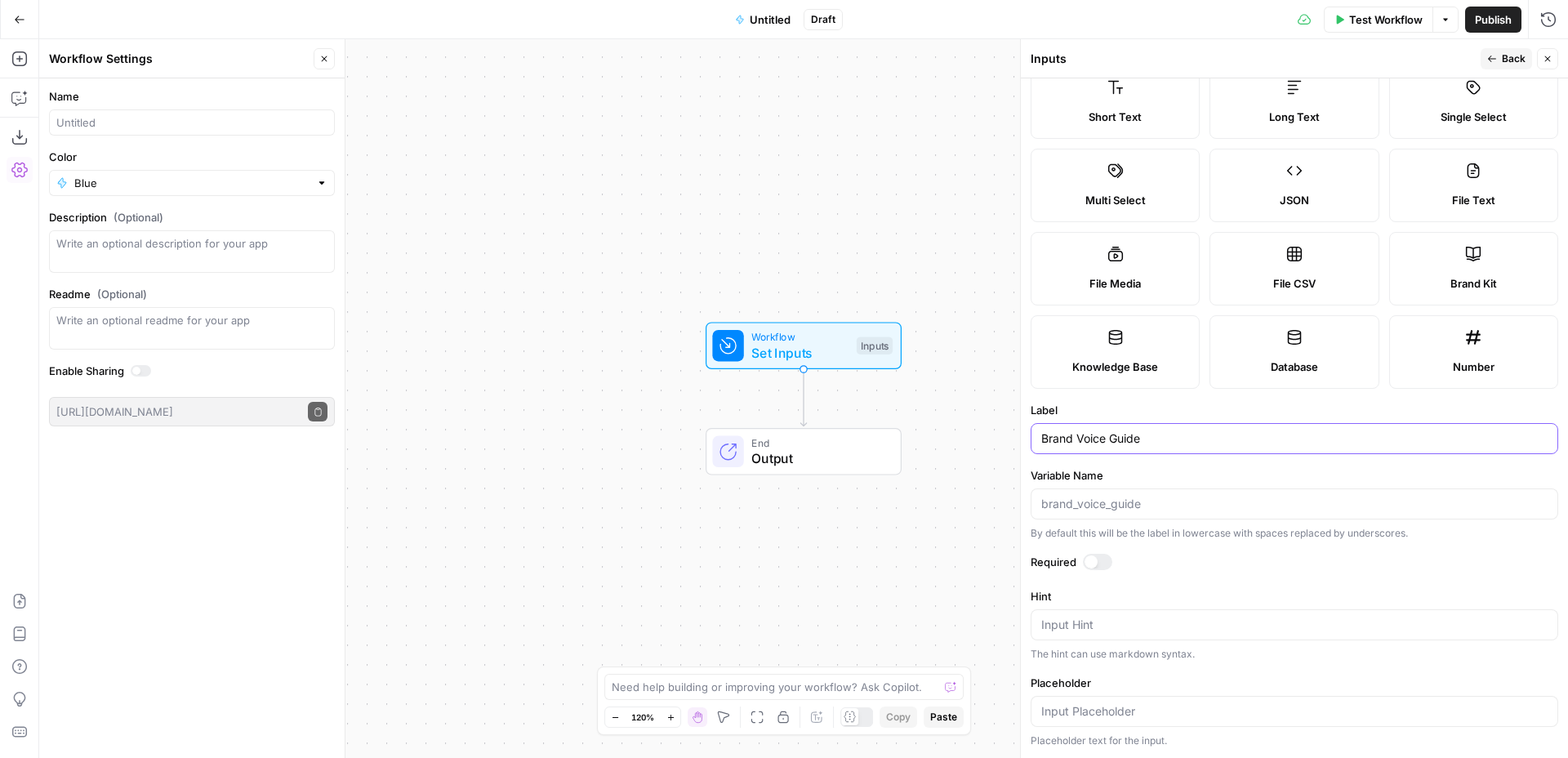
scroll to position [0, 0]
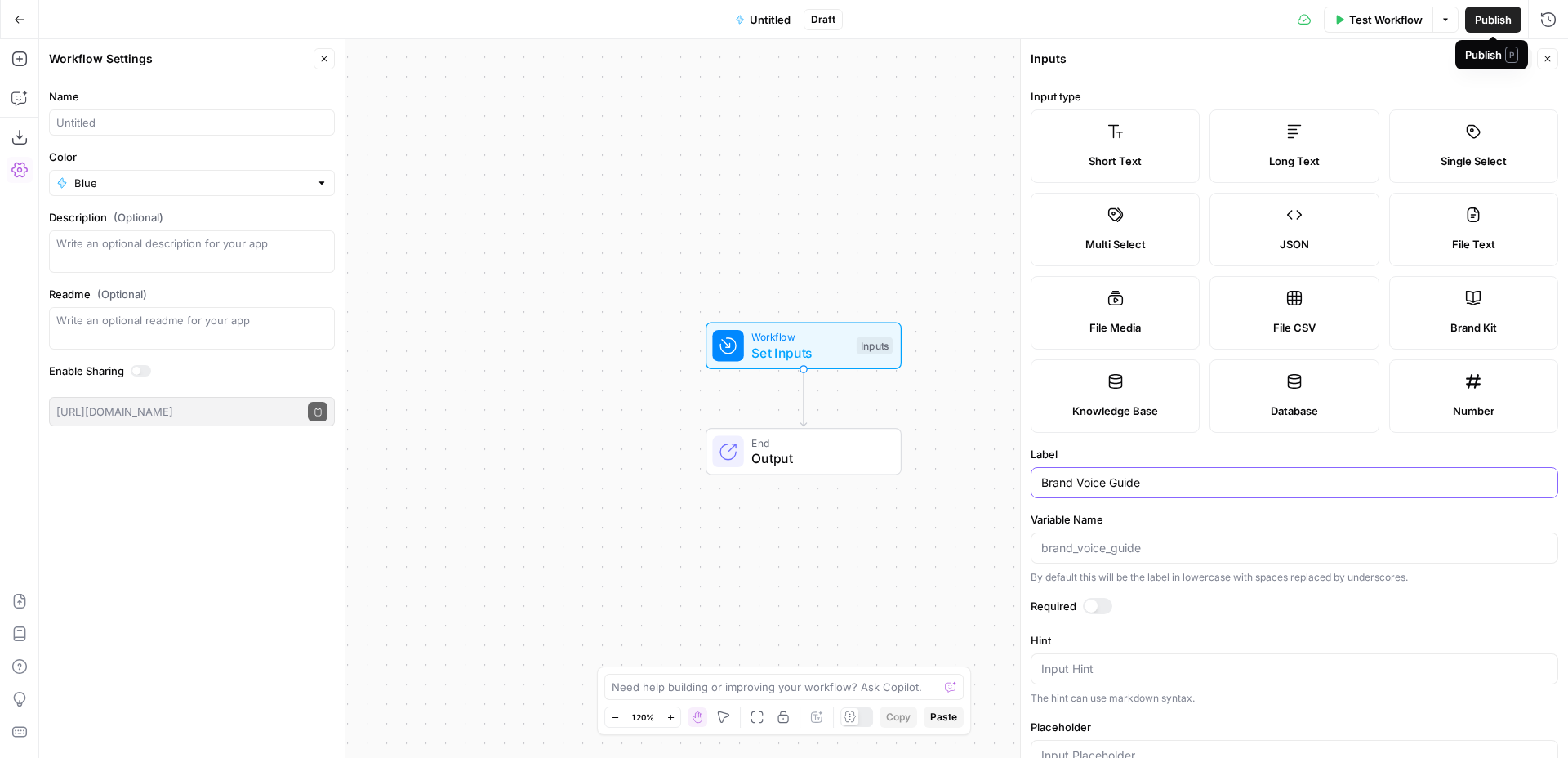
type input "Brand Voice Guide"
click at [1429, 75] on header "Inputs Back Close" at bounding box center [1294, 59] width 547 height 39
click at [1492, 60] on icon "button" at bounding box center [1493, 59] width 10 height 10
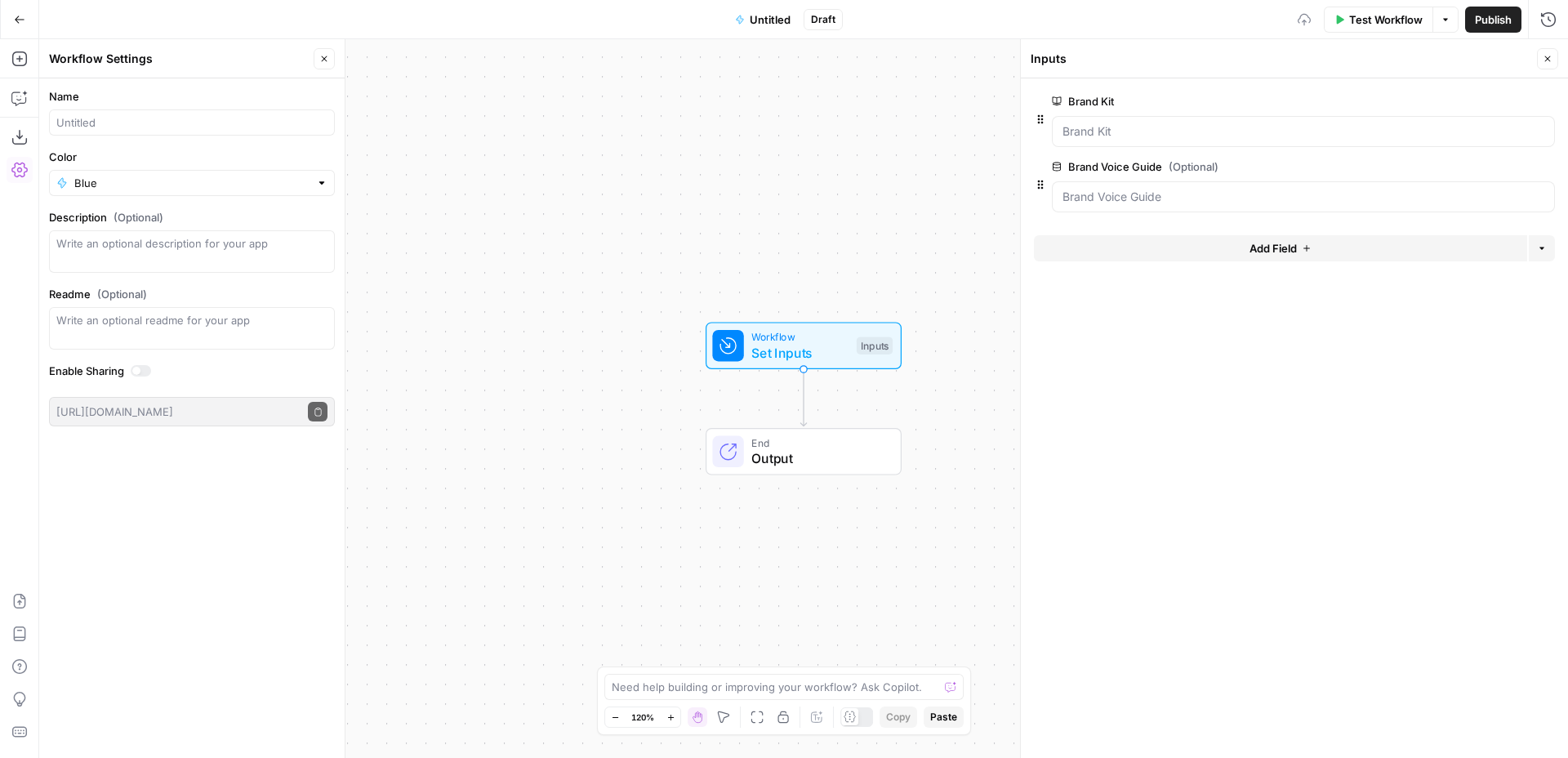
click at [1237, 247] on button "Add Field" at bounding box center [1281, 248] width 494 height 26
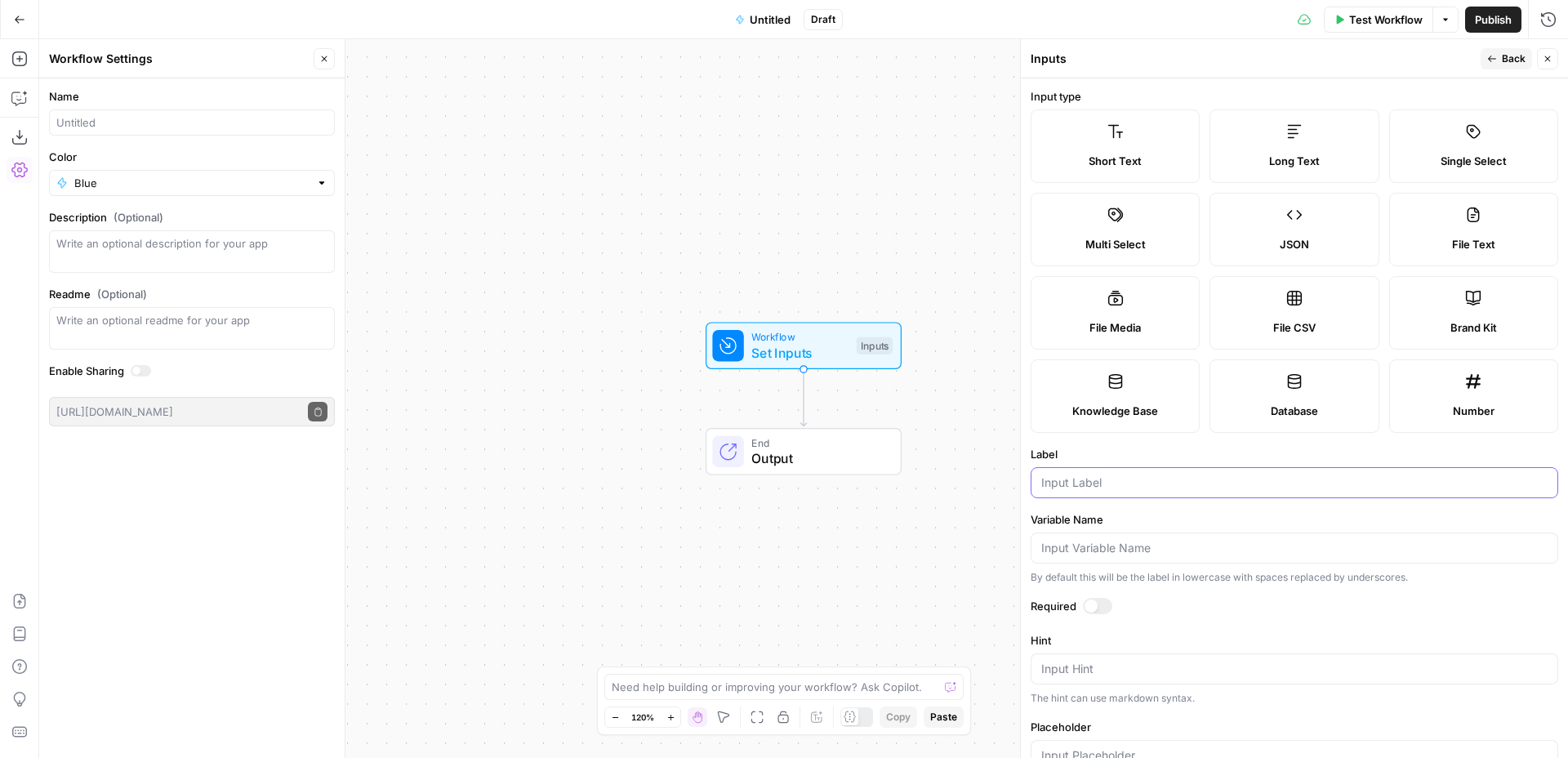
click at [1174, 476] on input "Label" at bounding box center [1294, 482] width 506 height 16
paste input "Editorial Guidelines"
type input "Editorial Guidelines"
click at [1512, 52] on span "Back" at bounding box center [1514, 59] width 24 height 14
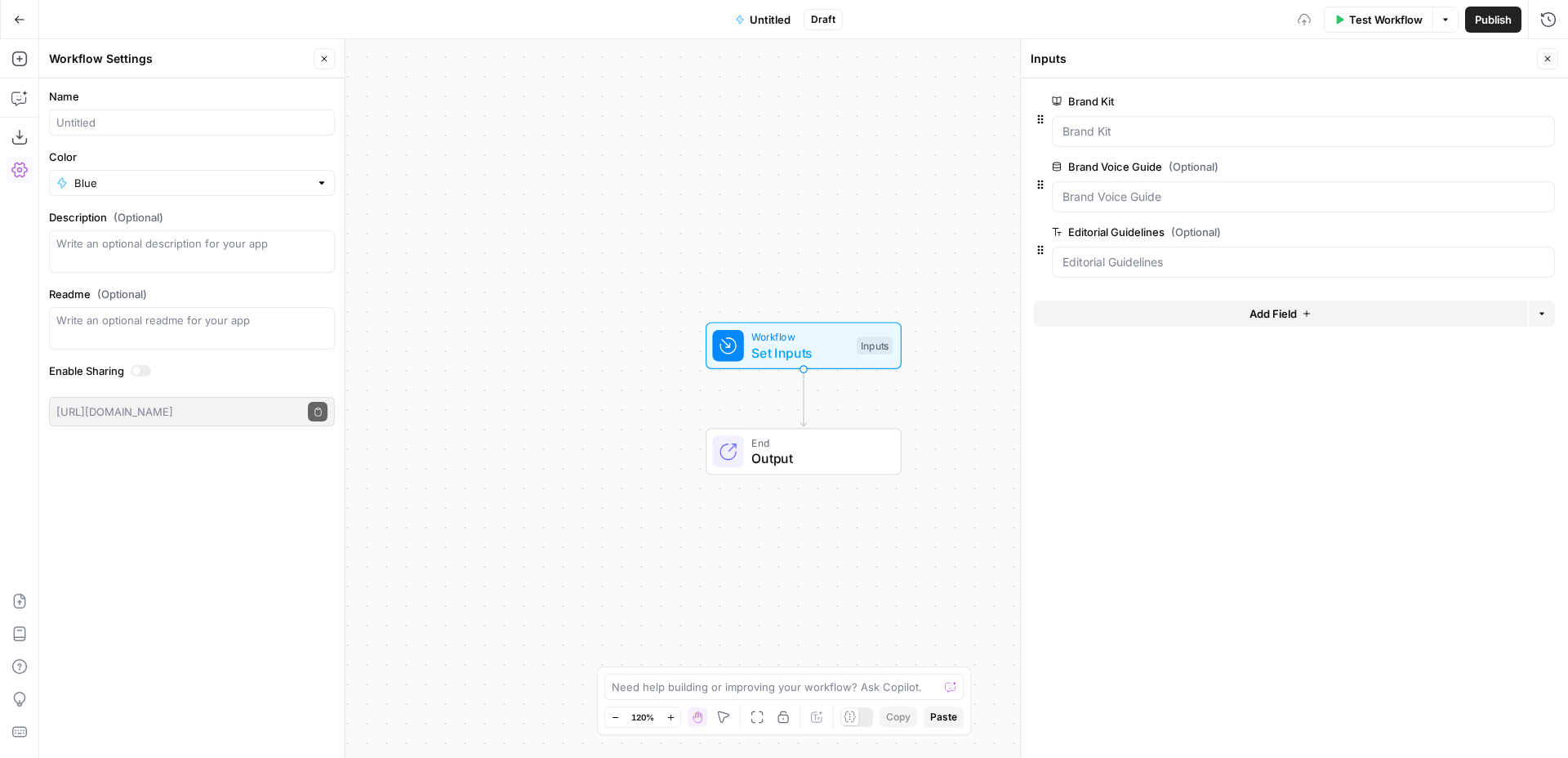
click at [1278, 319] on span "Add Field" at bounding box center [1274, 313] width 47 height 16
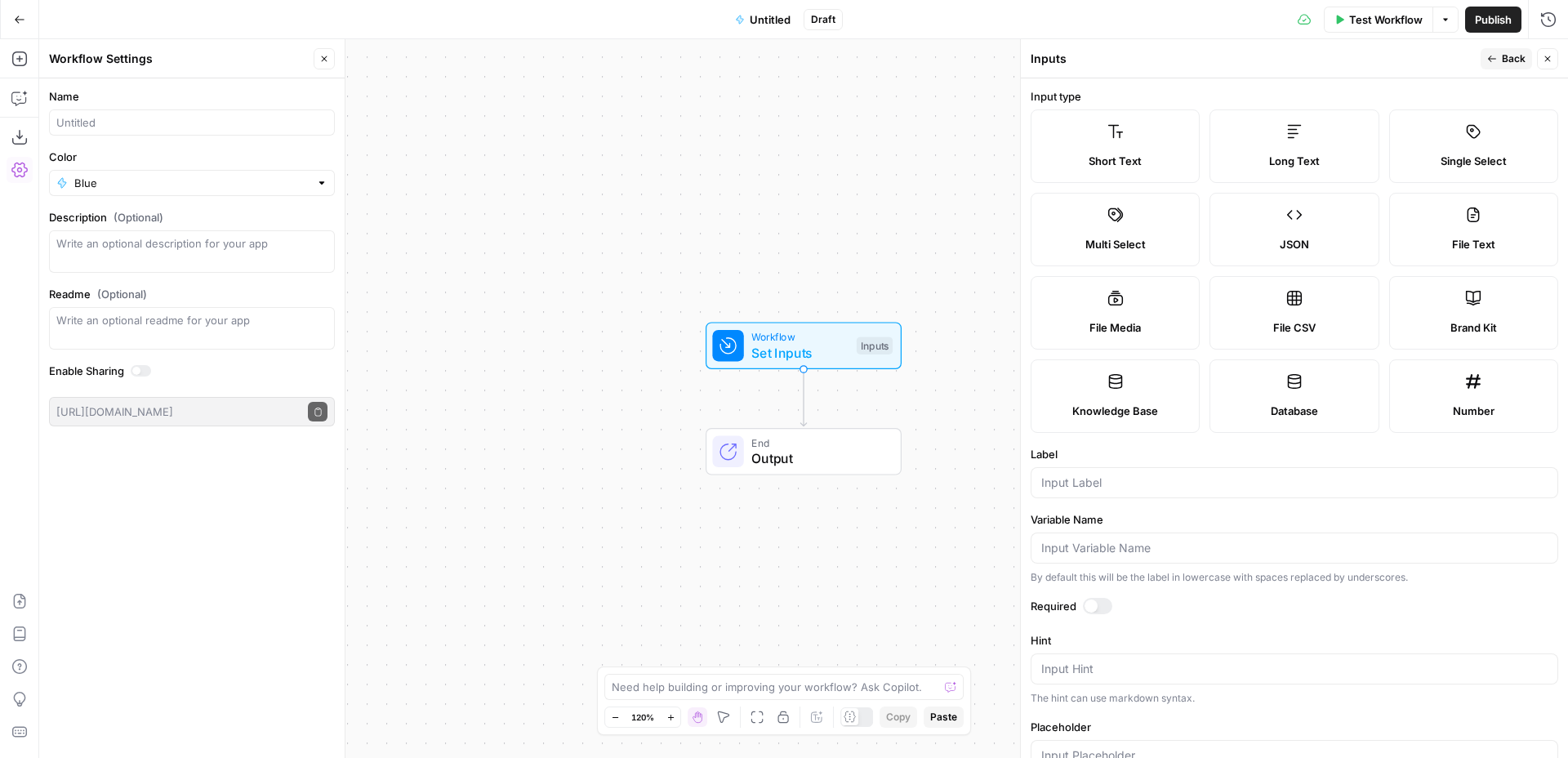
click at [1158, 407] on span "Knowledge Base" at bounding box center [1115, 410] width 86 height 16
click at [1138, 492] on div at bounding box center [1294, 482] width 527 height 31
paste input "Content Strategy"
type input "Content Strategy"
click at [1514, 56] on span "Back" at bounding box center [1514, 59] width 24 height 14
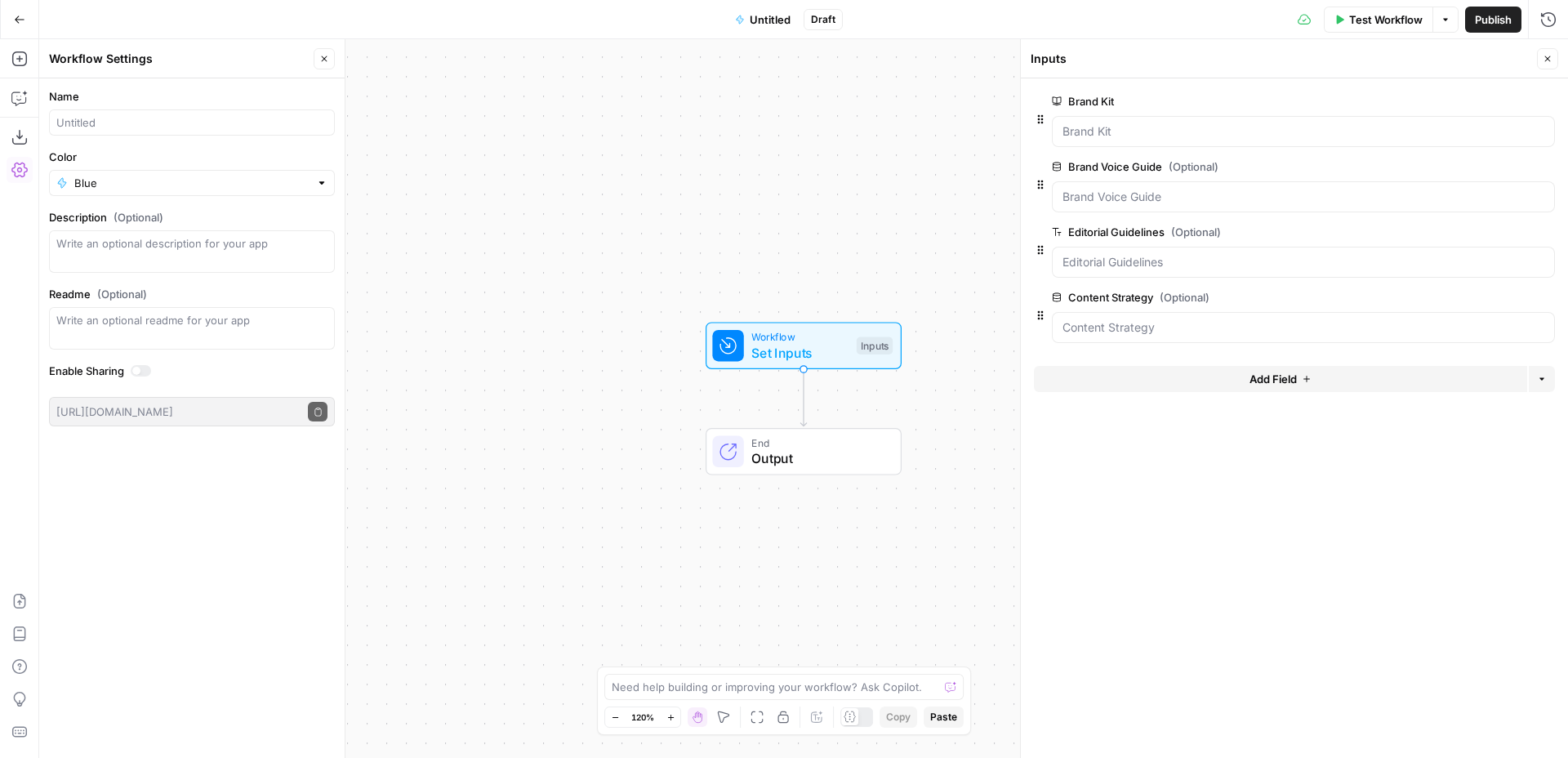
click at [1491, 234] on span "edit field" at bounding box center [1493, 231] width 36 height 13
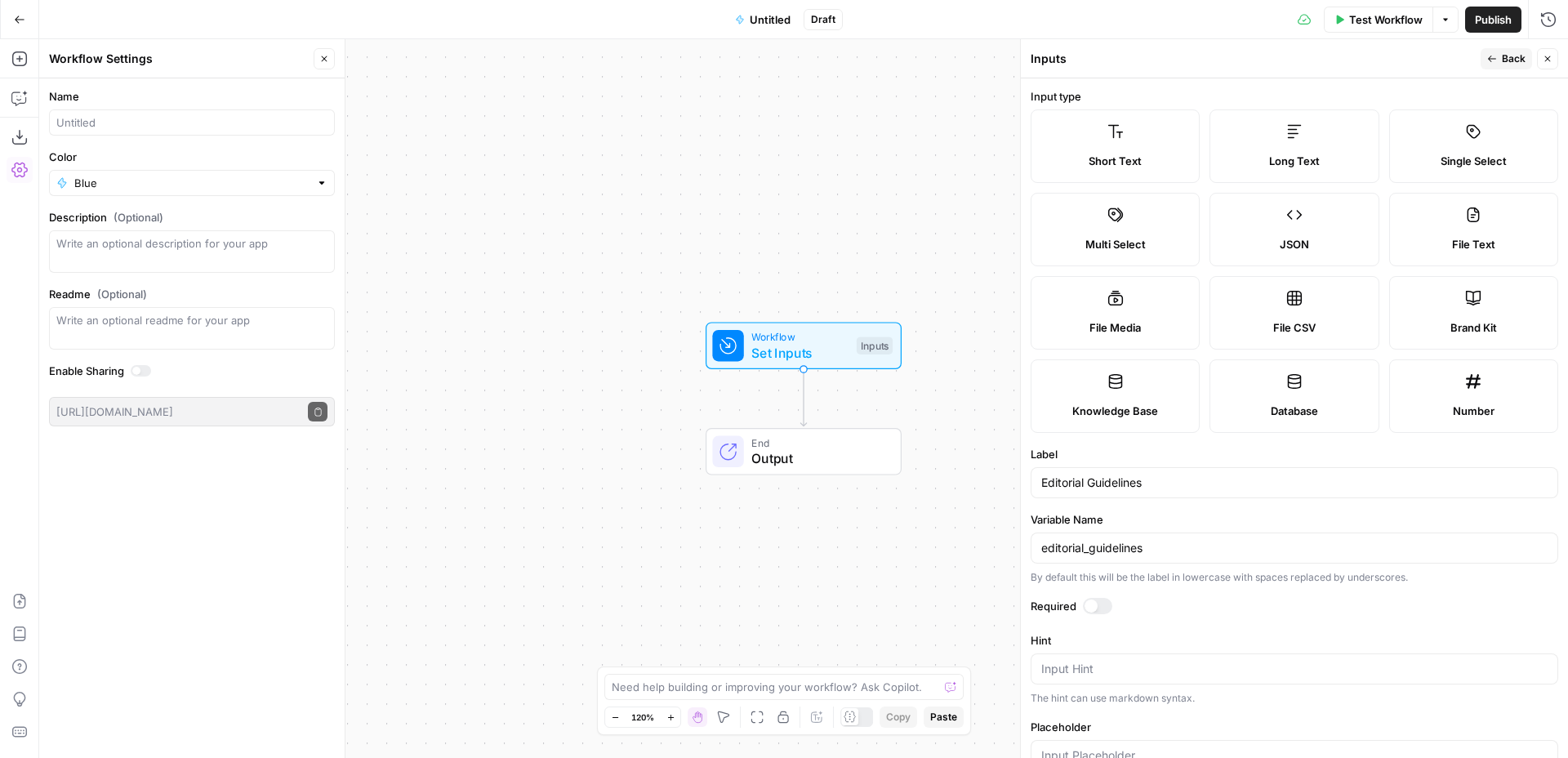
click at [1098, 406] on span "Knowledge Base" at bounding box center [1115, 410] width 86 height 16
click at [1496, 56] on icon "button" at bounding box center [1493, 59] width 10 height 10
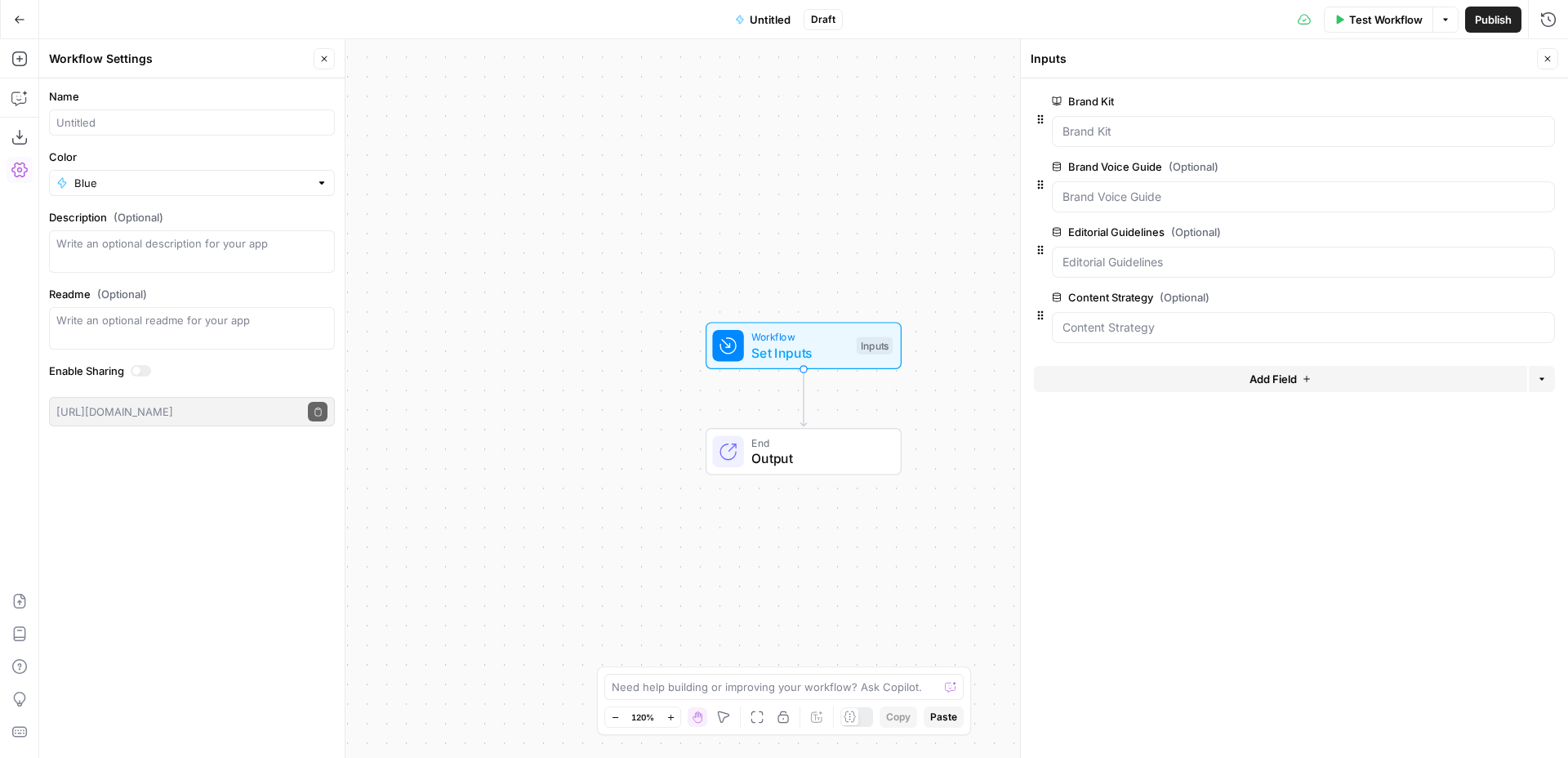
click at [1143, 379] on button "Add Field" at bounding box center [1281, 378] width 494 height 26
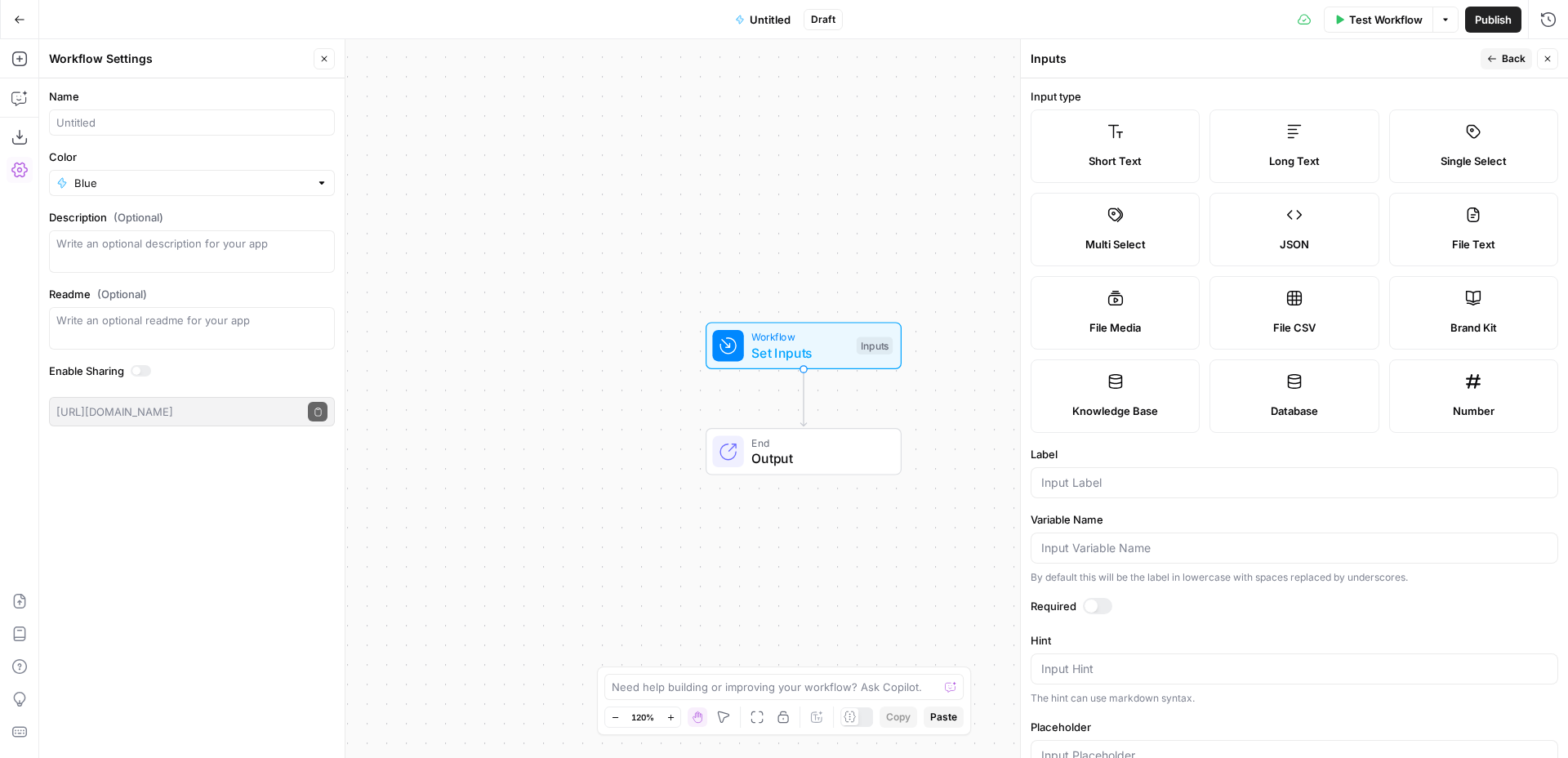
click at [1113, 380] on icon at bounding box center [1115, 381] width 16 height 16
click at [1107, 493] on div at bounding box center [1294, 482] width 527 height 31
paste input "Background Information"
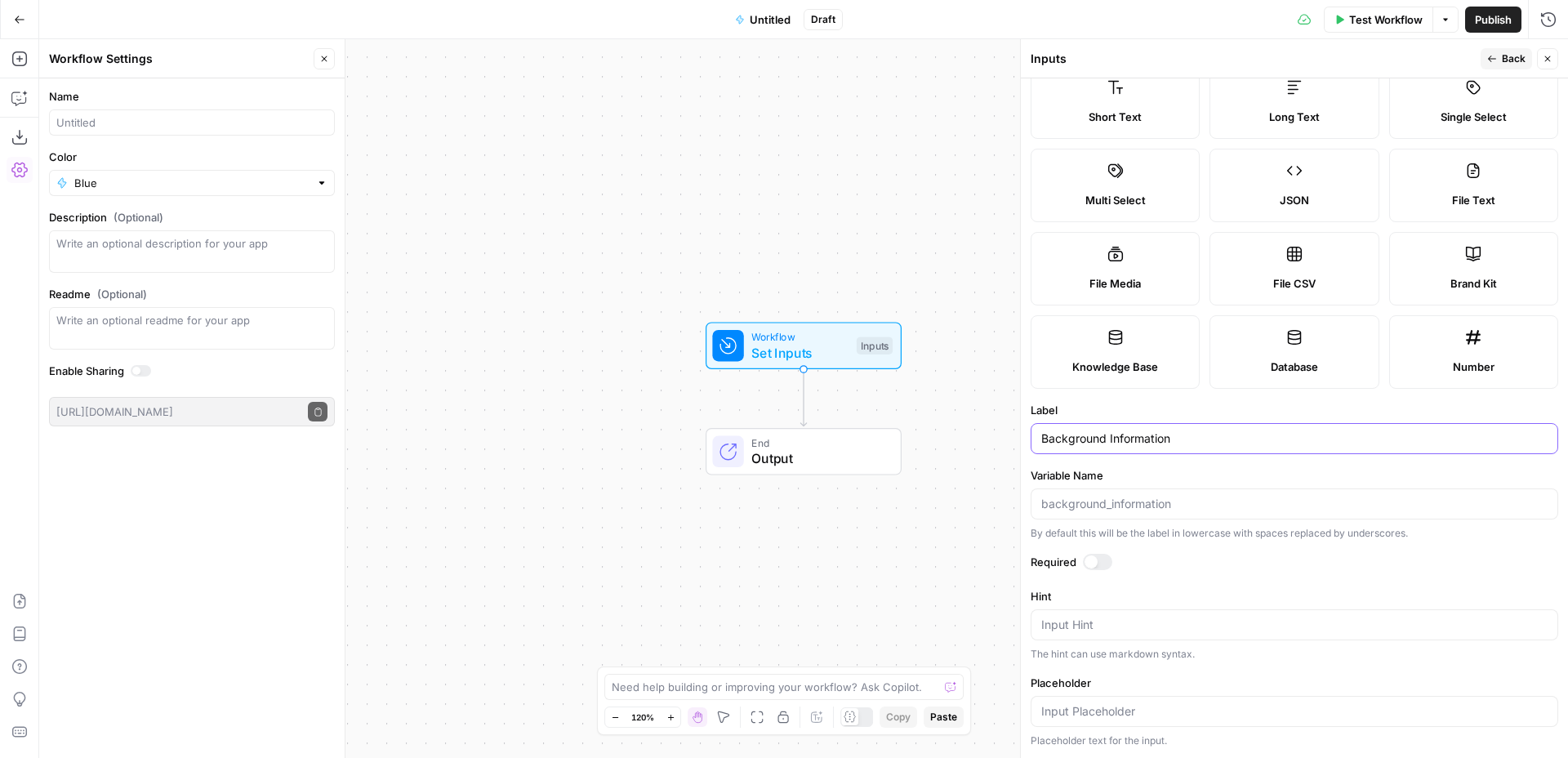
type input "Background Information"
click at [1515, 60] on span "Back" at bounding box center [1514, 59] width 24 height 14
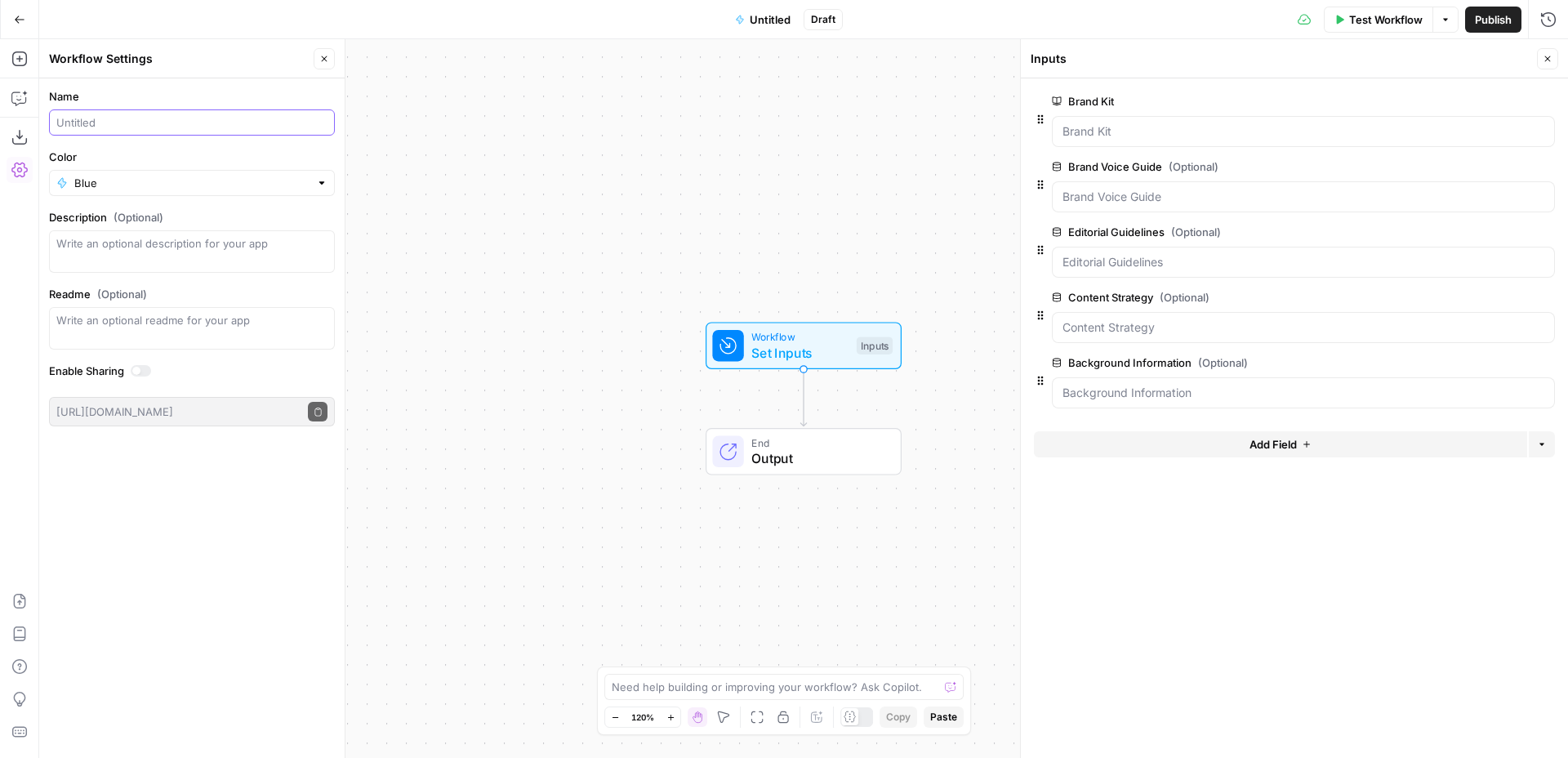
click at [278, 127] on input "Name" at bounding box center [192, 122] width 271 height 16
paste input "Style Guides for LLMs"
click at [234, 125] on input "Convert Style Guides for LLMs" at bounding box center [192, 122] width 271 height 16
type input "Convert Style Guides for LLMs"
click at [602, 110] on div "Workflow Set Inputs Inputs End Output" at bounding box center [803, 399] width 1529 height 719
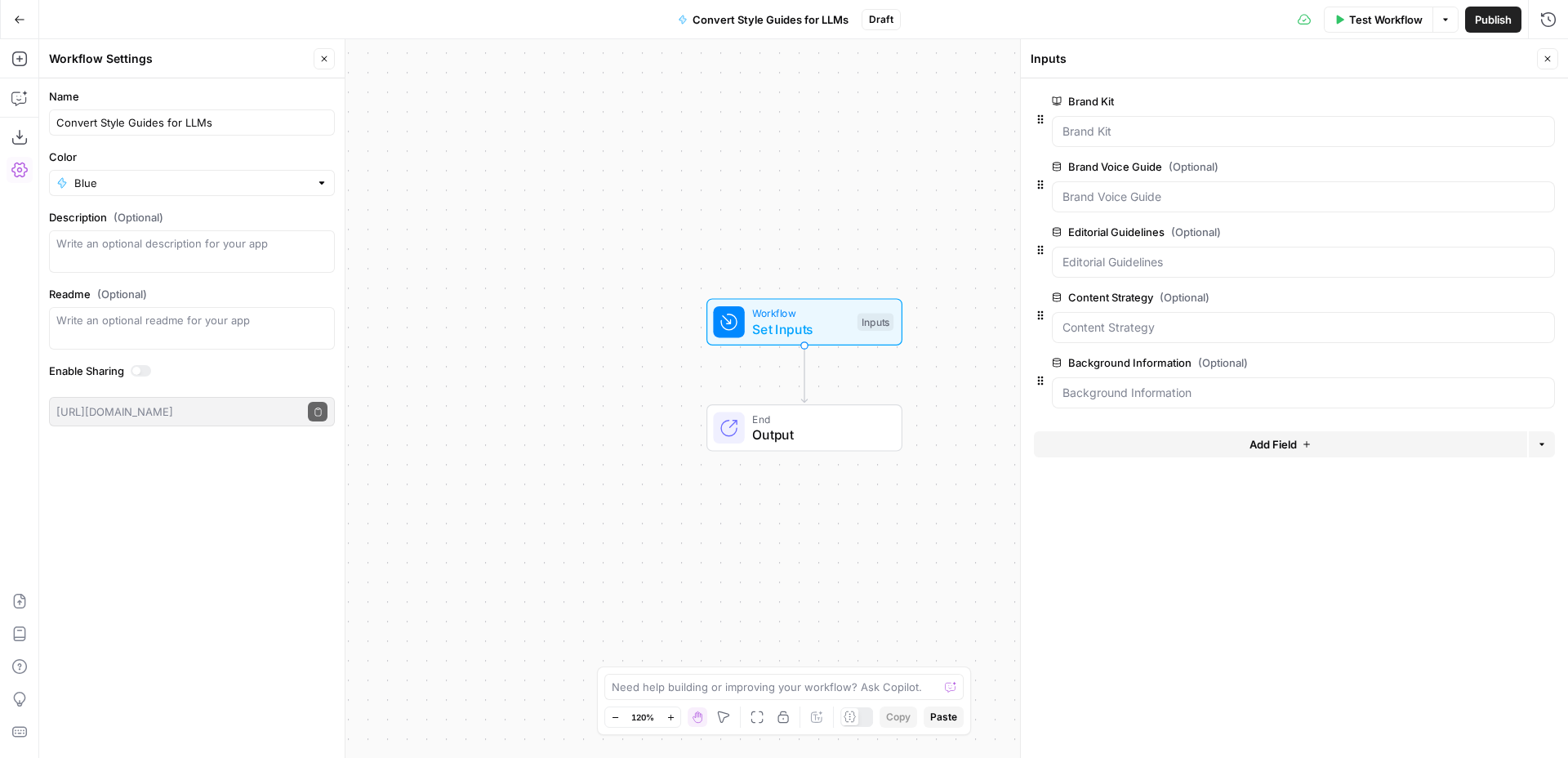
click at [317, 60] on button "Close" at bounding box center [324, 59] width 21 height 21
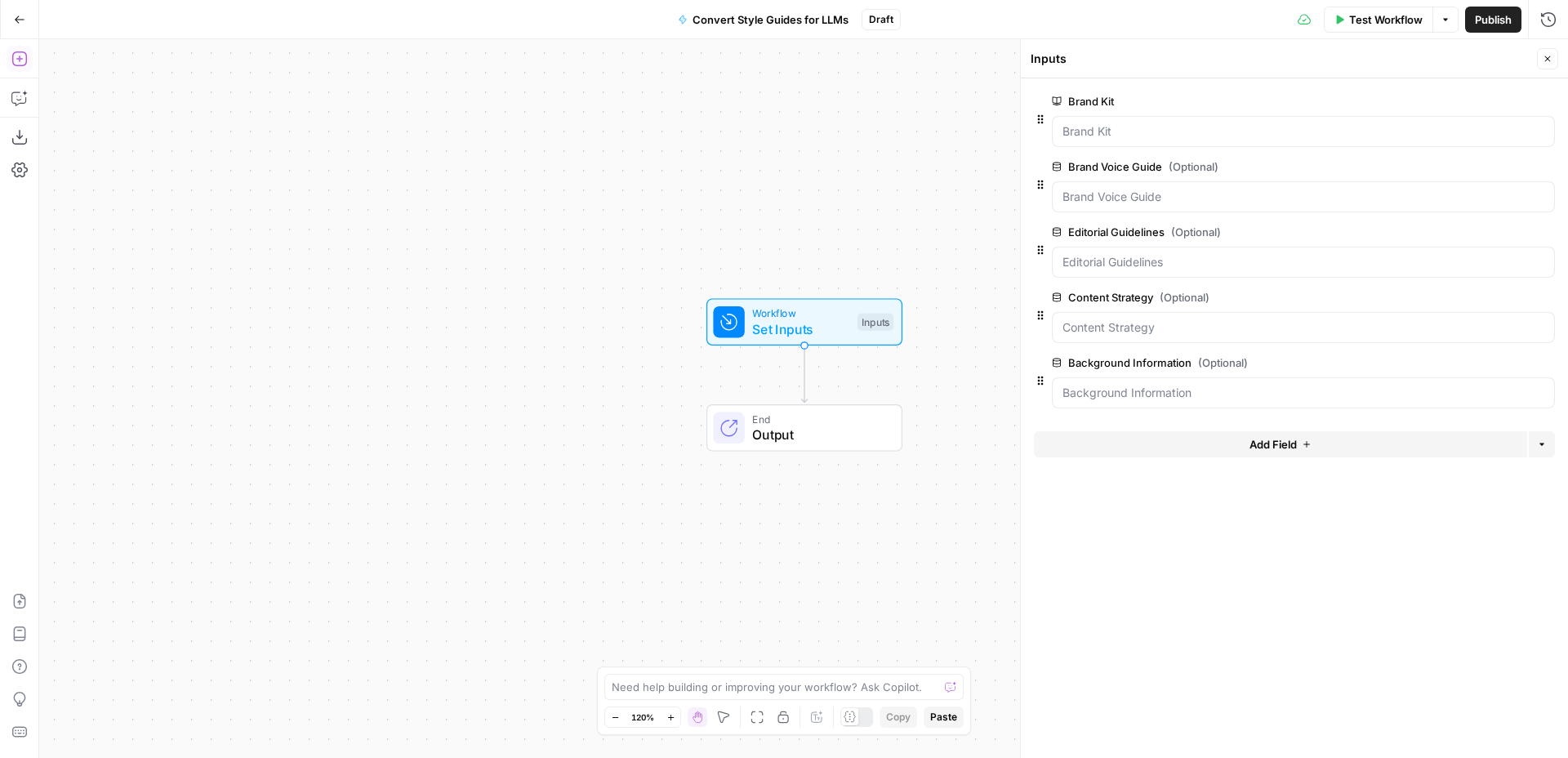
click at [18, 57] on icon "button" at bounding box center [19, 59] width 16 height 16
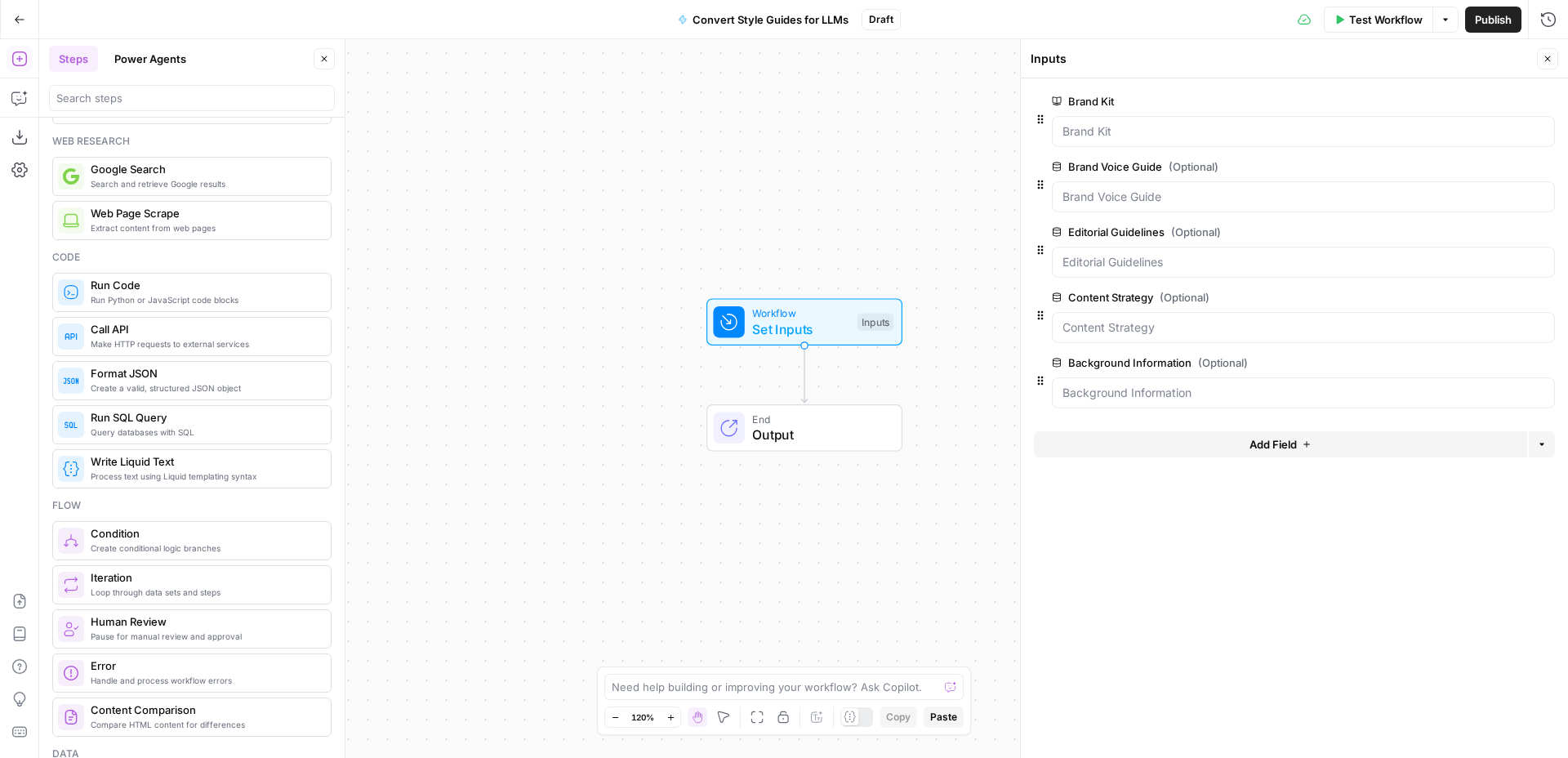
scroll to position [0, 0]
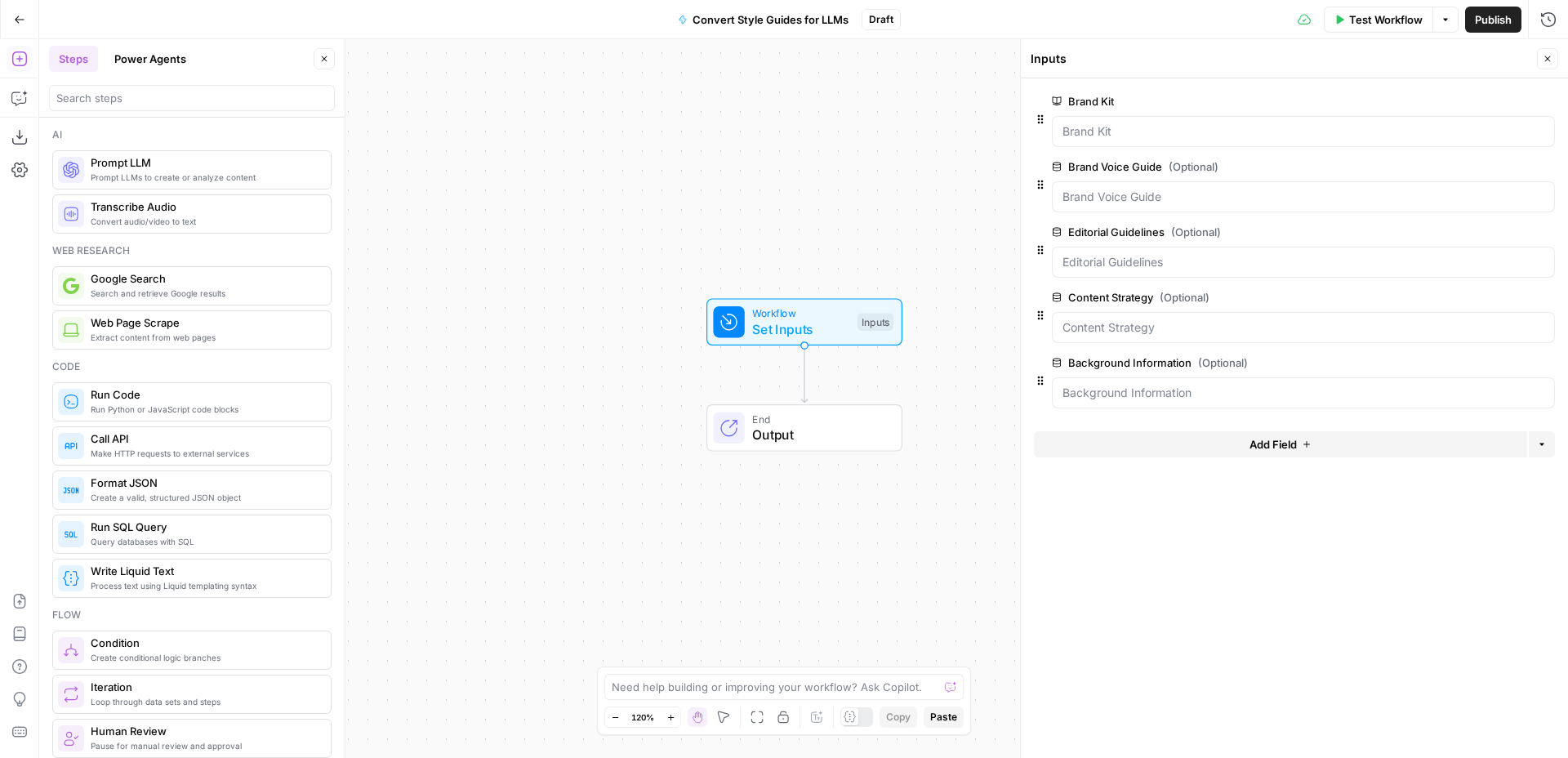
click at [266, 172] on span "Prompt LLMs to create or analyze content" at bounding box center [204, 176] width 227 height 13
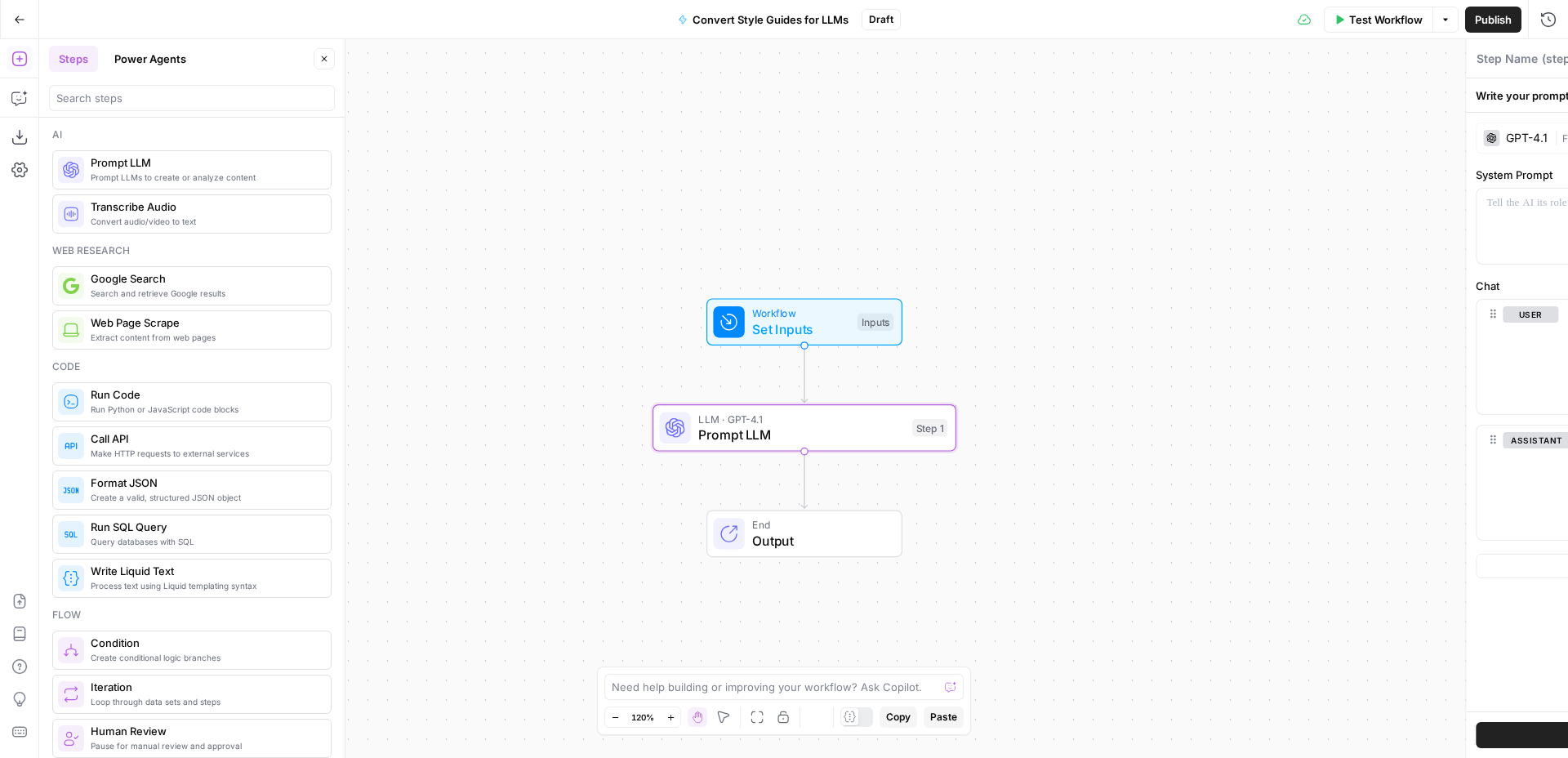
type textarea "Prompt LLM"
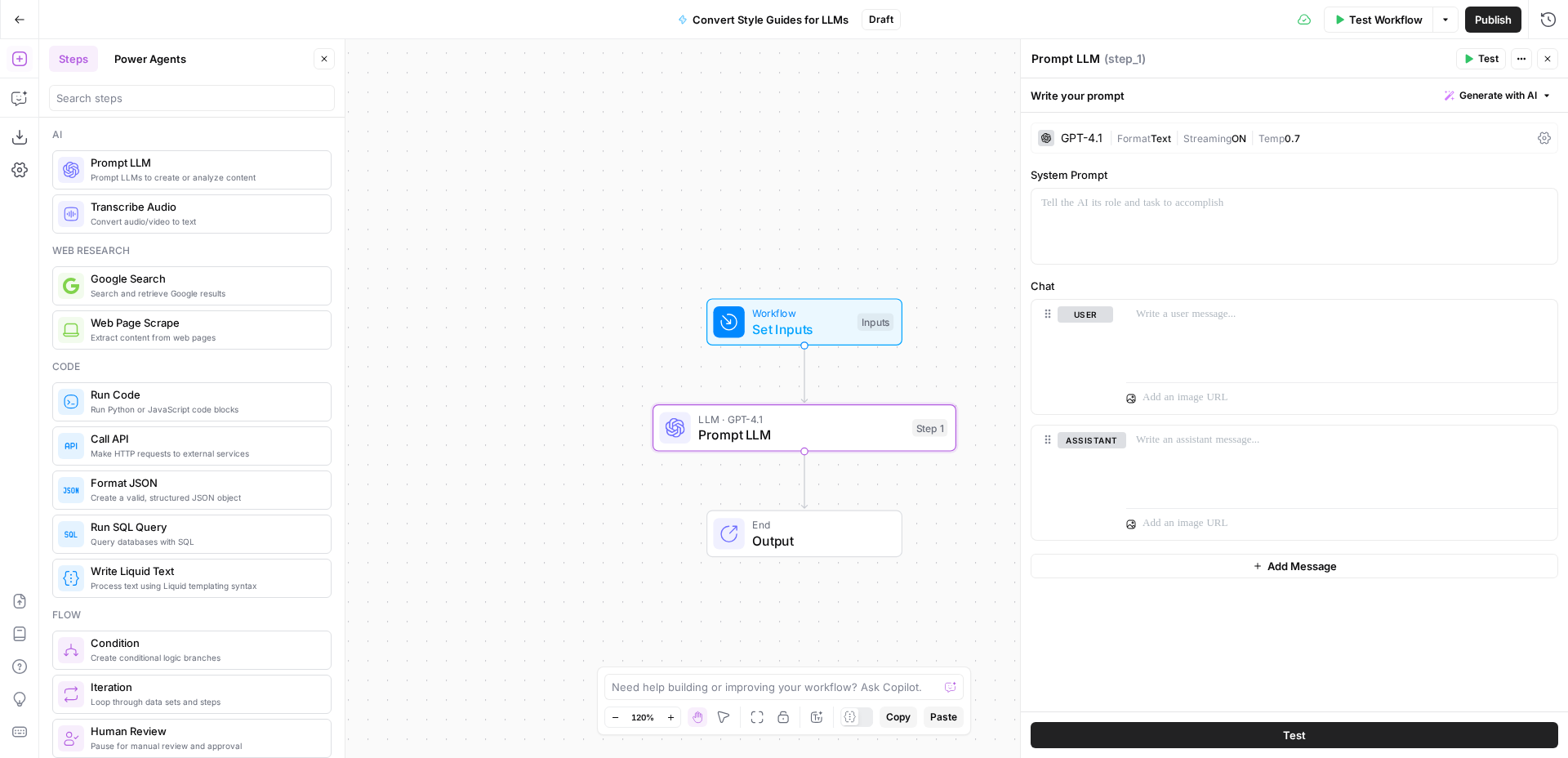
click at [1089, 142] on div "GPT-4.1" at bounding box center [1081, 137] width 42 height 11
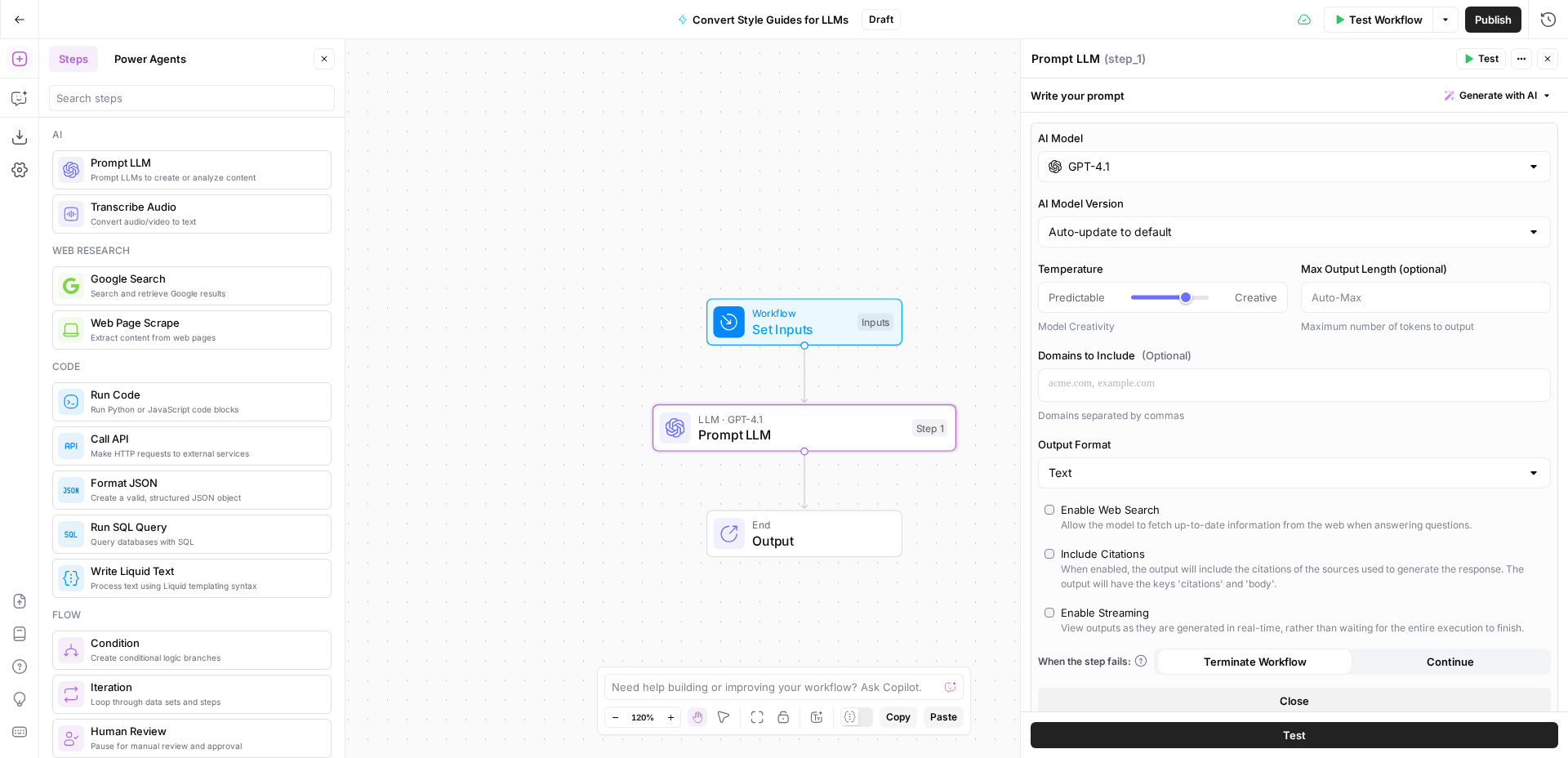
click at [1206, 80] on div "Write your prompt Generate with AI" at bounding box center [1294, 94] width 547 height 33
click at [1186, 164] on input "GPT-4.1" at bounding box center [1295, 166] width 453 height 16
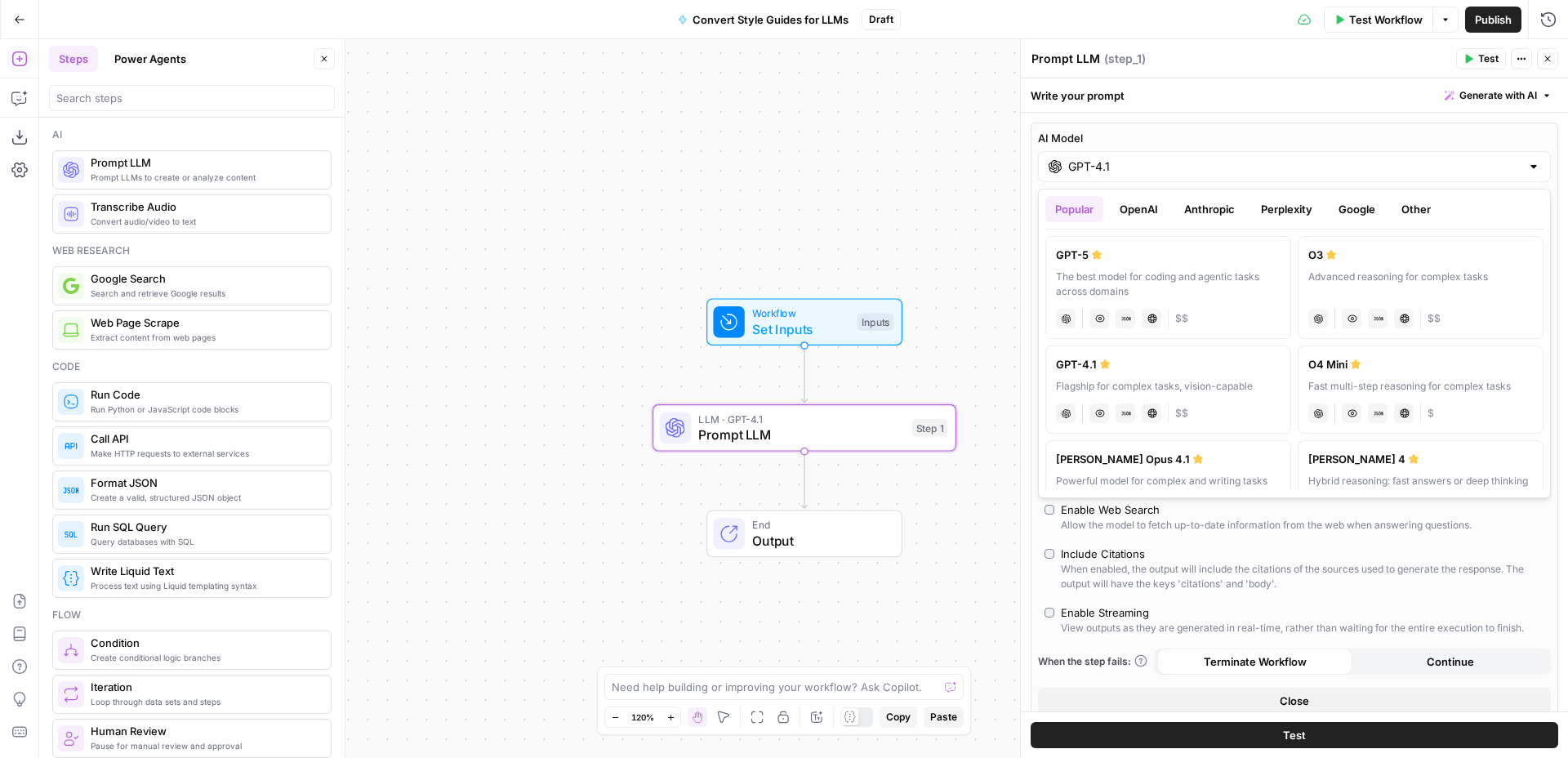
click at [1197, 98] on div "Write your prompt Generate with AI" at bounding box center [1294, 94] width 547 height 33
click at [1143, 166] on input "GPT-4.1" at bounding box center [1295, 166] width 453 height 16
click at [1342, 276] on div "Advanced reasoning for complex tasks" at bounding box center [1420, 284] width 225 height 30
type input "O3"
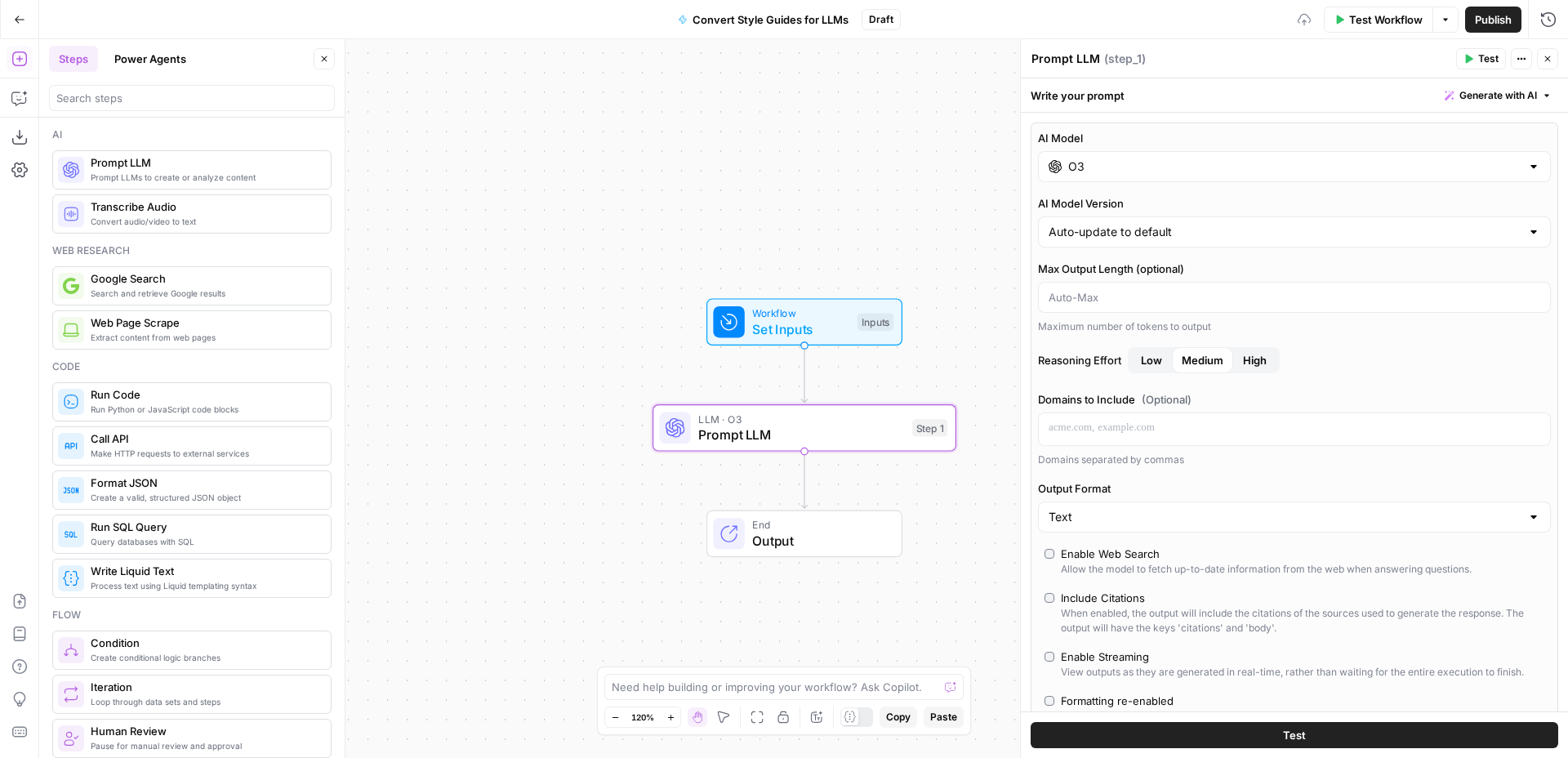
click at [1219, 172] on input "O3" at bounding box center [1295, 166] width 453 height 16
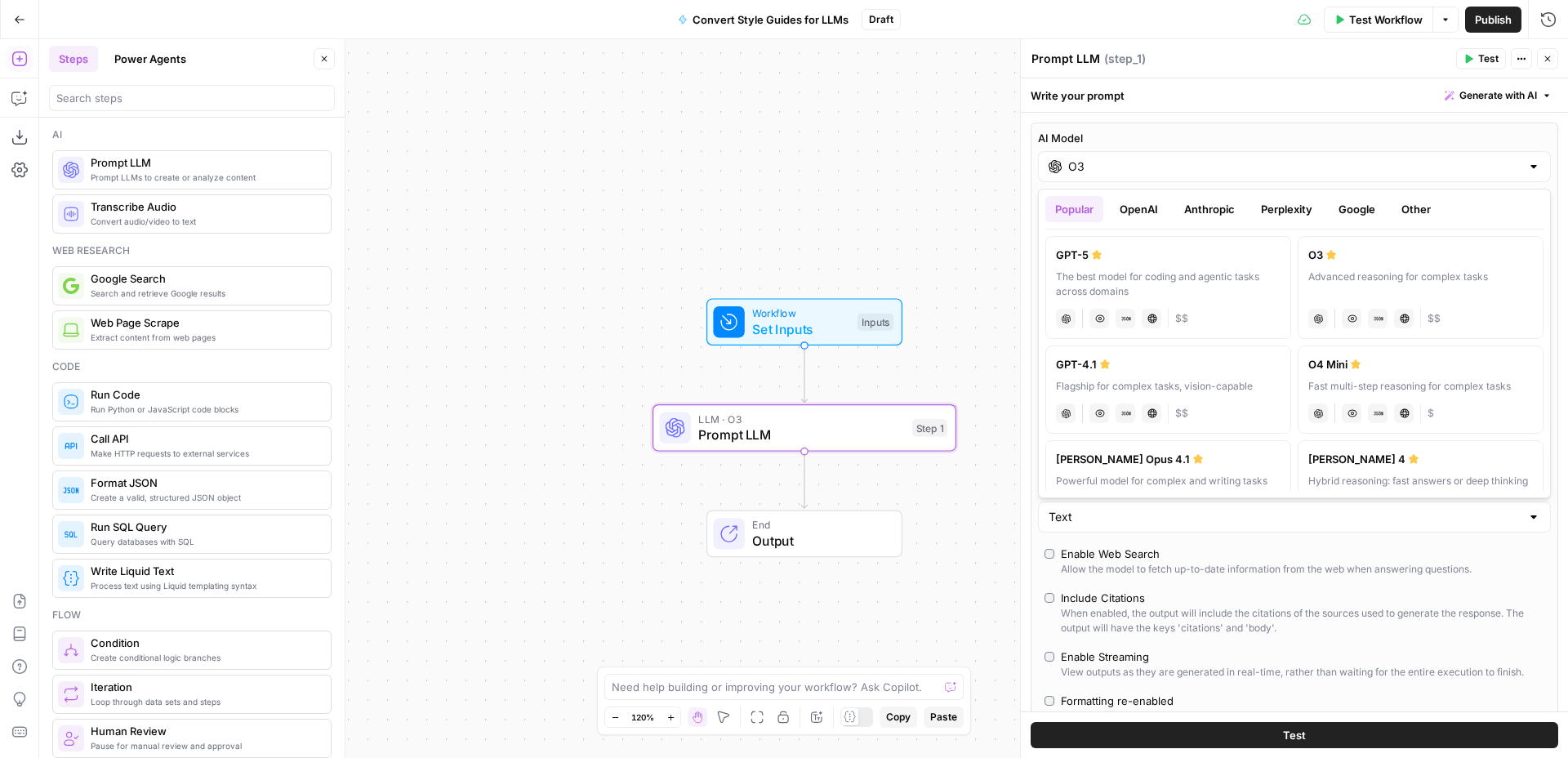
click at [1320, 289] on div "Advanced reasoning for complex tasks" at bounding box center [1420, 284] width 225 height 30
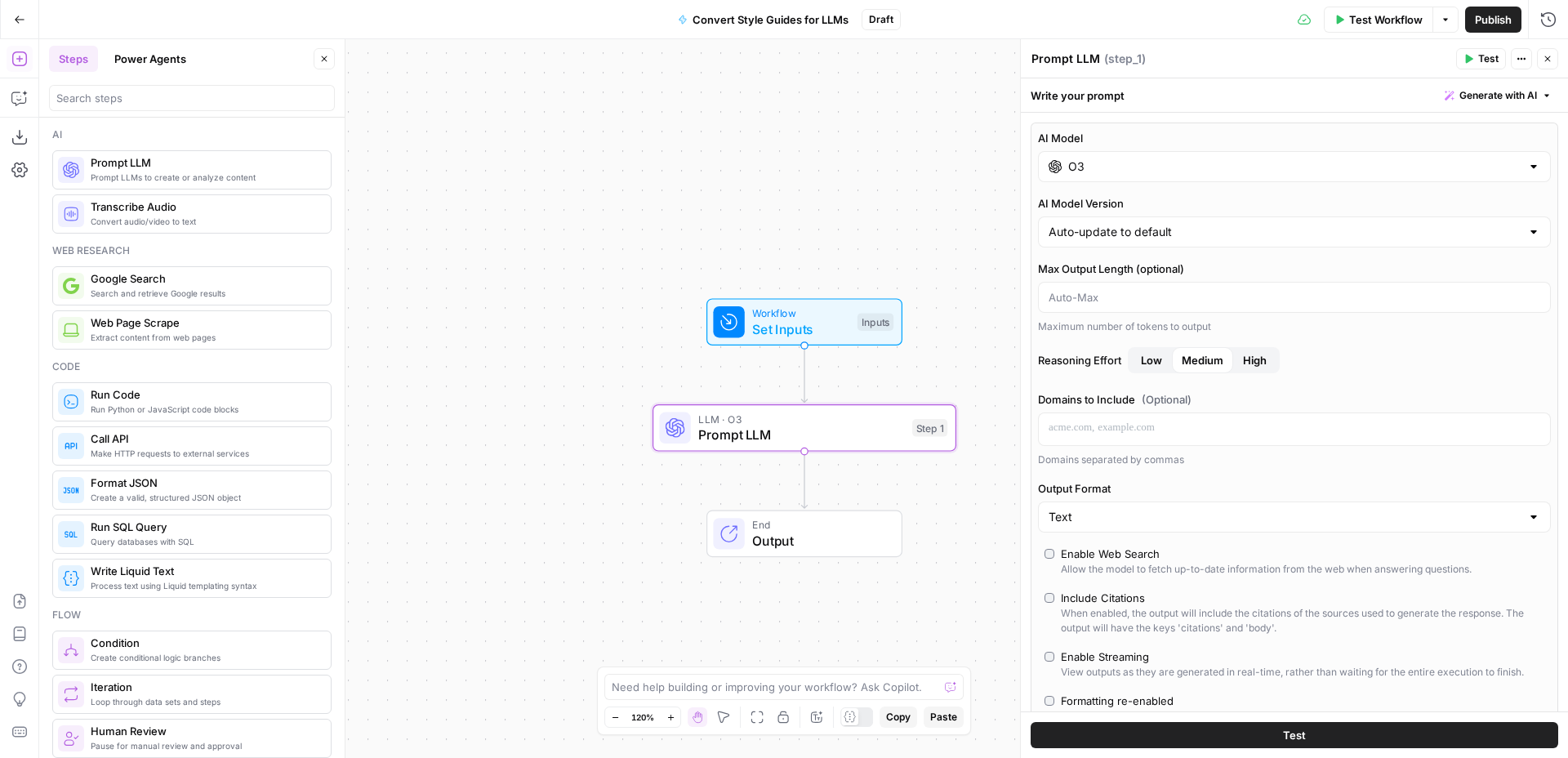
click at [1366, 117] on div "AI Model O3 AI Model Version Auto-update to default Max Output Length (optional…" at bounding box center [1294, 678] width 547 height 1131
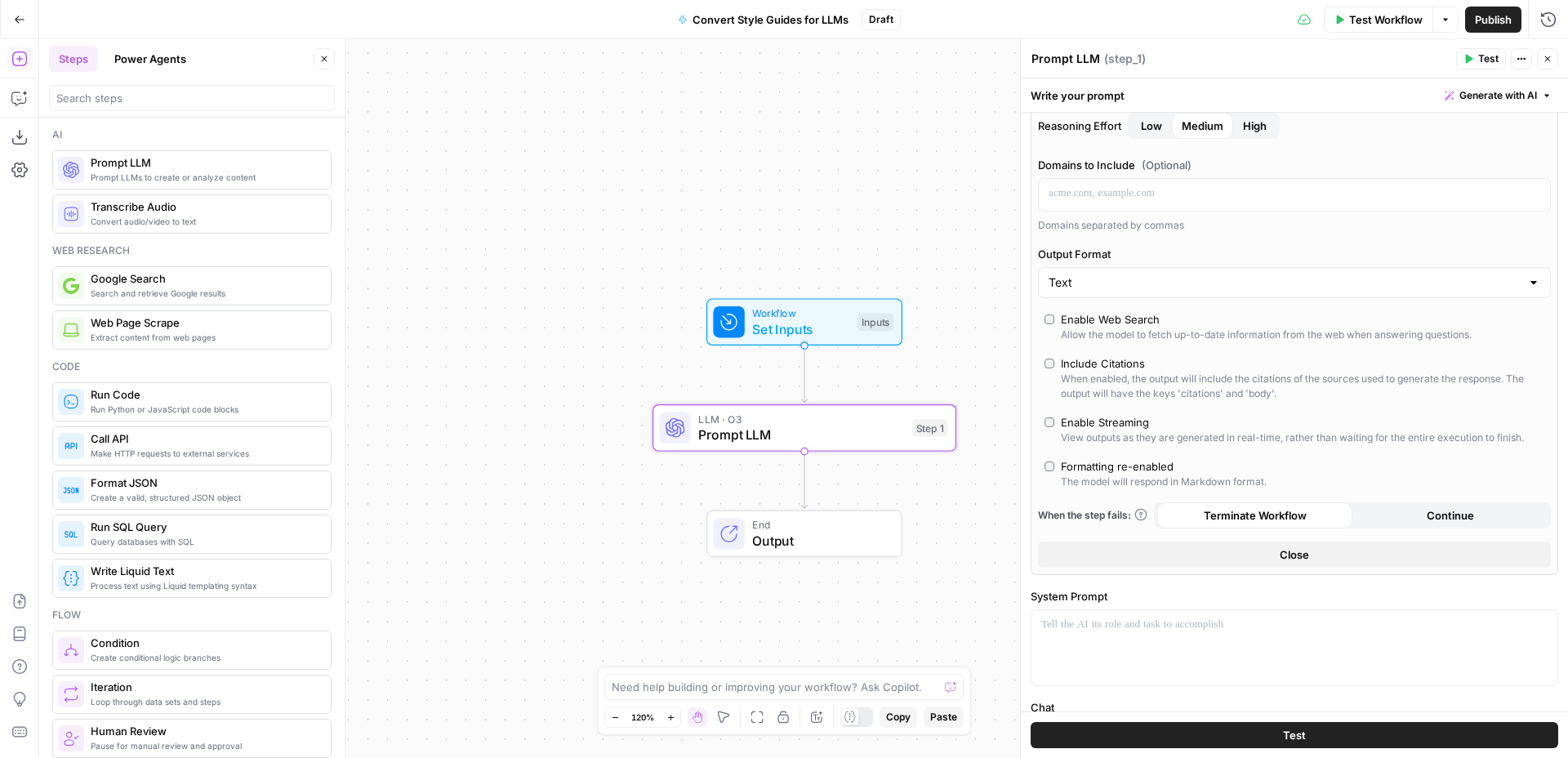
scroll to position [235, 0]
click at [1230, 551] on button "Close" at bounding box center [1294, 554] width 513 height 26
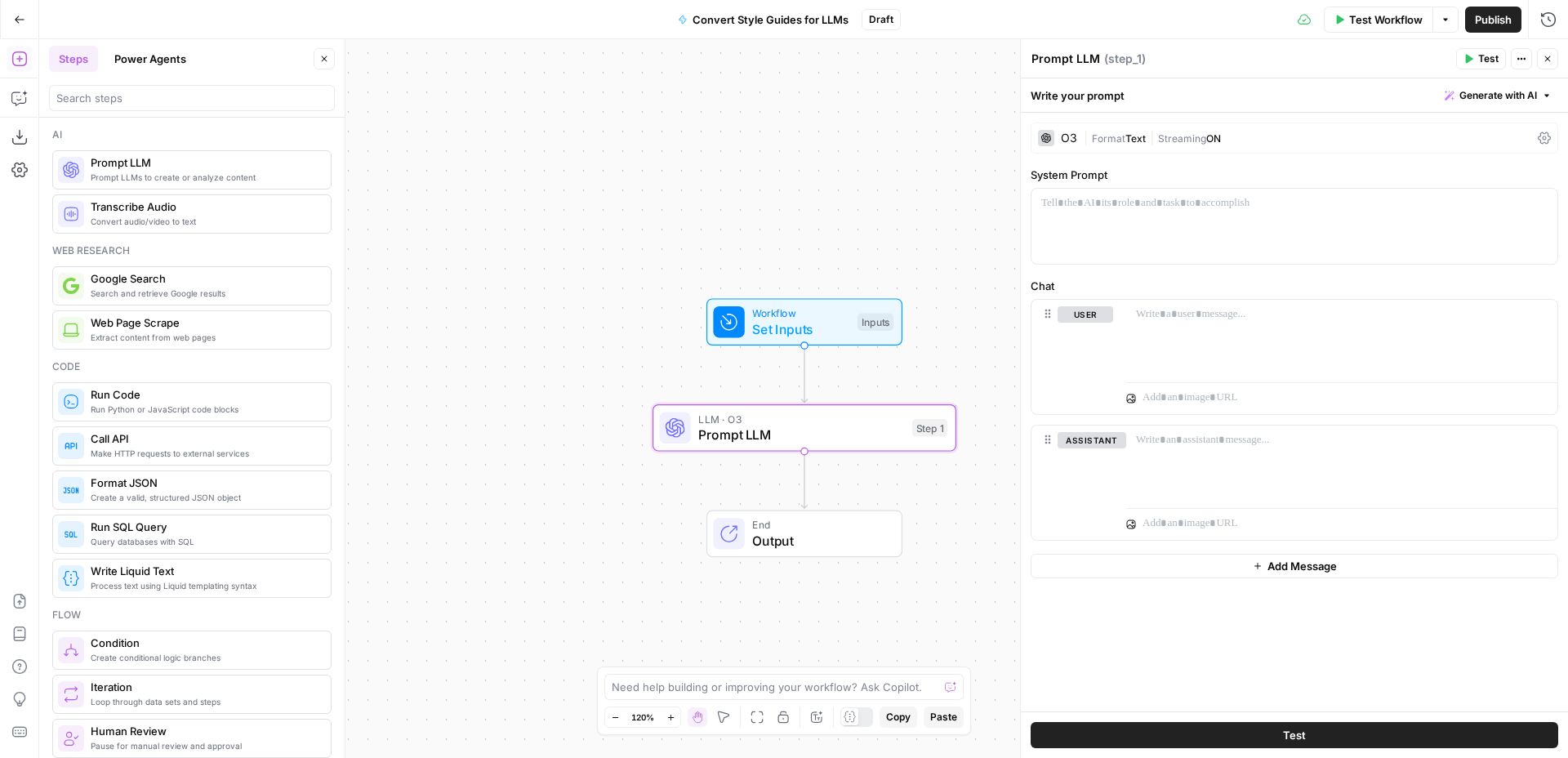
scroll to position [0, 0]
click at [1143, 228] on div at bounding box center [1294, 226] width 526 height 75
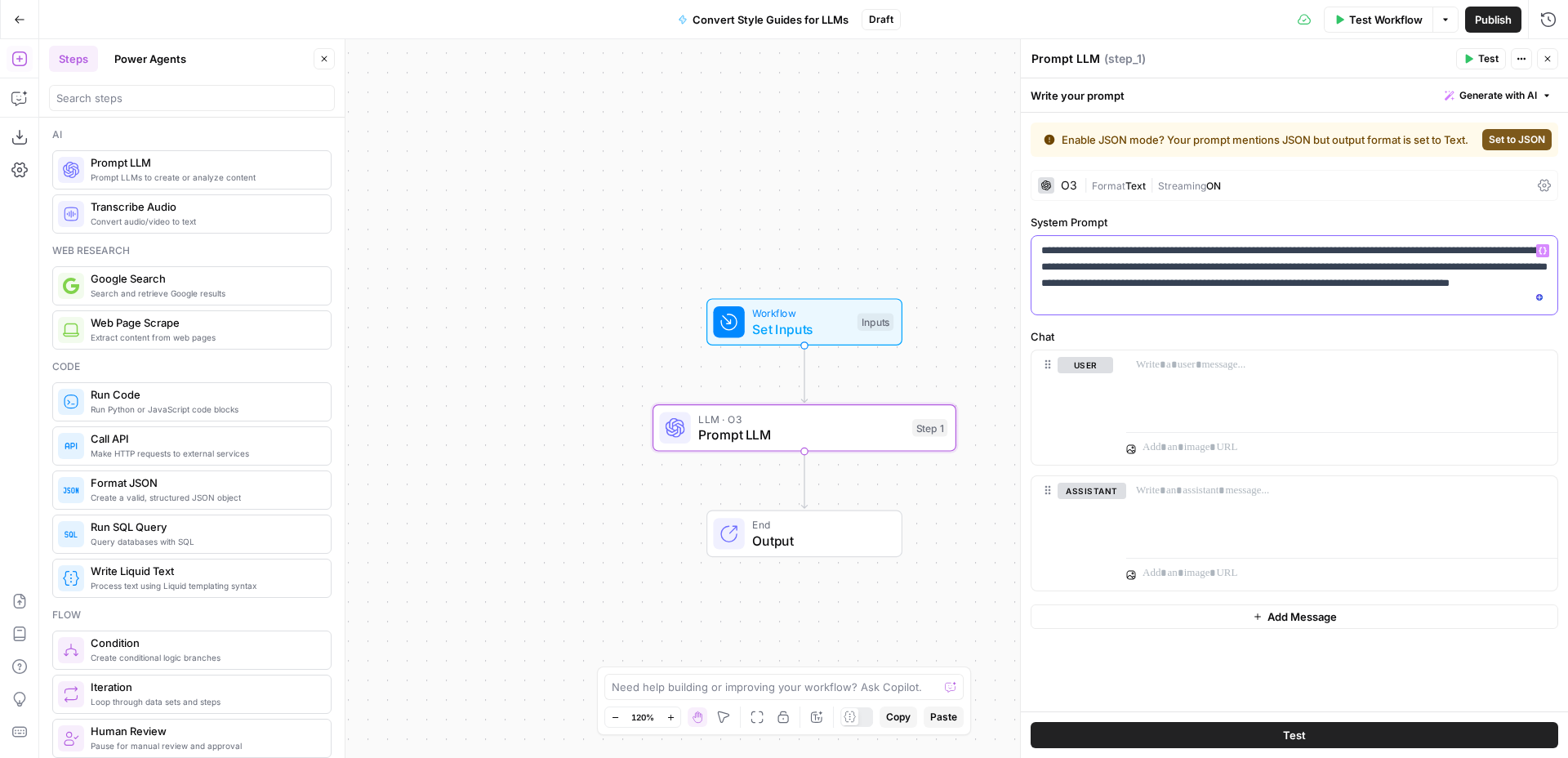
drag, startPoint x: 1200, startPoint y: 253, endPoint x: 1217, endPoint y: 272, distance: 25.5
click at [1200, 253] on p "**********" at bounding box center [1294, 275] width 506 height 65
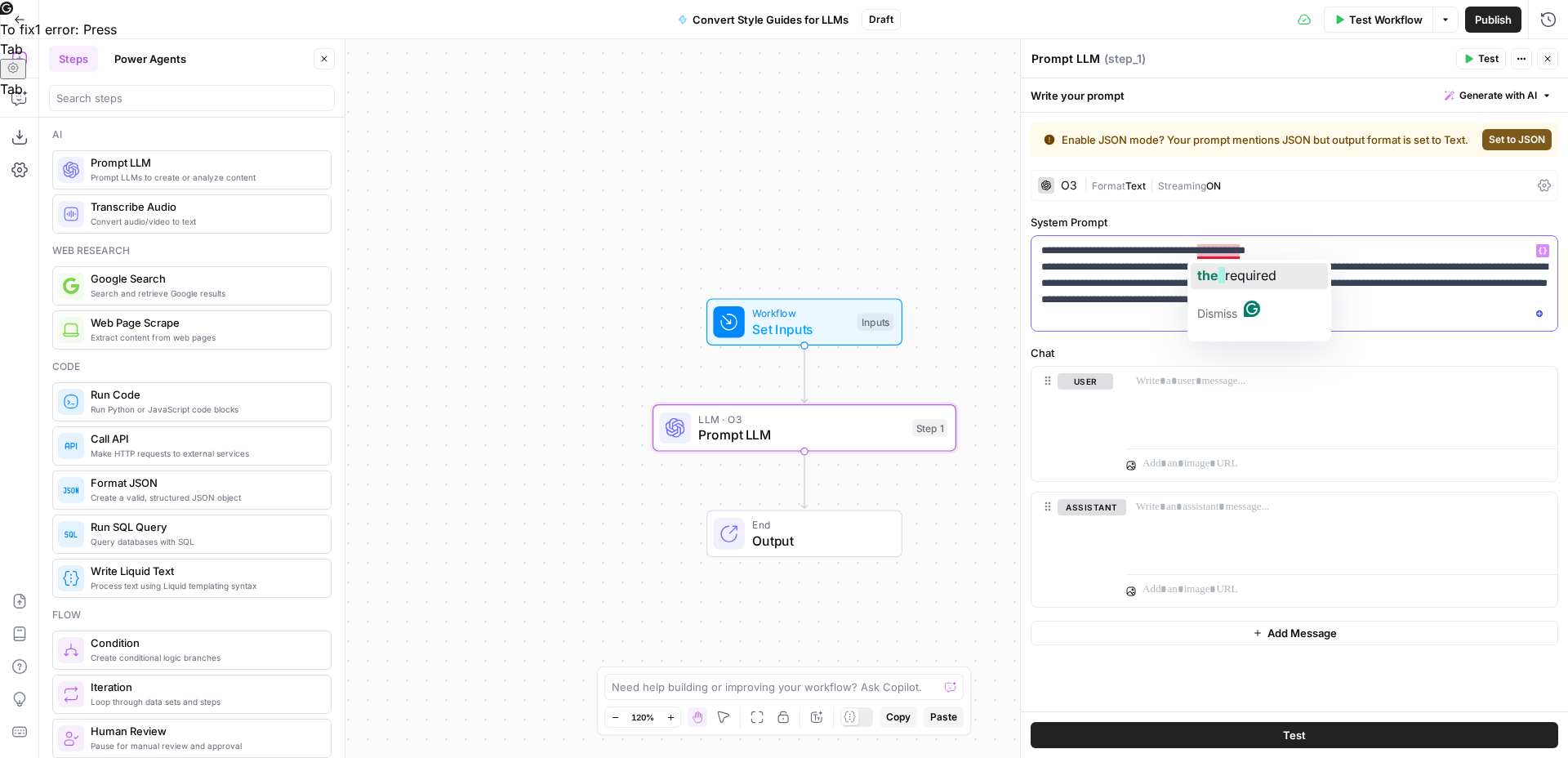
click at [1234, 270] on span "required" at bounding box center [1251, 275] width 52 height 16
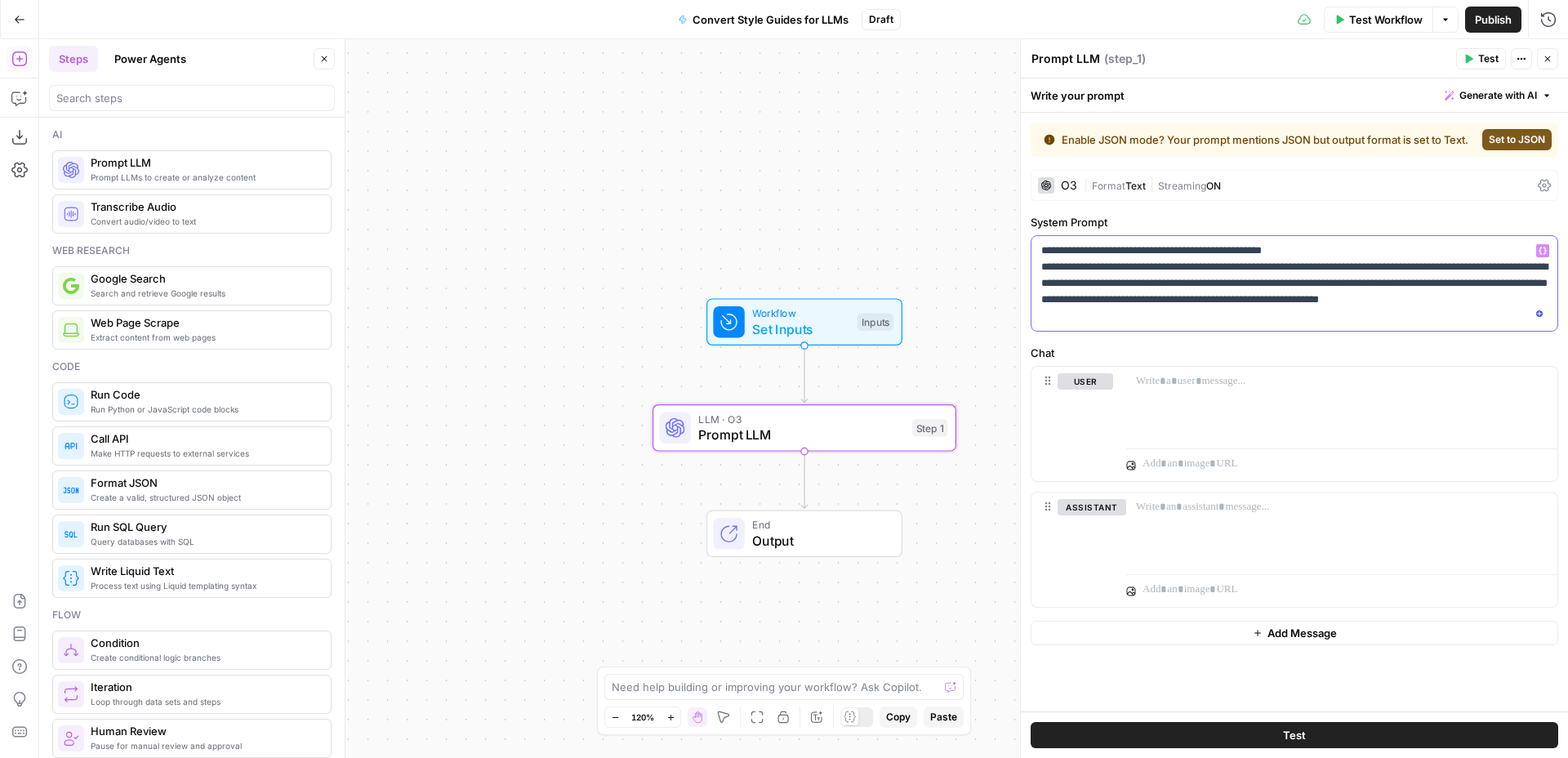
click at [1347, 252] on p "**********" at bounding box center [1294, 283] width 506 height 81
drag, startPoint x: 1136, startPoint y: 285, endPoint x: 1169, endPoint y: 299, distance: 35.8
click at [1169, 299] on p "**********" at bounding box center [1294, 283] width 506 height 81
click at [1153, 289] on p "**********" at bounding box center [1294, 283] width 506 height 81
click at [1415, 255] on p "**********" at bounding box center [1294, 283] width 506 height 81
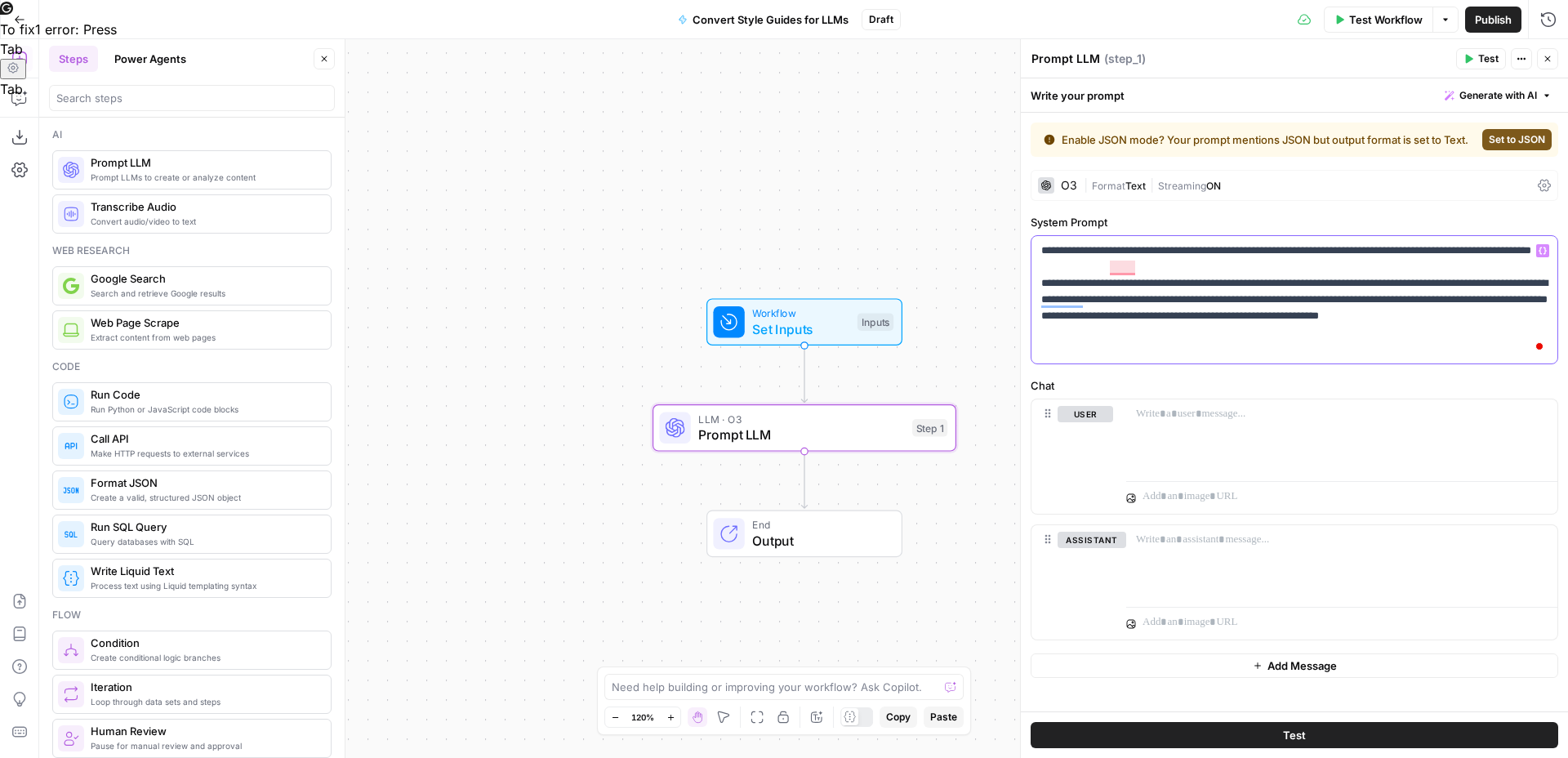
drag, startPoint x: 1203, startPoint y: 250, endPoint x: 1343, endPoint y: 256, distance: 140.1
click at [1343, 256] on p "**********" at bounding box center [1294, 299] width 506 height 114
click at [1426, 260] on p "**********" at bounding box center [1294, 299] width 506 height 114
click at [1141, 269] on p "**********" at bounding box center [1294, 299] width 506 height 114
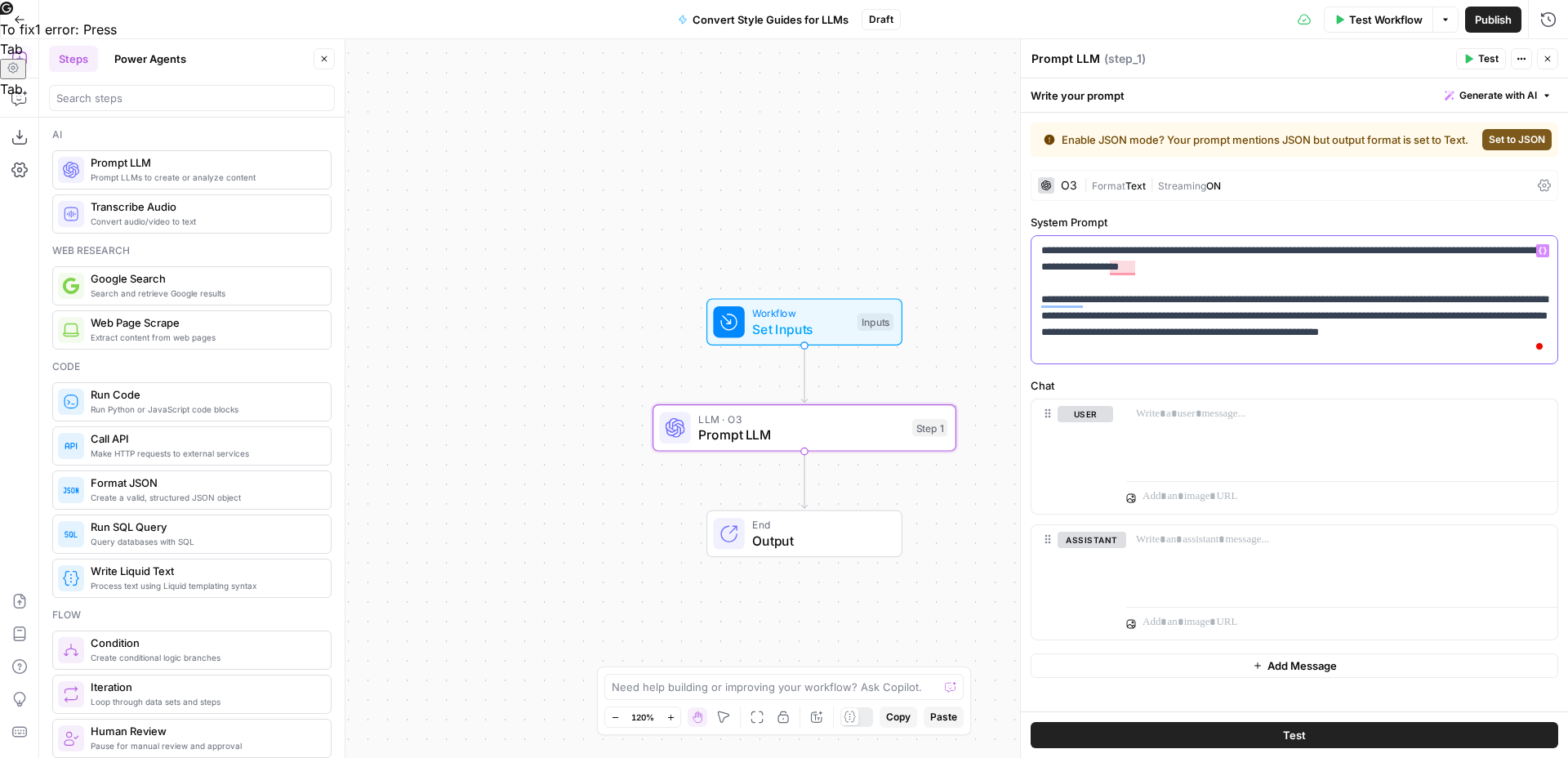
click at [1238, 323] on p "**********" at bounding box center [1294, 299] width 506 height 114
click at [1145, 293] on p "**********" at bounding box center [1294, 299] width 506 height 114
click at [1280, 264] on p "**********" at bounding box center [1294, 299] width 506 height 114
click at [1109, 293] on p "**********" at bounding box center [1294, 299] width 506 height 114
drag, startPoint x: 1302, startPoint y: 334, endPoint x: 1057, endPoint y: 282, distance: 250.5
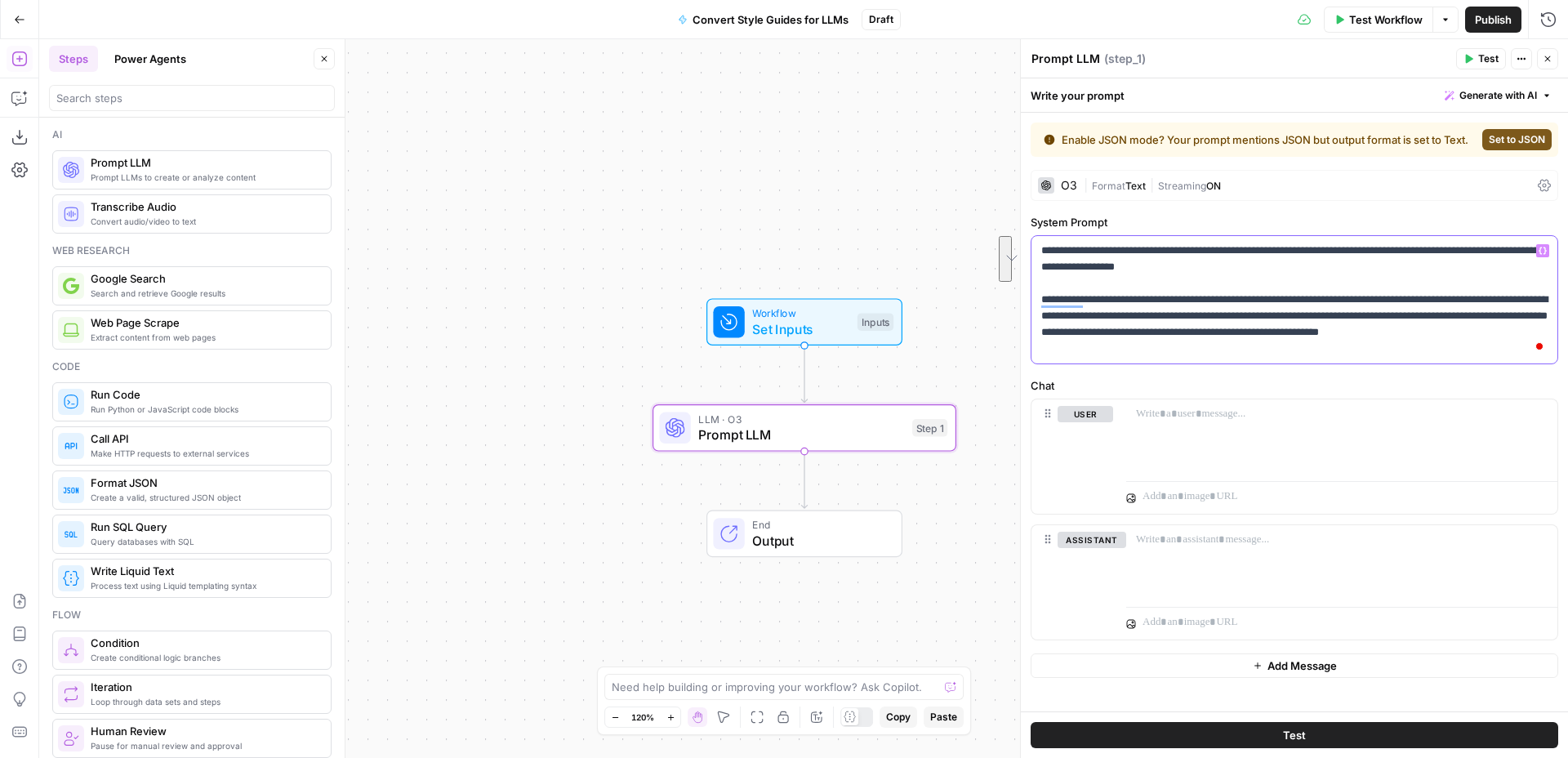
click at [1057, 282] on p "**********" at bounding box center [1294, 299] width 506 height 114
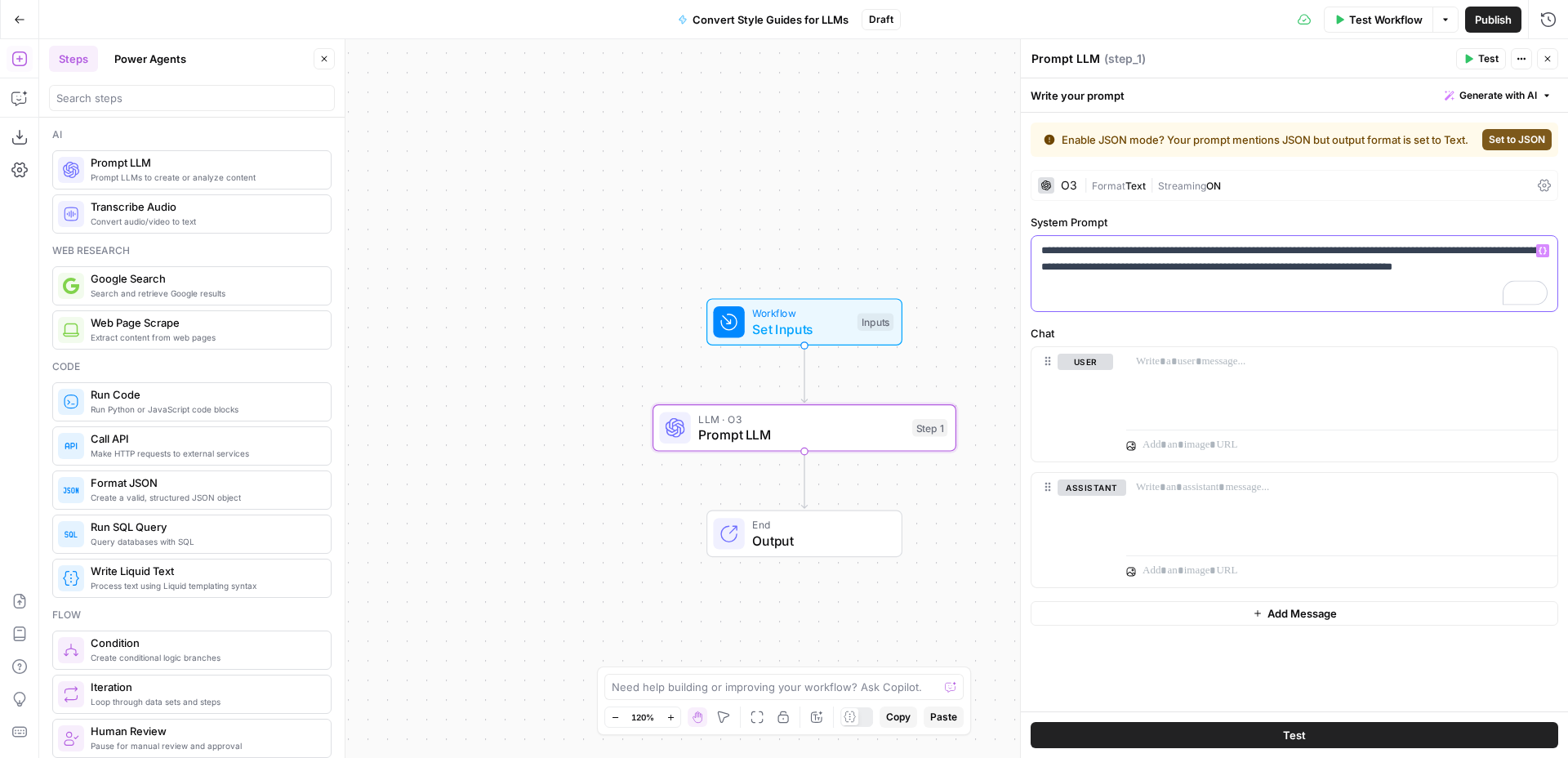
click at [1234, 286] on p "**********" at bounding box center [1294, 267] width 506 height 49
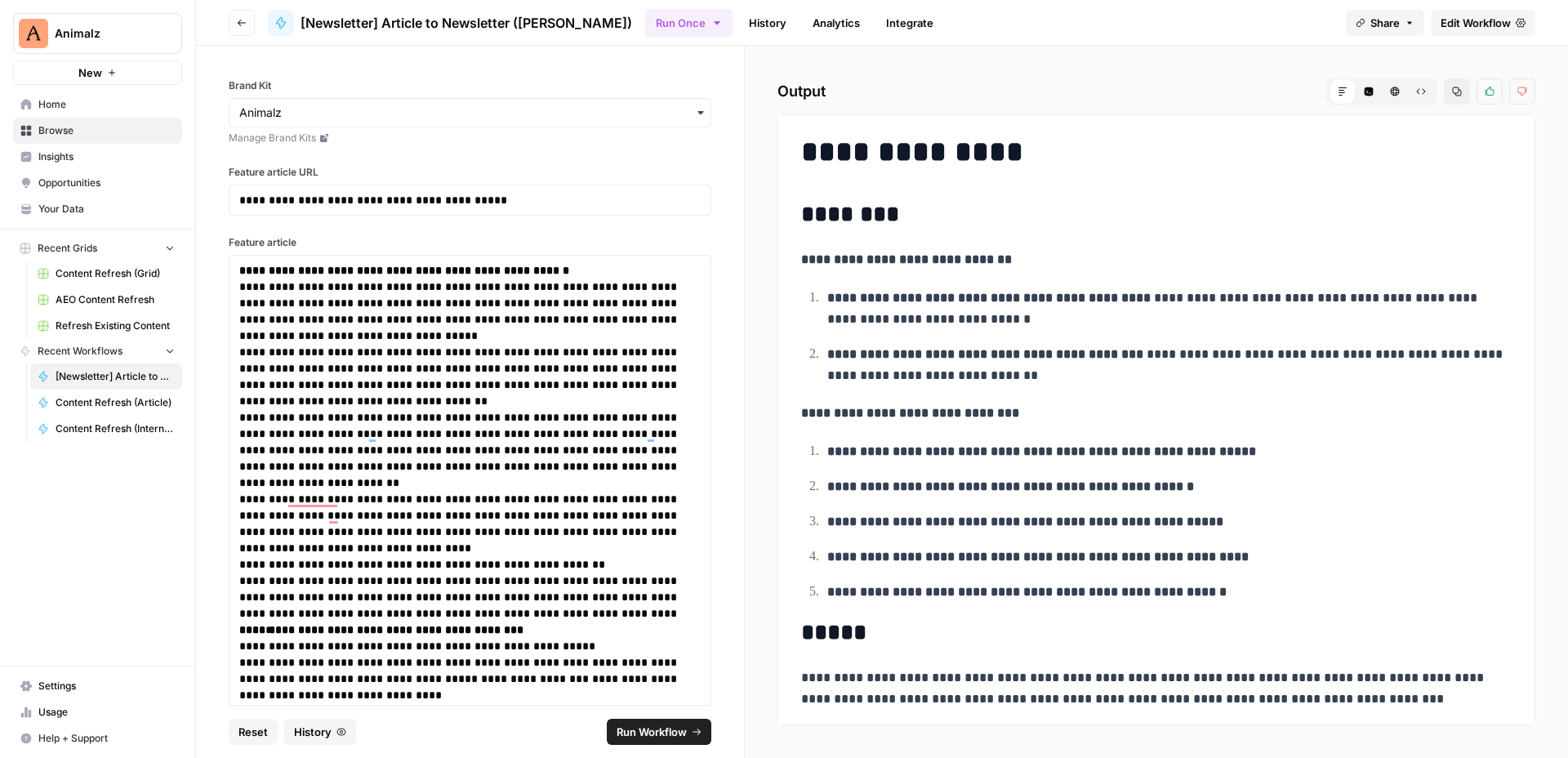
scroll to position [1613, 0]
